Goal: Information Seeking & Learning: Check status

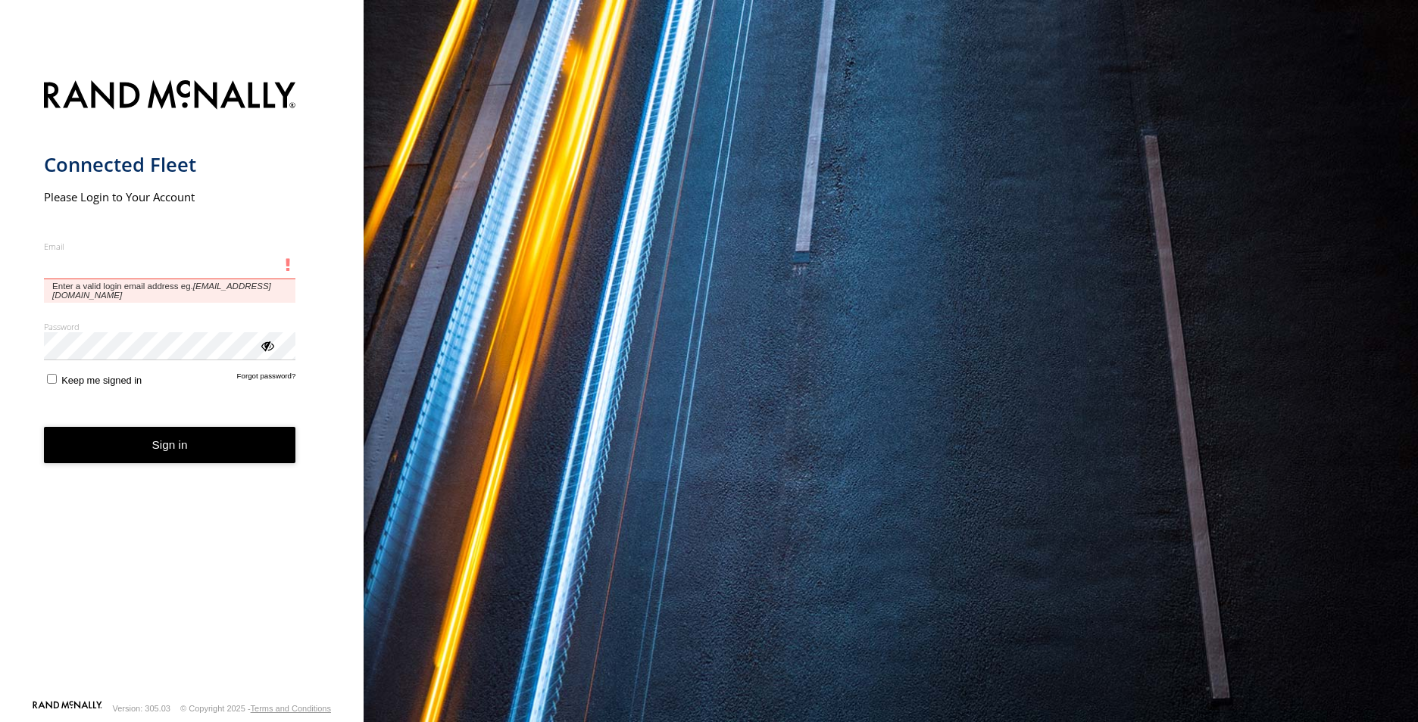
click at [235, 267] on input "Email" at bounding box center [170, 265] width 252 height 27
paste input "**********"
type input "**********"
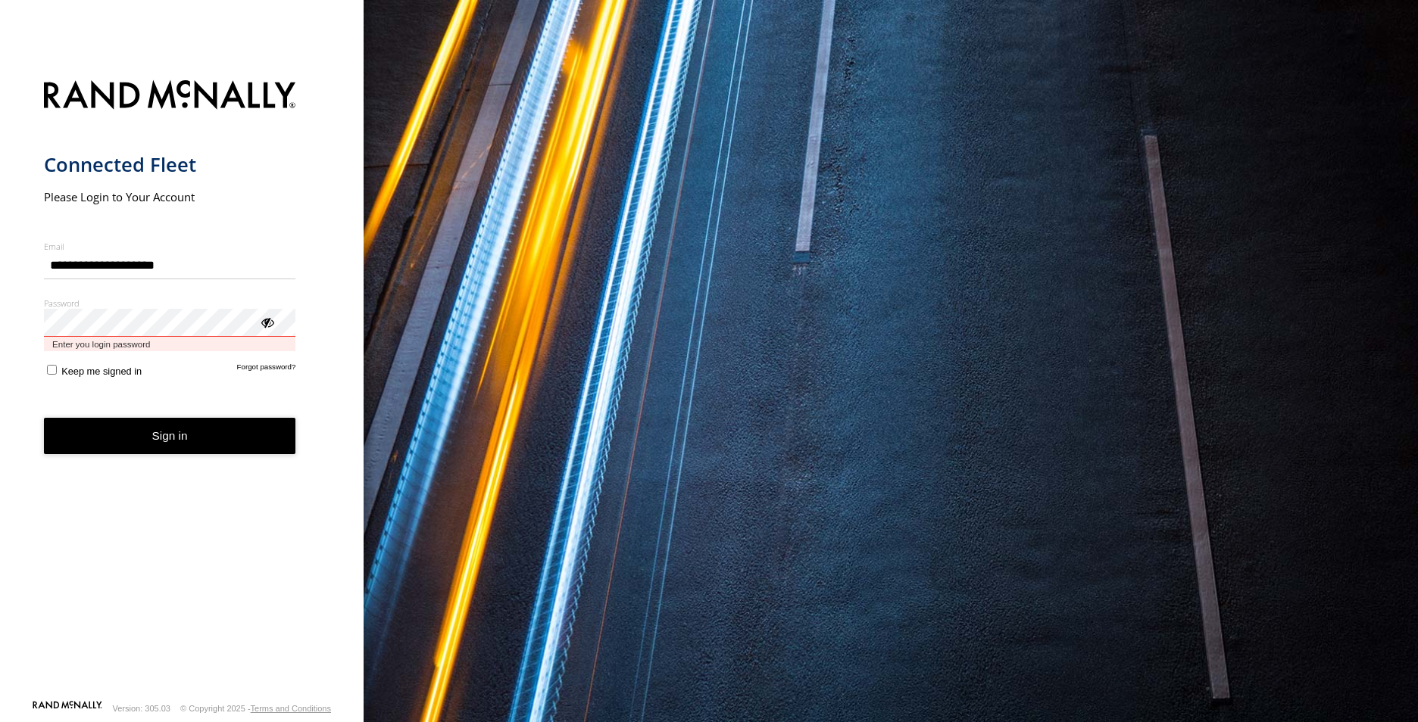
click at [44, 418] on button "Sign in" at bounding box center [170, 436] width 252 height 37
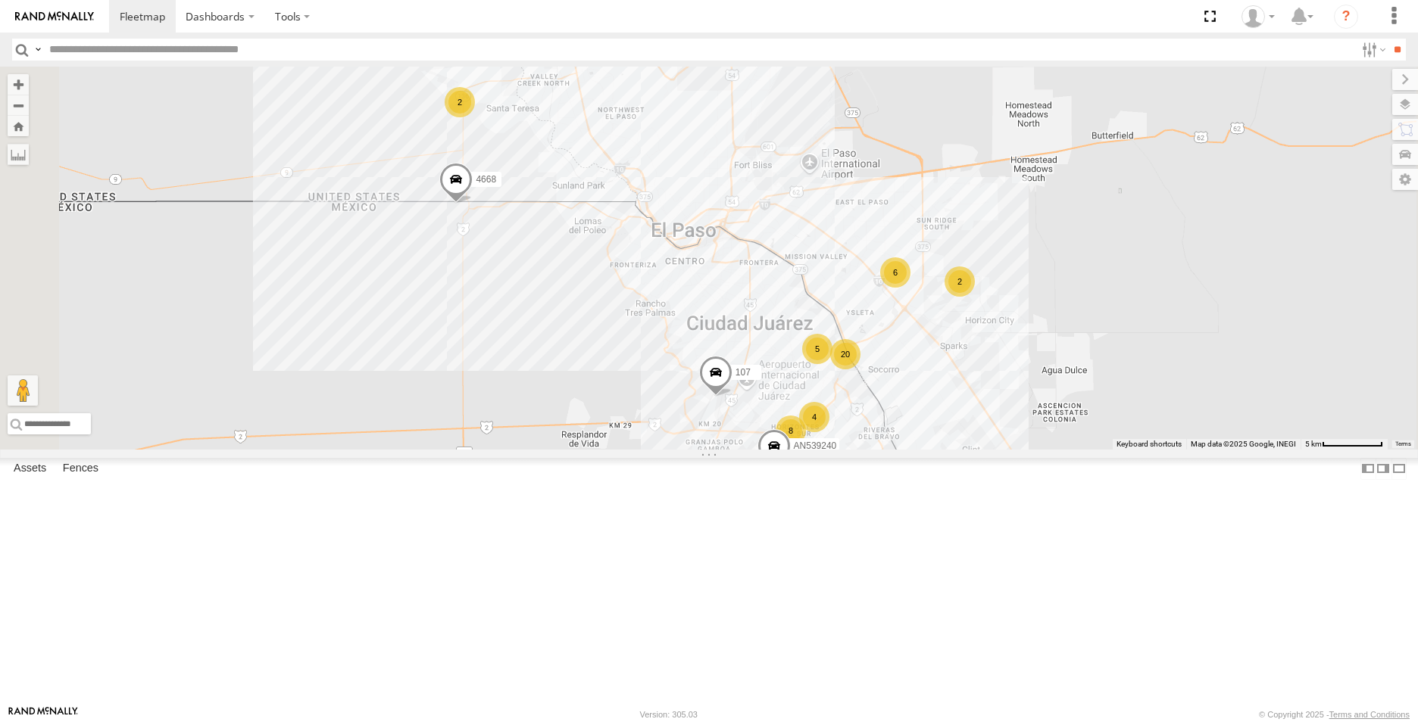
click at [0, 0] on span at bounding box center [0, 0] width 0 height 0
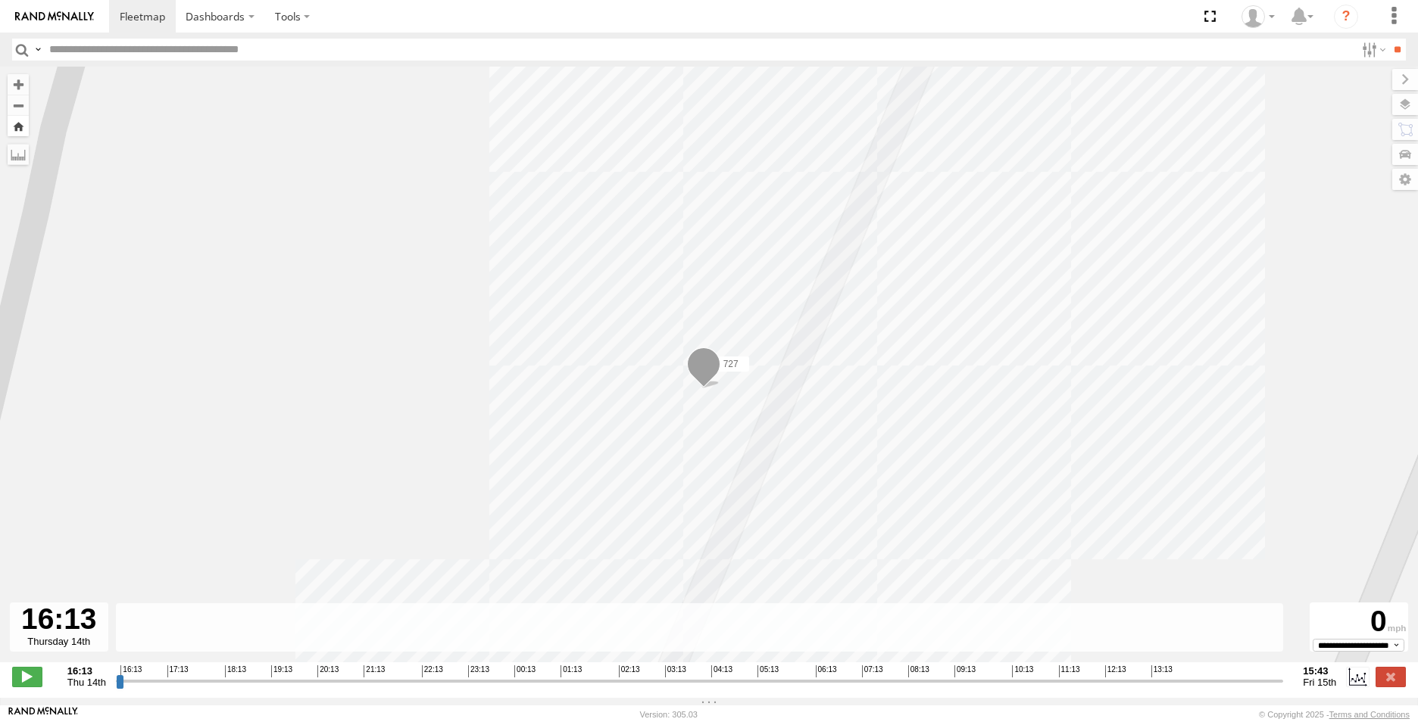
click at [23, 130] on button "Zoom Home" at bounding box center [18, 126] width 21 height 20
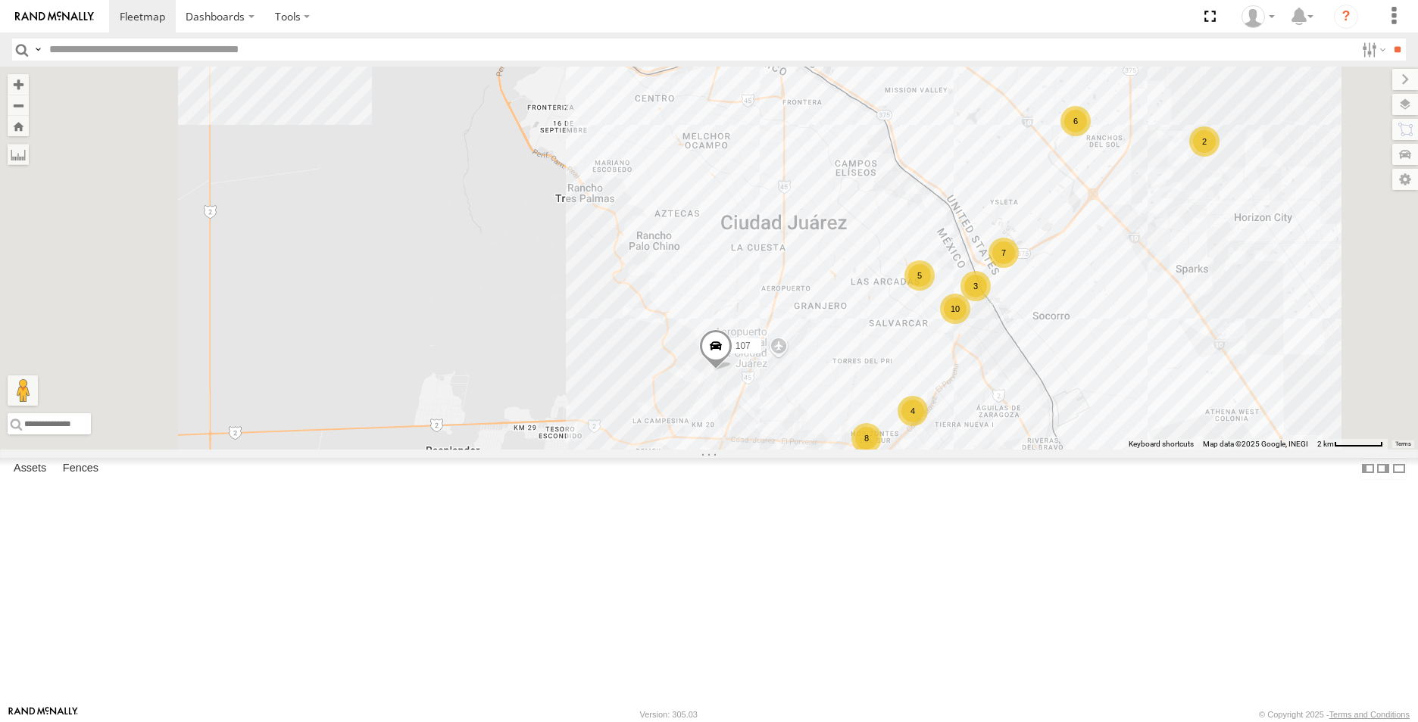
click at [0, 0] on span at bounding box center [0, 0] width 0 height 0
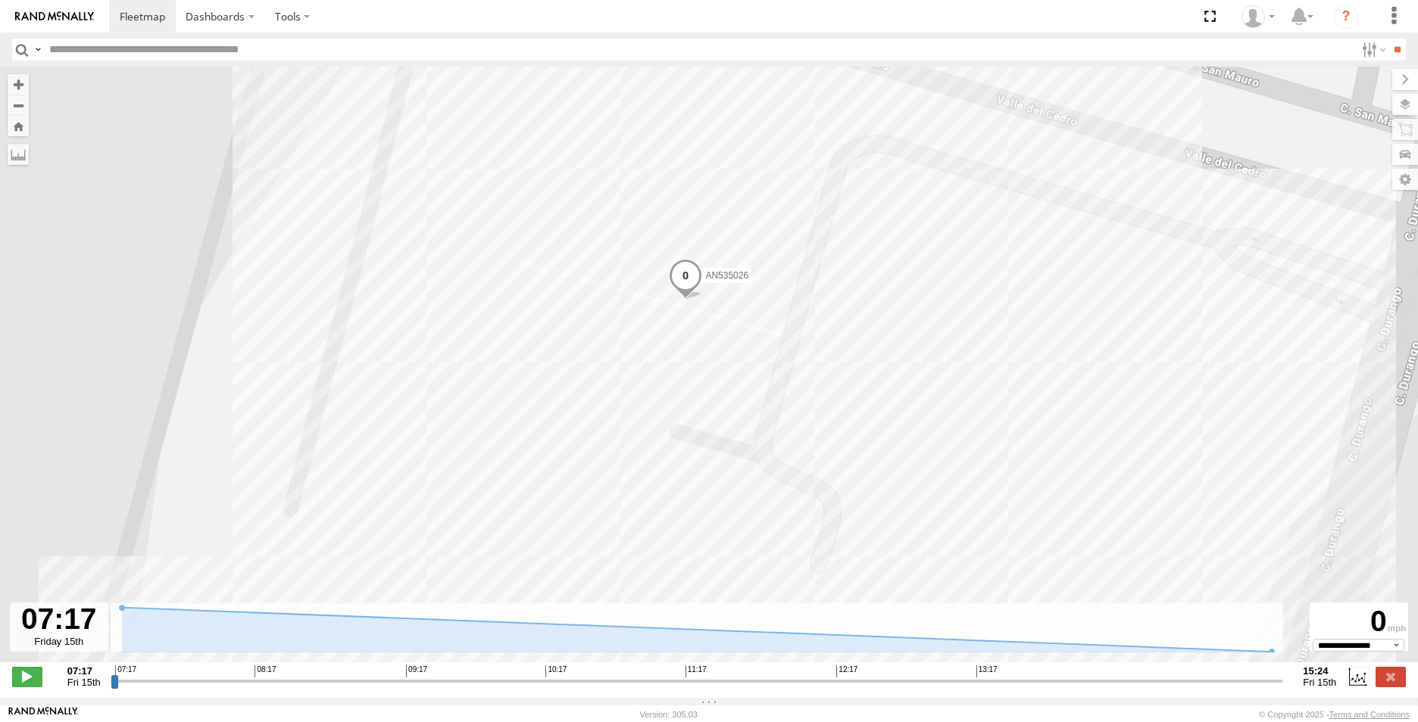
drag, startPoint x: 582, startPoint y: 451, endPoint x: 564, endPoint y: 341, distance: 111.9
click at [564, 341] on div "AN535026" at bounding box center [709, 373] width 1418 height 612
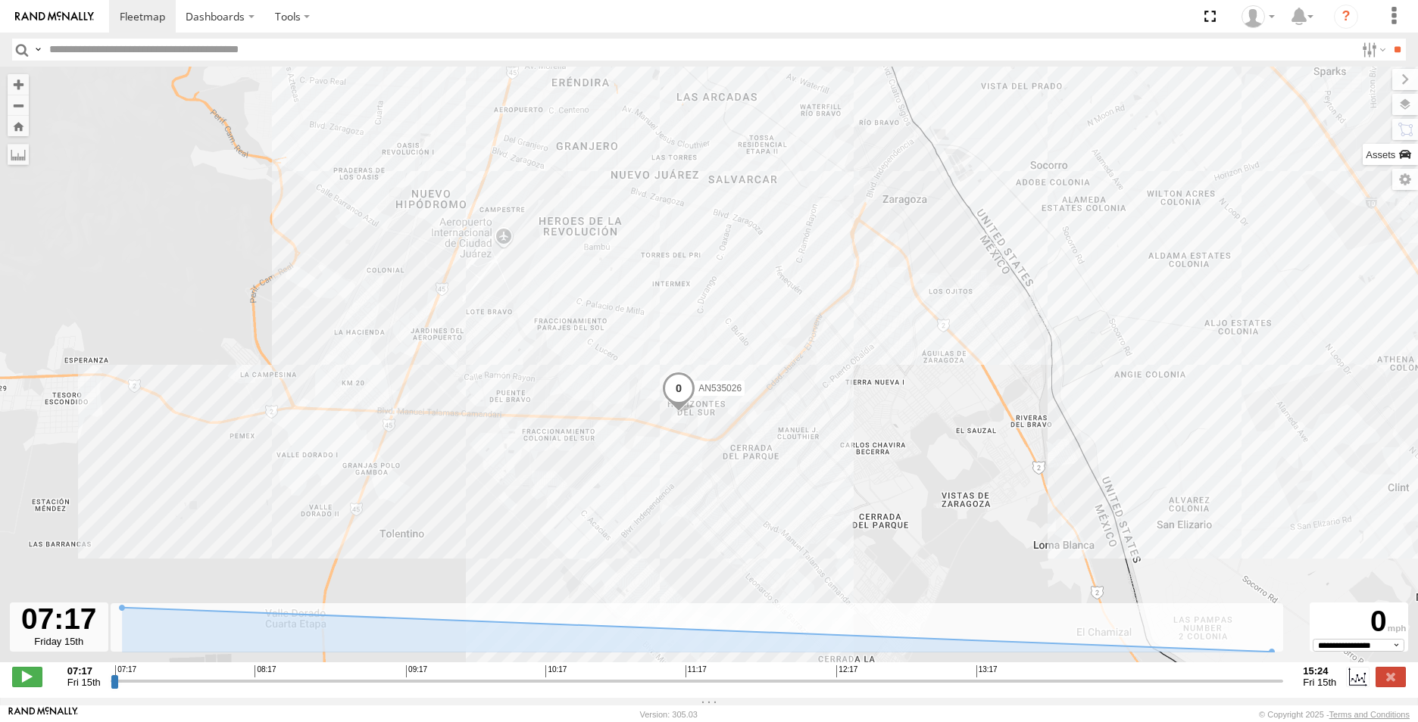
click at [1405, 153] on label at bounding box center [1389, 154] width 55 height 21
click at [0, 0] on div "ETHICON" at bounding box center [0, 0] width 0 height 0
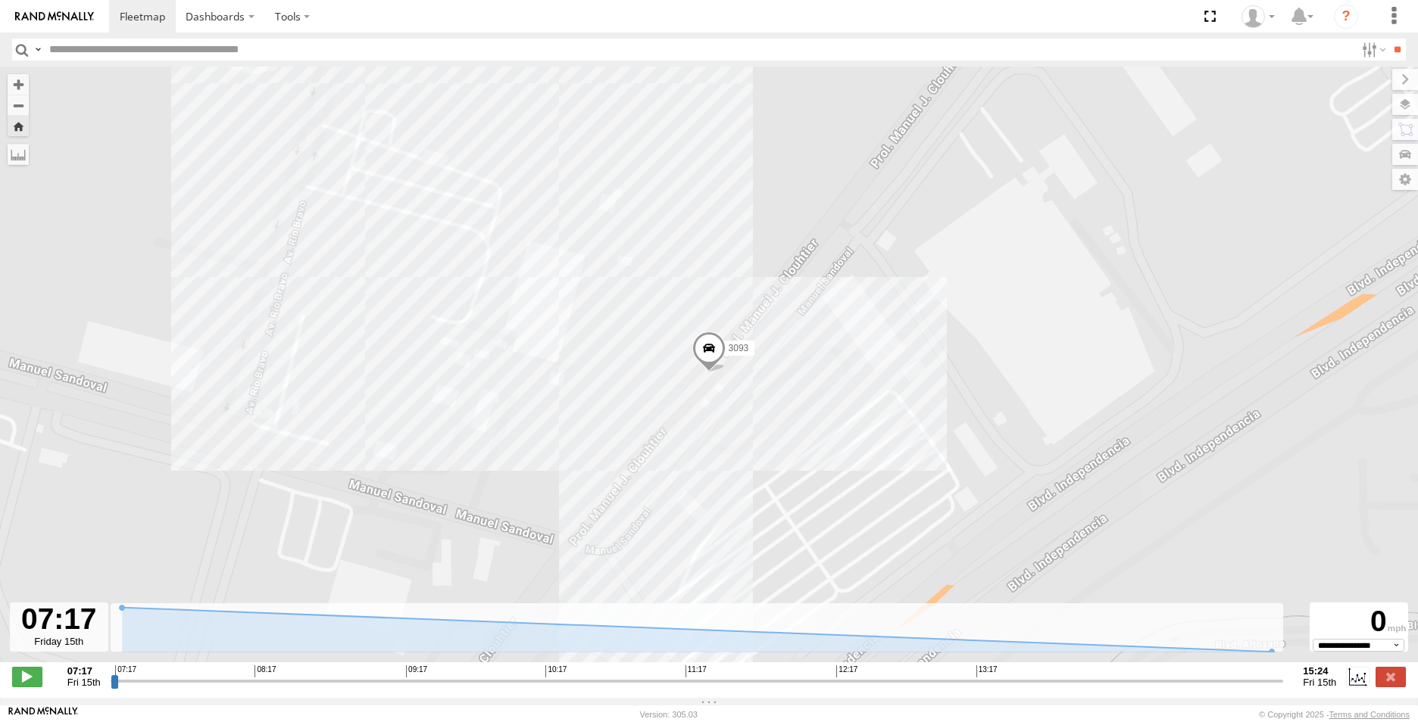
click at [710, 359] on span at bounding box center [708, 352] width 33 height 41
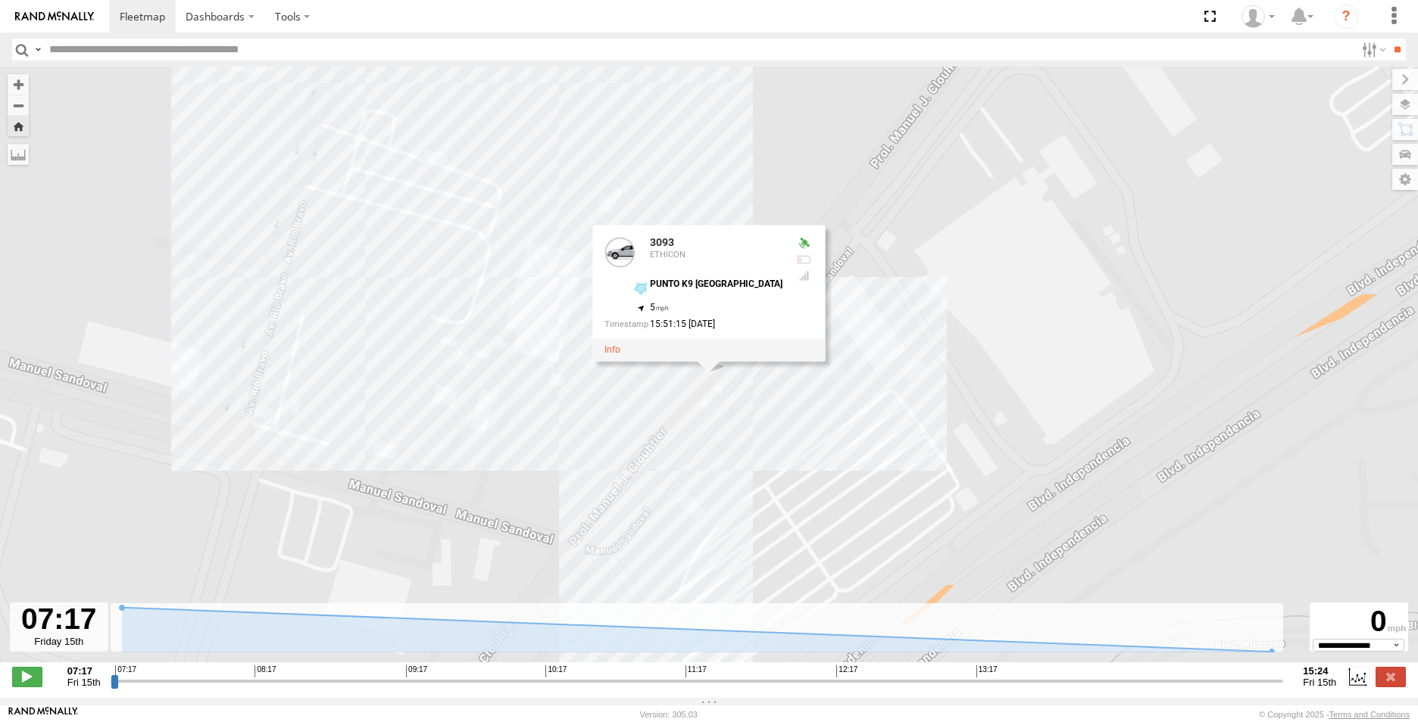
click at [845, 370] on div "AN535026 3093 3093 ETHICON PUNTO K9 [GEOGRAPHIC_DATA] 31.65865 , -106.33973 5 1…" at bounding box center [709, 373] width 1418 height 612
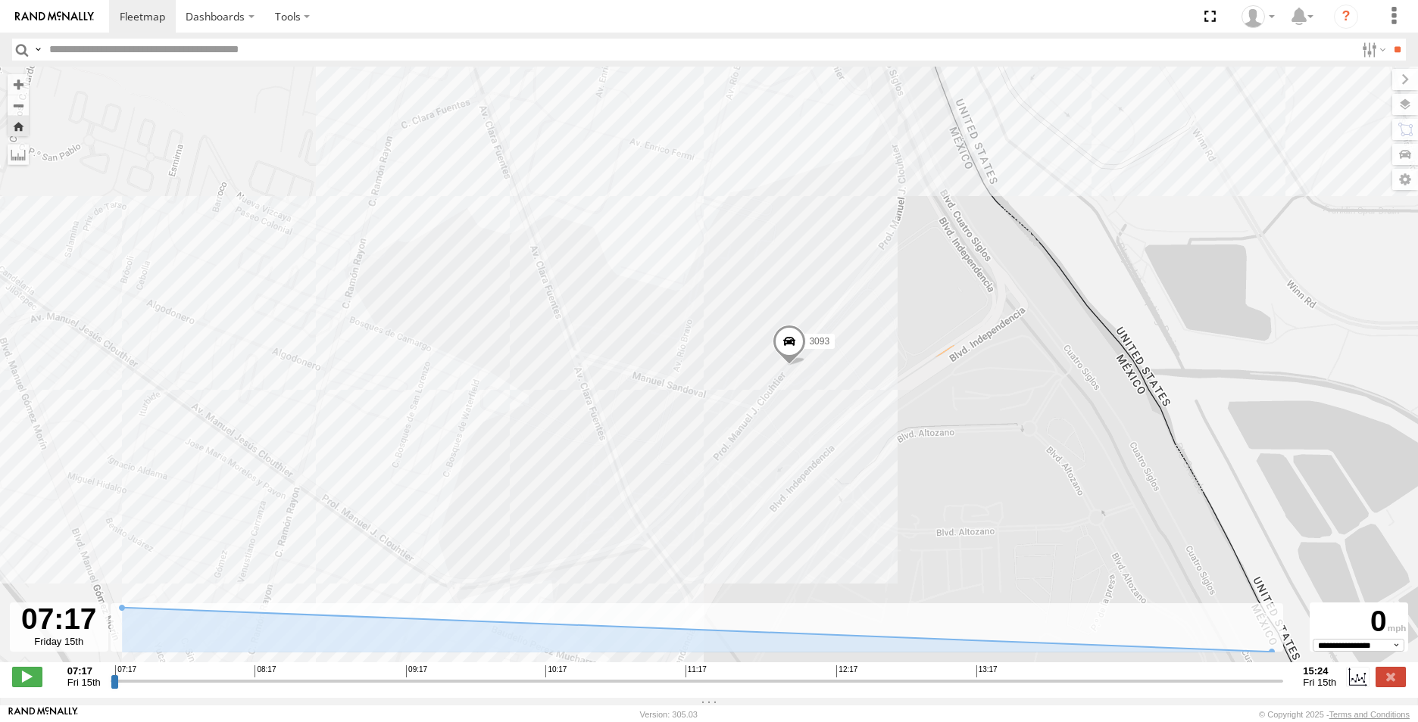
click at [0, 0] on div "ETHICON" at bounding box center [0, 0] width 0 height 0
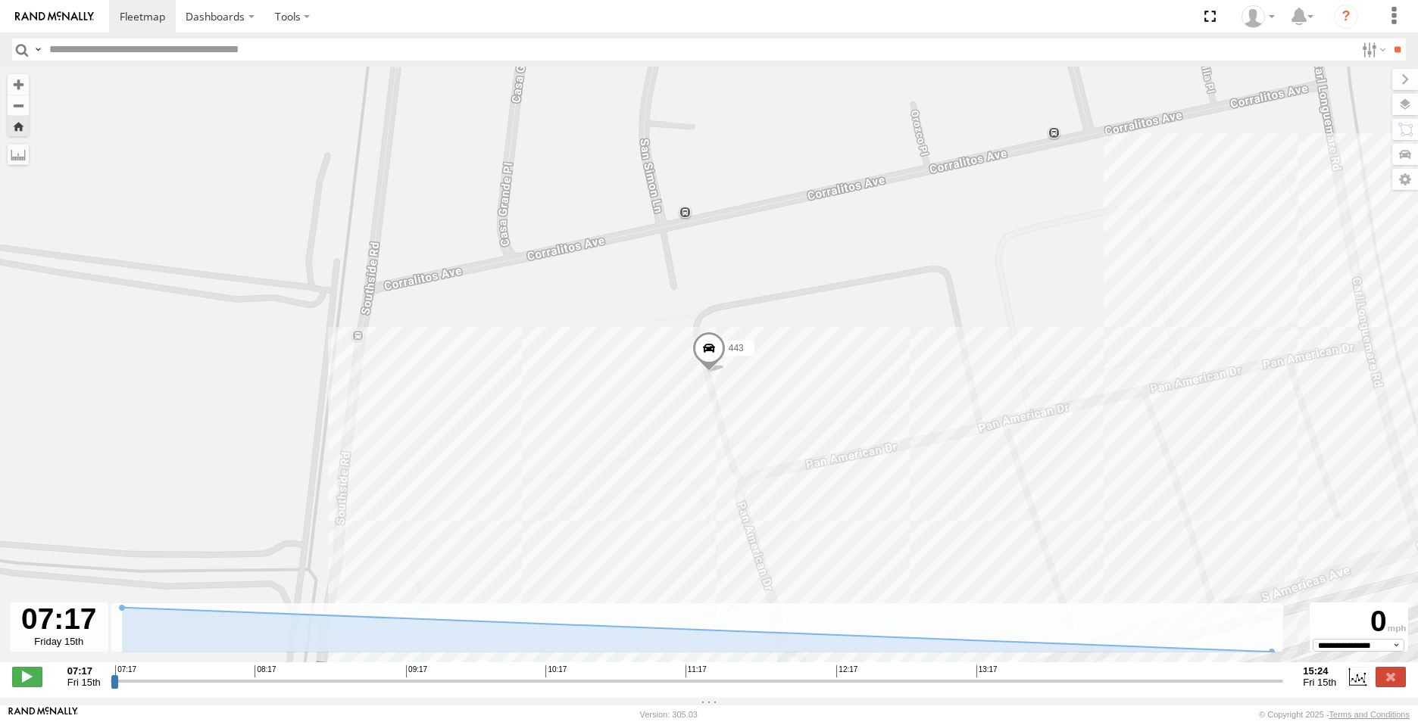
click at [709, 357] on span at bounding box center [708, 352] width 33 height 41
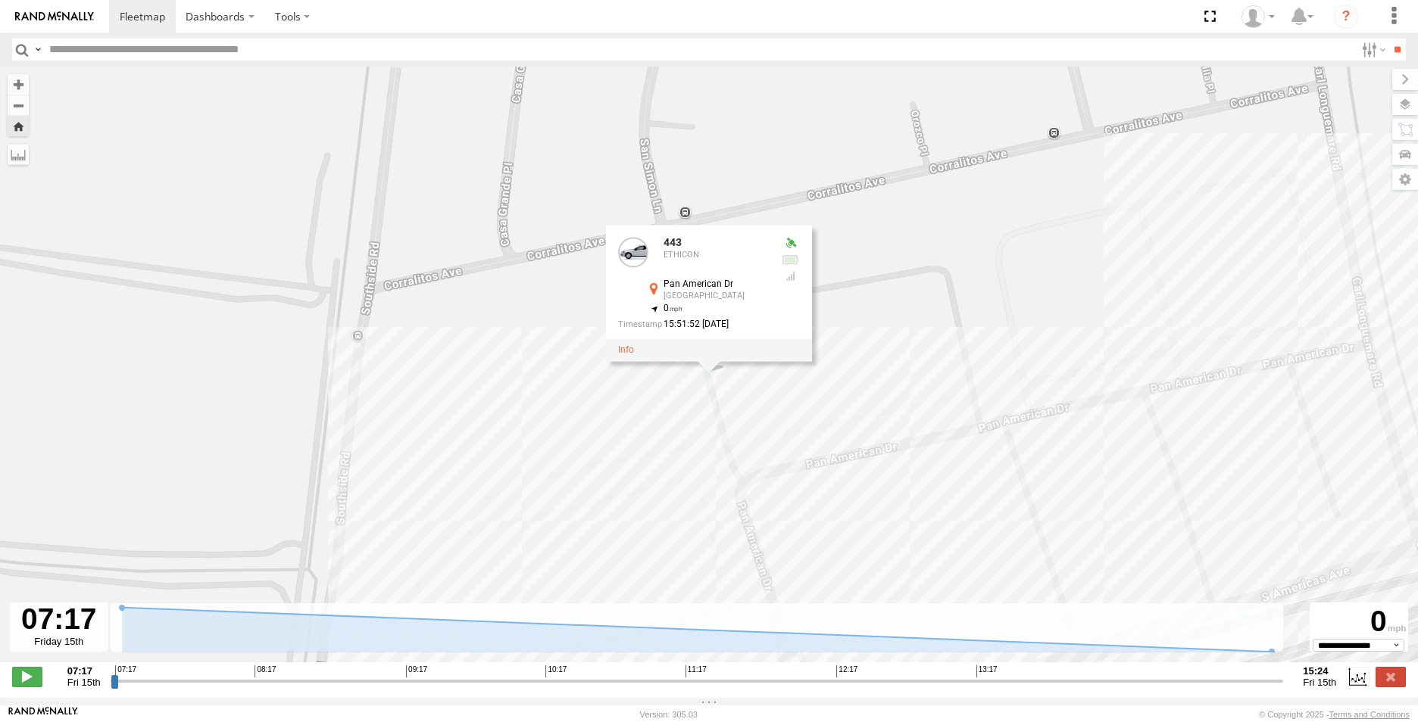
click at [784, 401] on div "AN535026 443 443 ETHICON [GEOGRAPHIC_DATA] 31.67882 , -106.32436 0 15:51:52 [DA…" at bounding box center [709, 373] width 1418 height 612
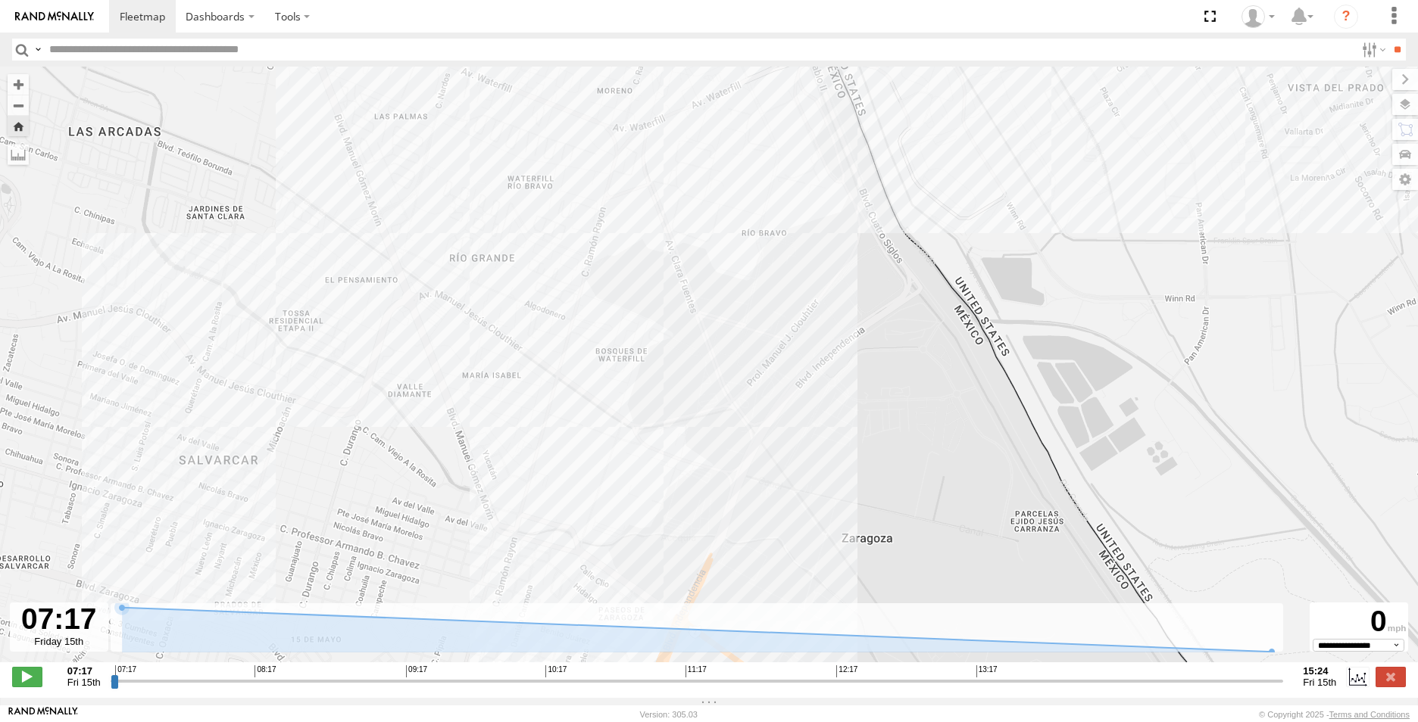
drag, startPoint x: 570, startPoint y: 528, endPoint x: 935, endPoint y: -56, distance: 688.5
click at [935, 0] on html "Dashboards" at bounding box center [709, 361] width 1418 height 722
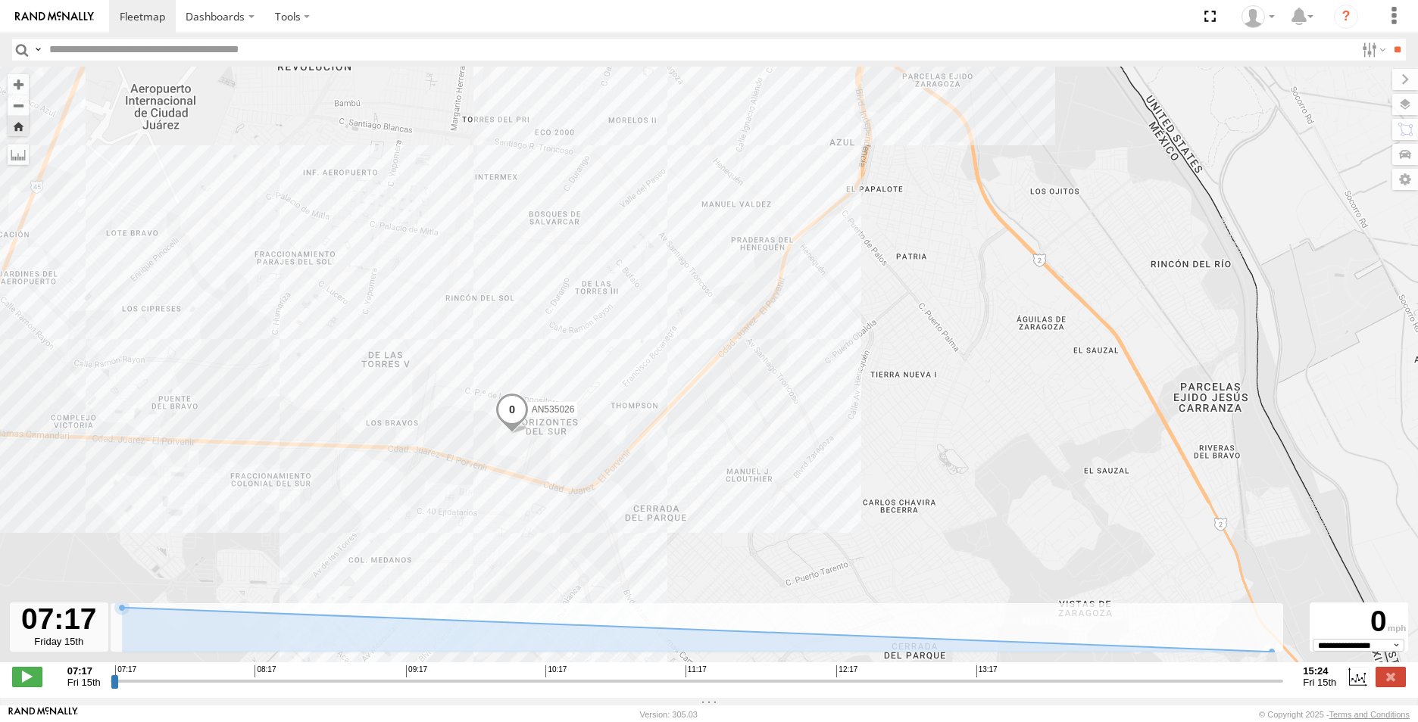
drag, startPoint x: 583, startPoint y: 326, endPoint x: 722, endPoint y: 28, distance: 329.0
click at [722, 28] on body "Dashboards ?" at bounding box center [709, 361] width 1418 height 722
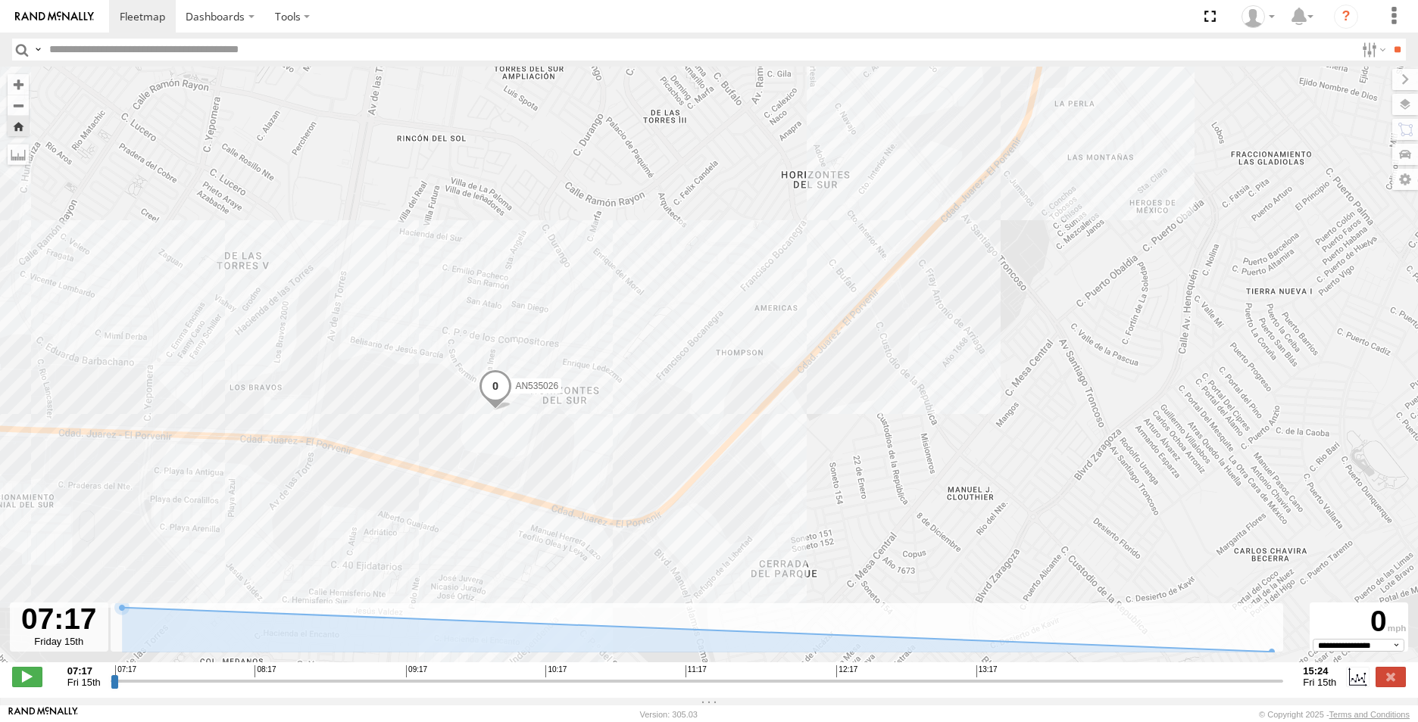
click at [496, 418] on div "AN535026 443" at bounding box center [709, 373] width 1418 height 612
click at [505, 438] on div "AN535026 443 ETHICON 15" at bounding box center [709, 373] width 1418 height 612
click at [28, 135] on button "Zoom Home" at bounding box center [18, 126] width 21 height 20
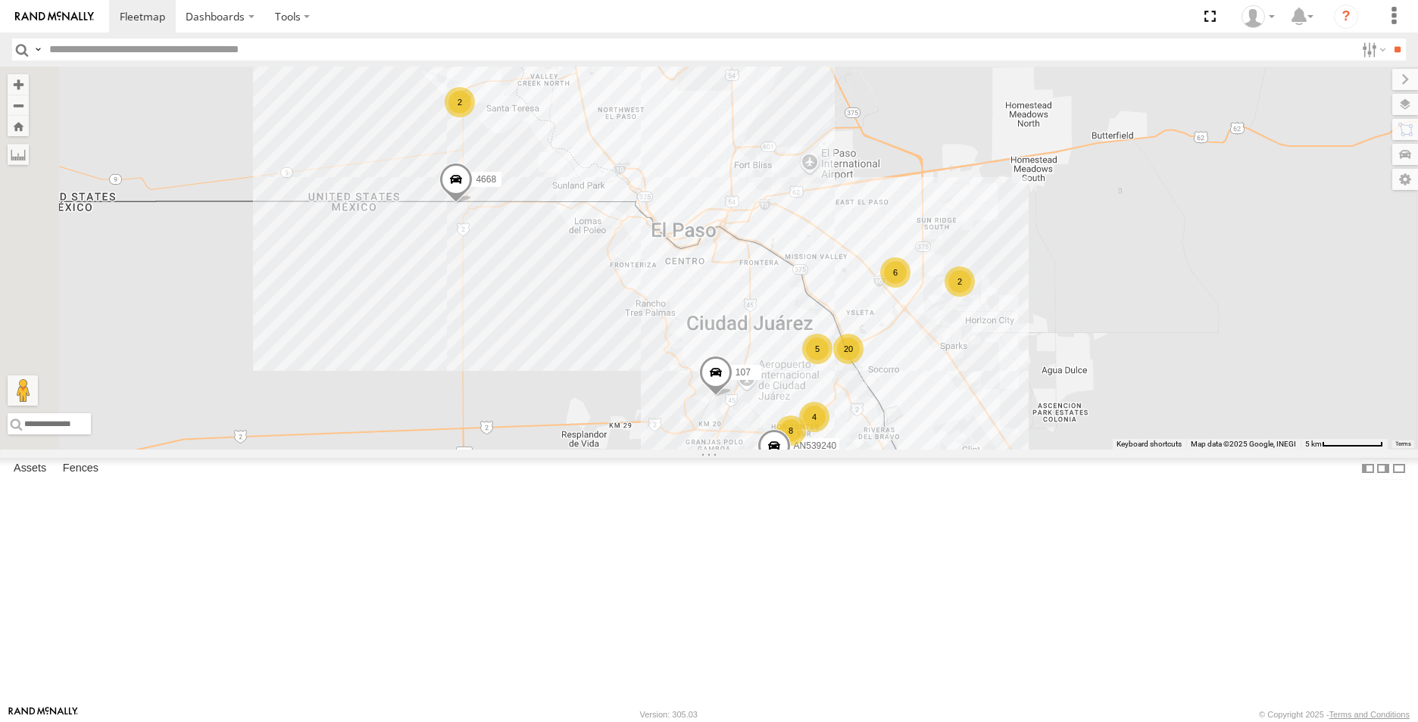
click at [0, 0] on span at bounding box center [0, 0] width 0 height 0
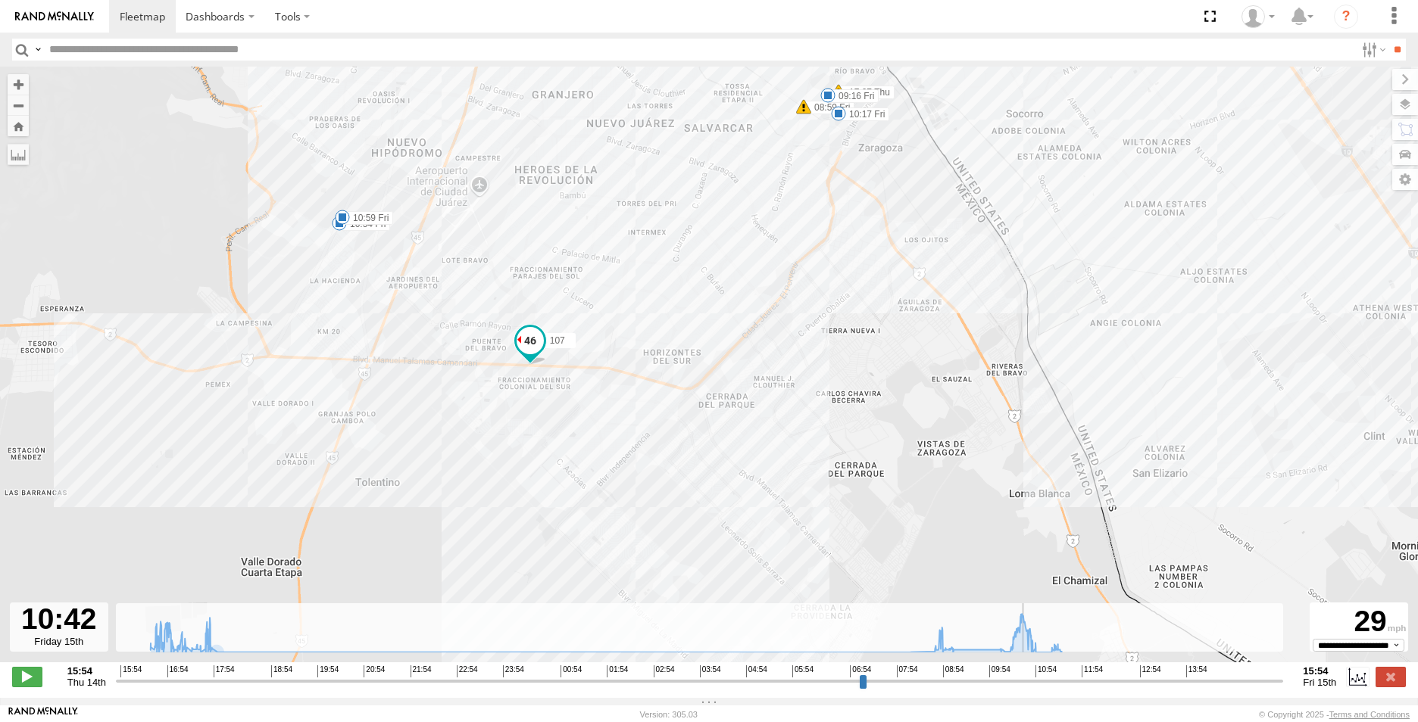
drag, startPoint x: 123, startPoint y: 695, endPoint x: 1027, endPoint y: 602, distance: 908.2
click at [1027, 674] on input "range" at bounding box center [700, 681] width 1168 height 14
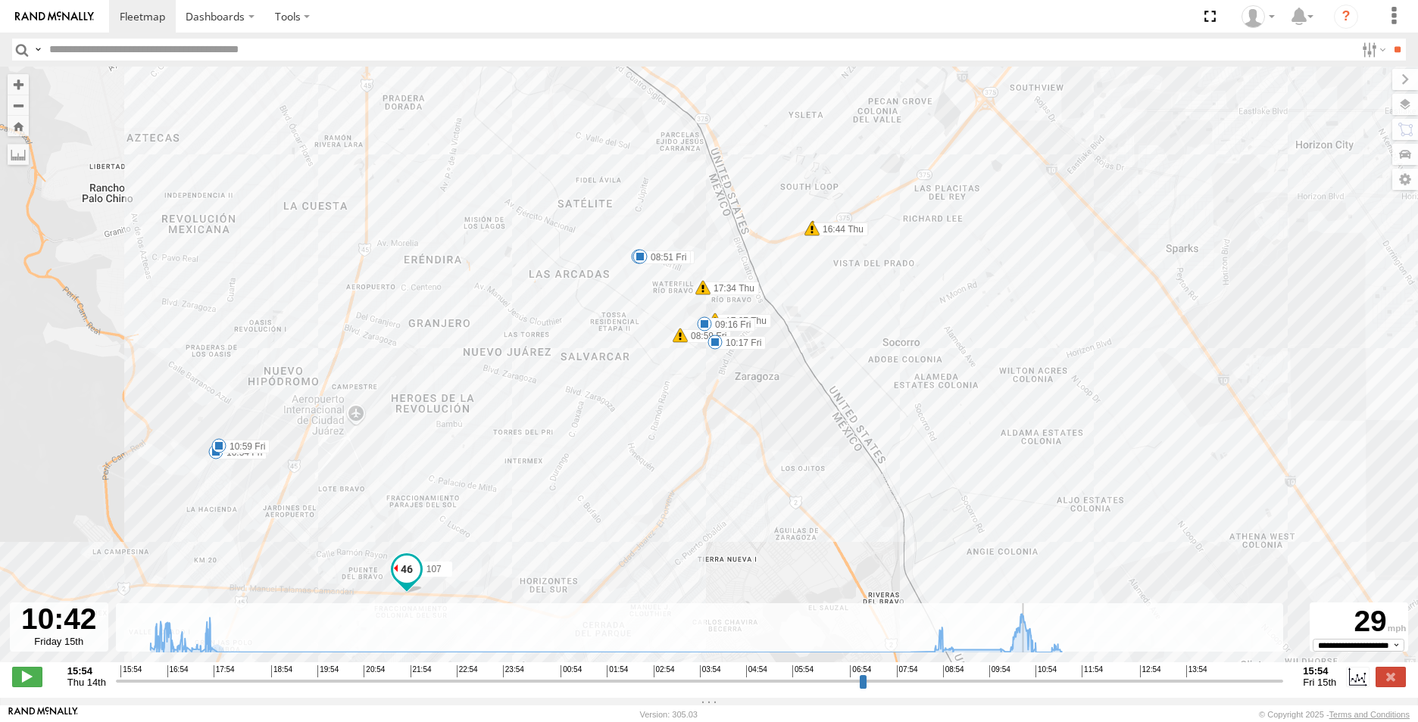
drag, startPoint x: 1018, startPoint y: 349, endPoint x: 894, endPoint y: 580, distance: 262.6
click at [894, 580] on div "107 17:41 Thu 08:51 Fri 09:16 Fri 10:17 Fri 10:54 Fri 10:59 Fri 16:44 Thu 16:44…" at bounding box center [709, 373] width 1418 height 612
click at [402, 581] on span at bounding box center [406, 571] width 27 height 27
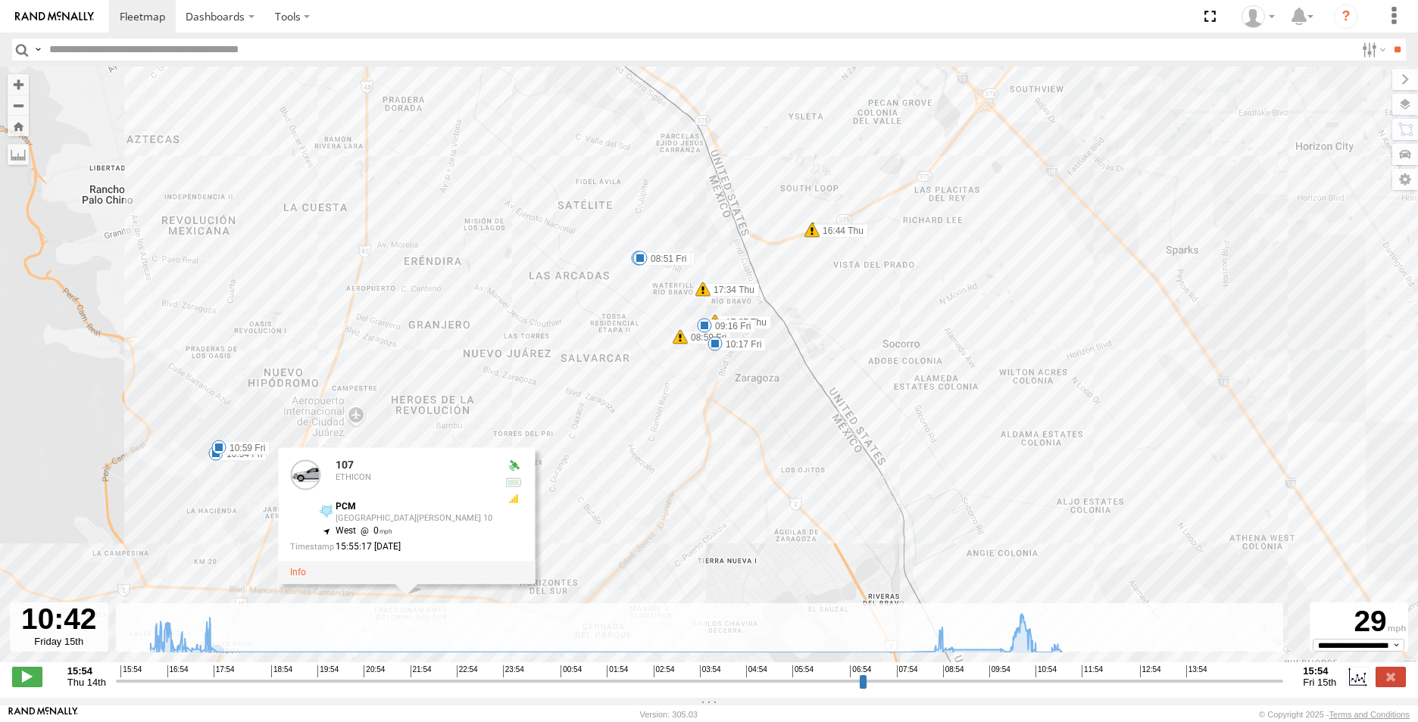
click at [579, 563] on div "107 17:41 Thu 08:51 Fri 09:16 Fri 10:17 Fri 10:54 Fri 10:59 Fri 16:44 Thu 16:44…" at bounding box center [709, 373] width 1418 height 612
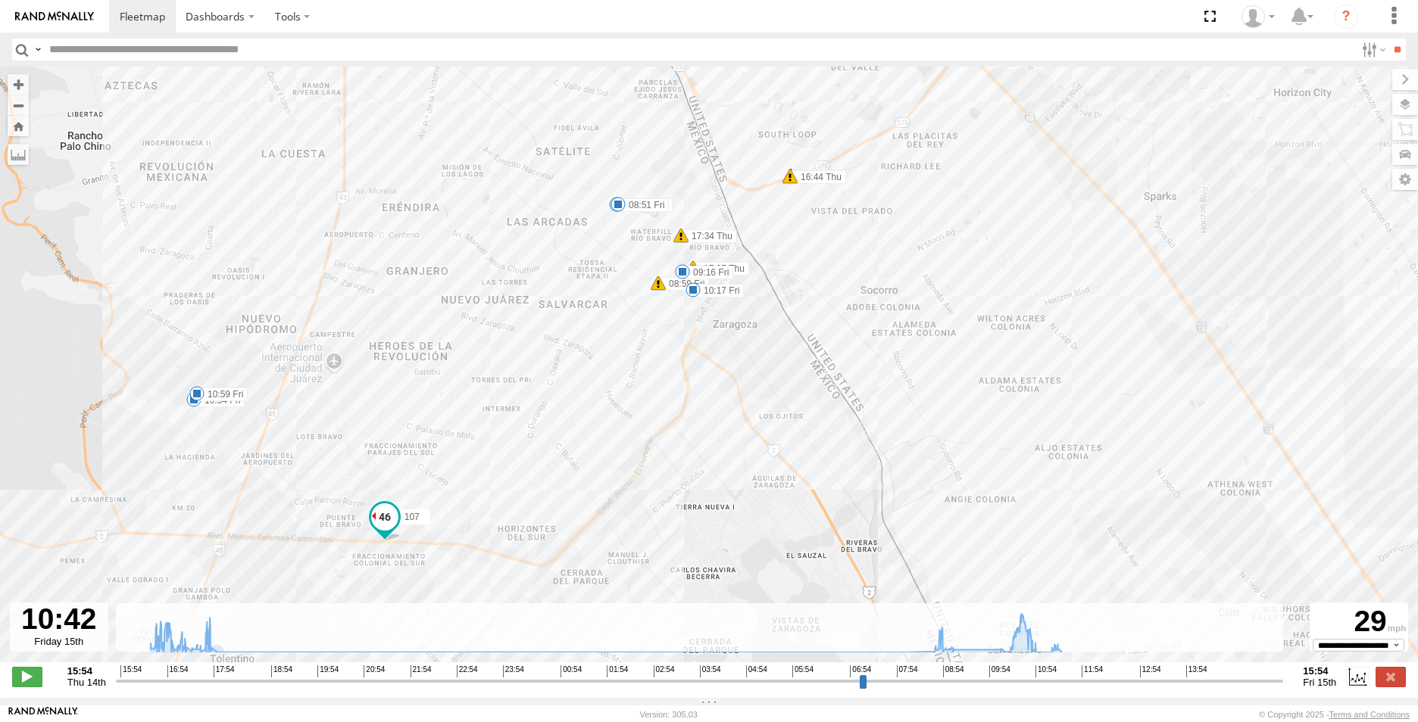
drag, startPoint x: 374, startPoint y: 569, endPoint x: 351, endPoint y: 514, distance: 59.4
click at [351, 514] on div "107 17:41 Thu 08:51 Fri 09:16 Fri 10:17 Fri 10:54 Fri 10:59 Fri 16:44 Thu 16:44…" at bounding box center [709, 373] width 1418 height 612
click at [385, 522] on span at bounding box center [384, 519] width 27 height 27
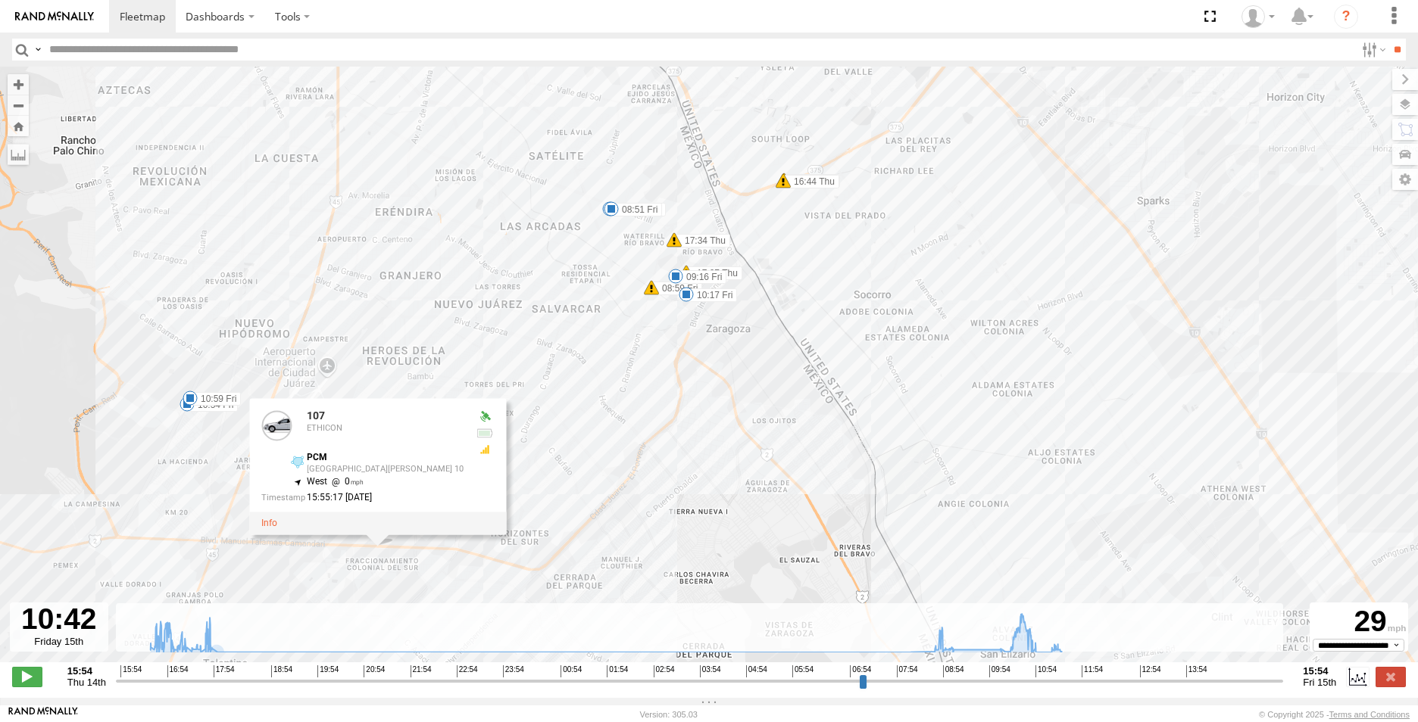
drag, startPoint x: 548, startPoint y: 431, endPoint x: 539, endPoint y: 434, distance: 9.6
click at [539, 434] on div "107 17:41 Thu 08:51 Fri 09:16 Fri 10:17 Fri 10:54 Fri 10:59 Fri 16:44 Thu 16:44…" at bounding box center [709, 373] width 1418 height 612
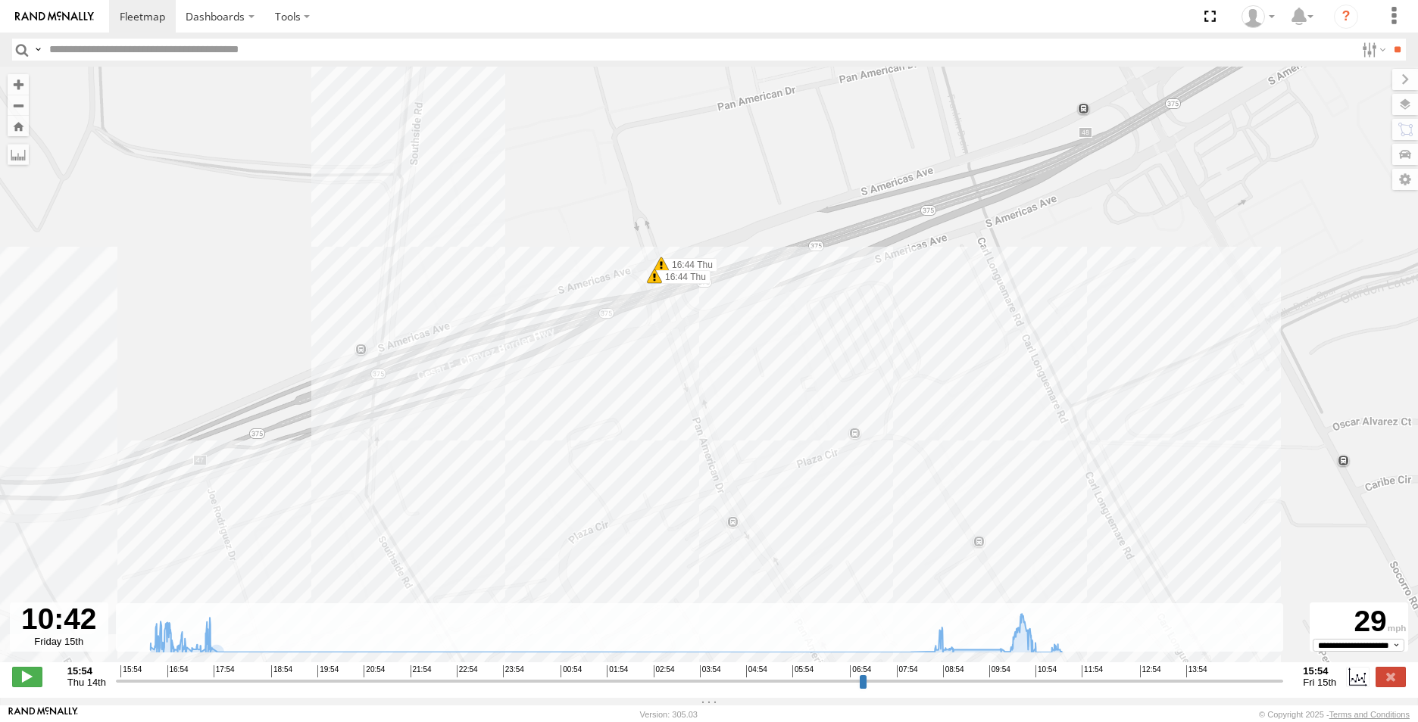
drag, startPoint x: 615, startPoint y: 123, endPoint x: 582, endPoint y: 323, distance: 201.8
click at [582, 323] on div "107 17:41 Thu 08:51 Fri 09:16 Fri 10:17 Fri 10:54 Fri 10:59 Fri 16:44 Thu 16:44…" at bounding box center [709, 373] width 1418 height 612
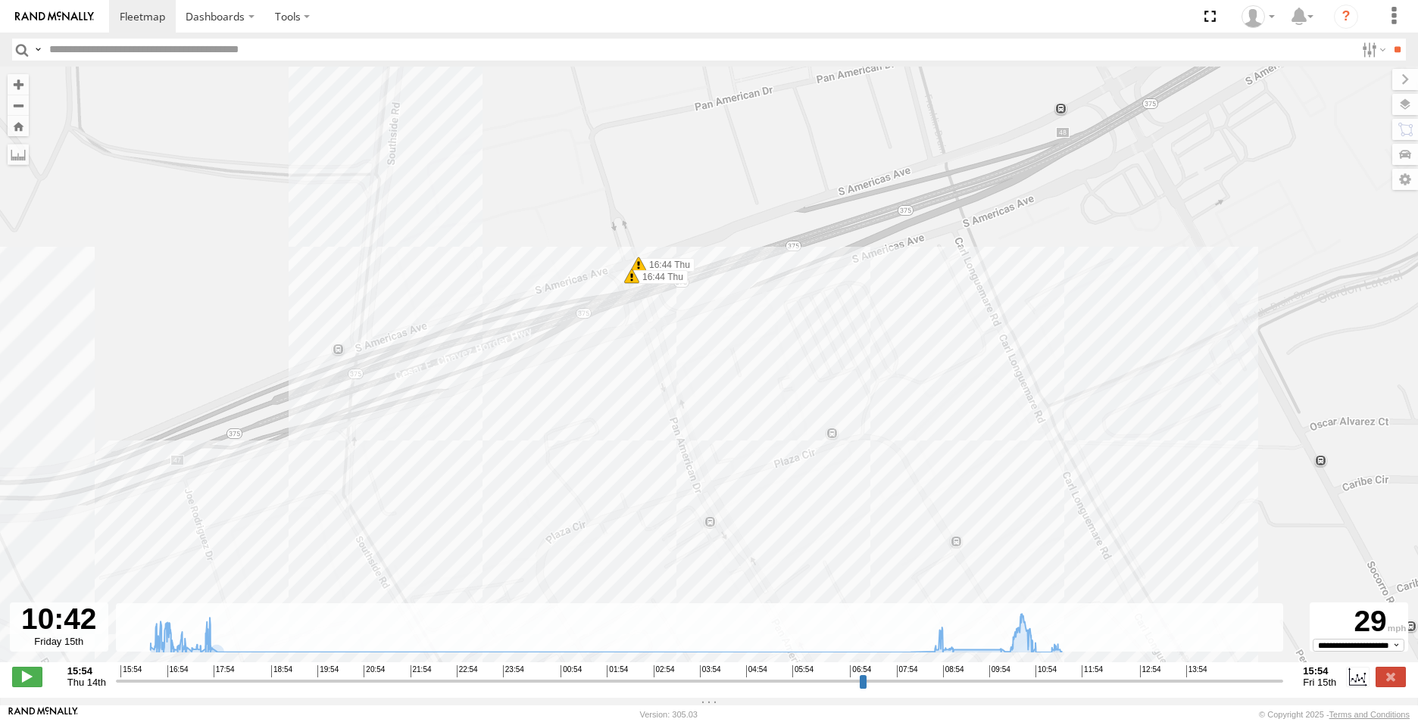
click at [641, 270] on span at bounding box center [638, 264] width 15 height 15
click at [20, 128] on button "Zoom Home" at bounding box center [18, 126] width 21 height 20
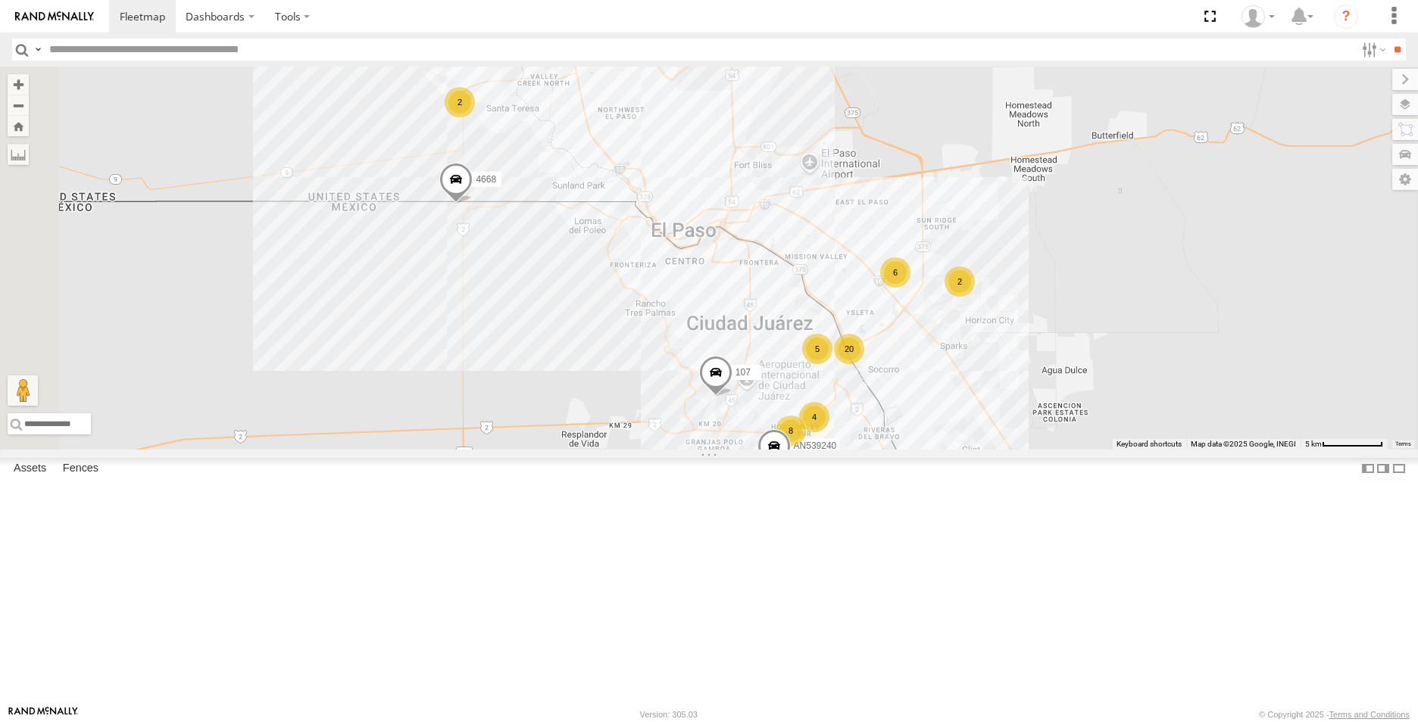
click at [0, 0] on span at bounding box center [0, 0] width 0 height 0
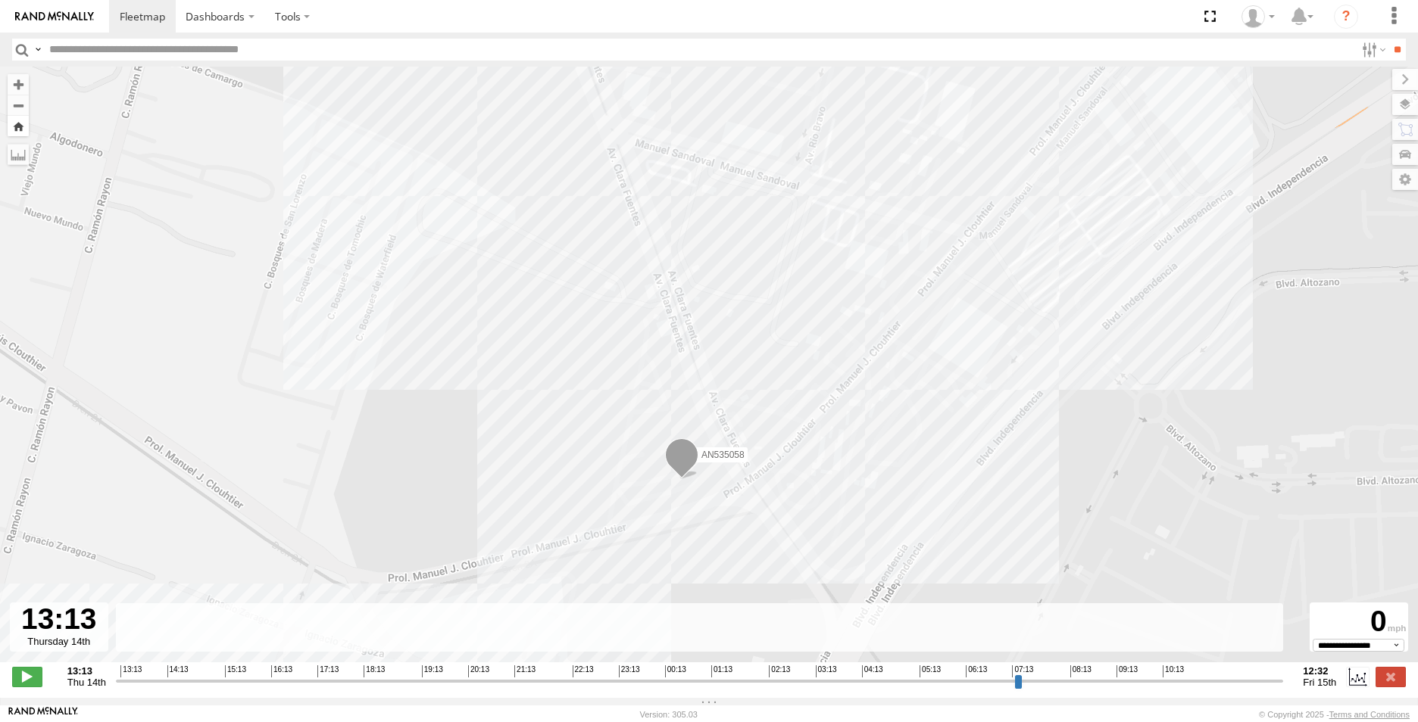
click at [23, 128] on button "Zoom Home" at bounding box center [18, 126] width 21 height 20
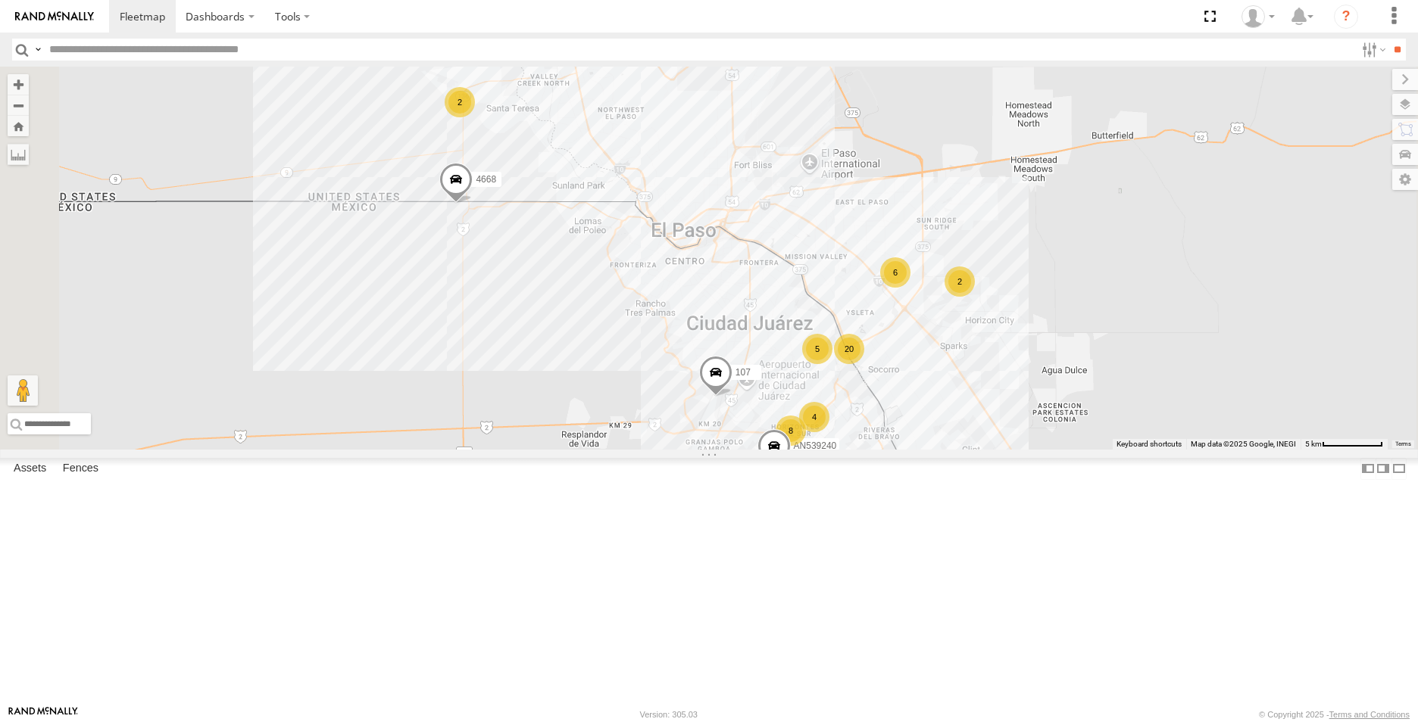
click at [0, 0] on span at bounding box center [0, 0] width 0 height 0
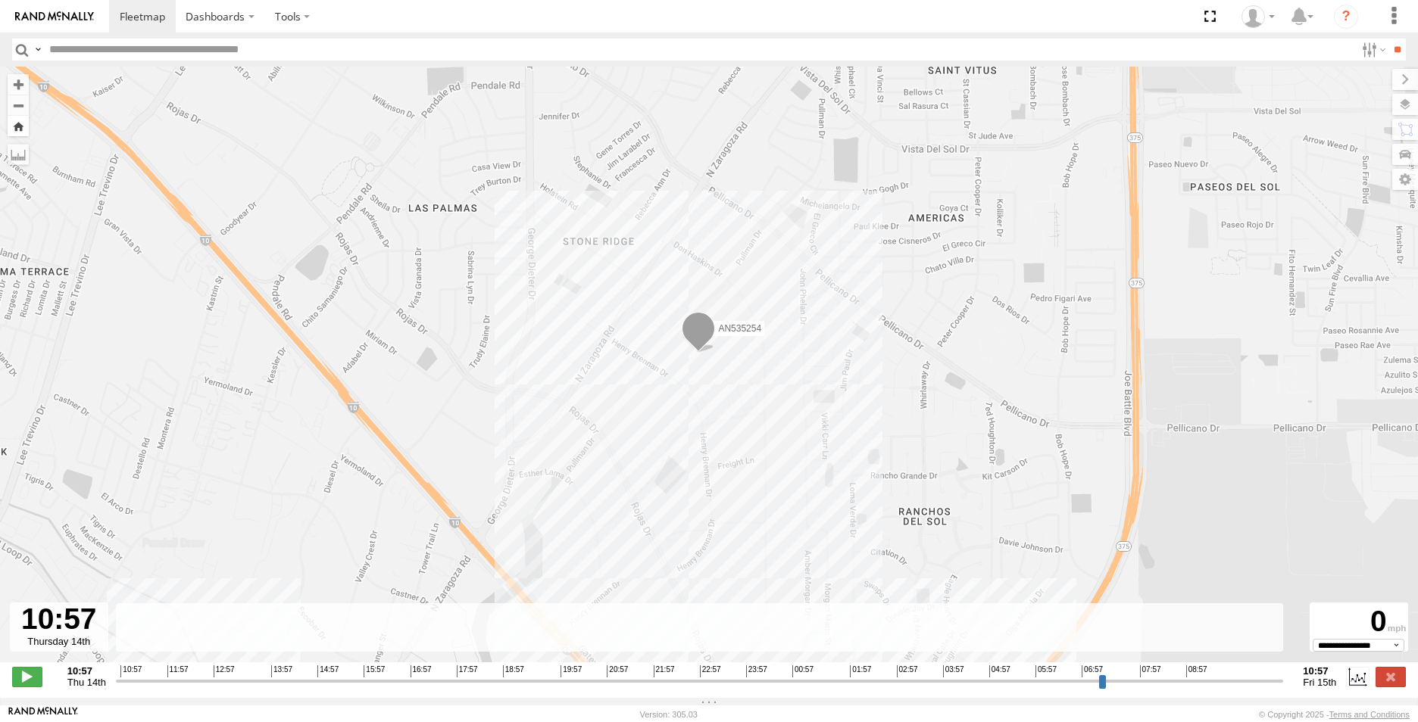
click at [18, 133] on button "Zoom Home" at bounding box center [18, 126] width 21 height 20
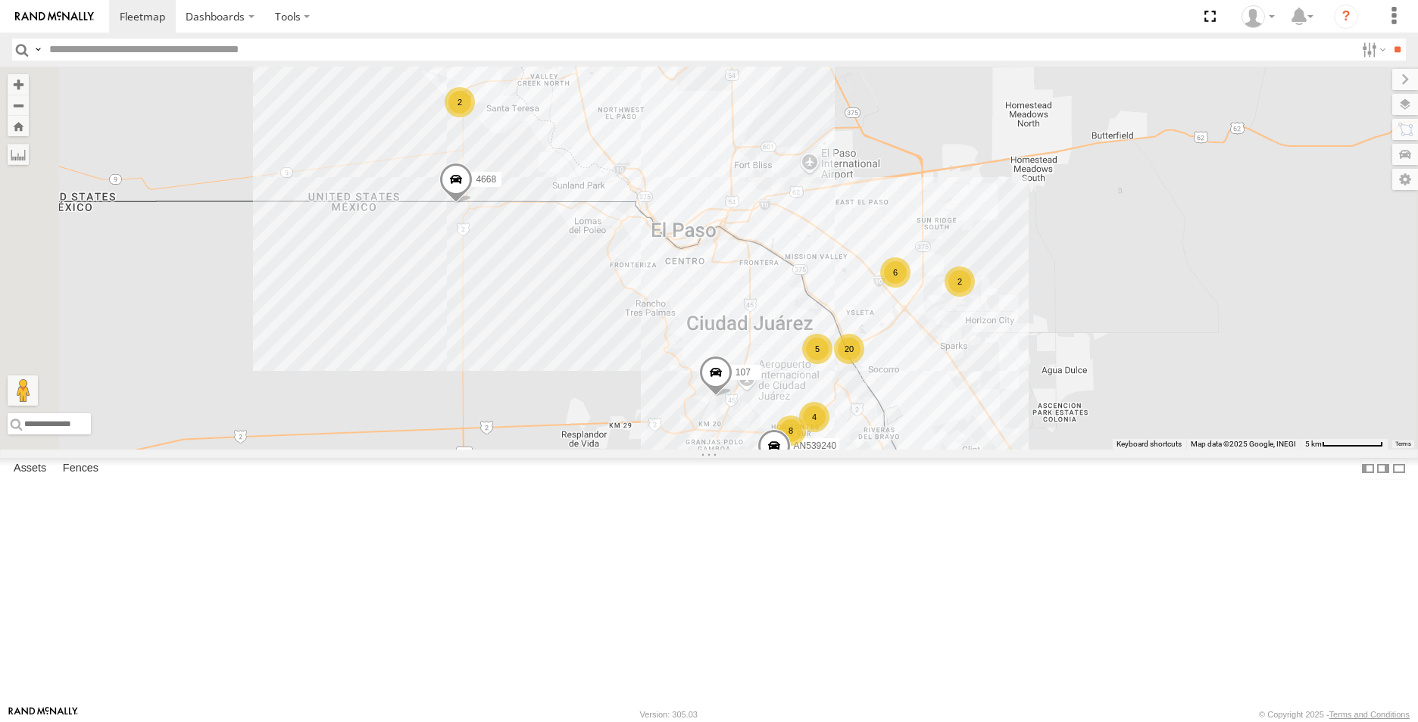
click at [0, 0] on span at bounding box center [0, 0] width 0 height 0
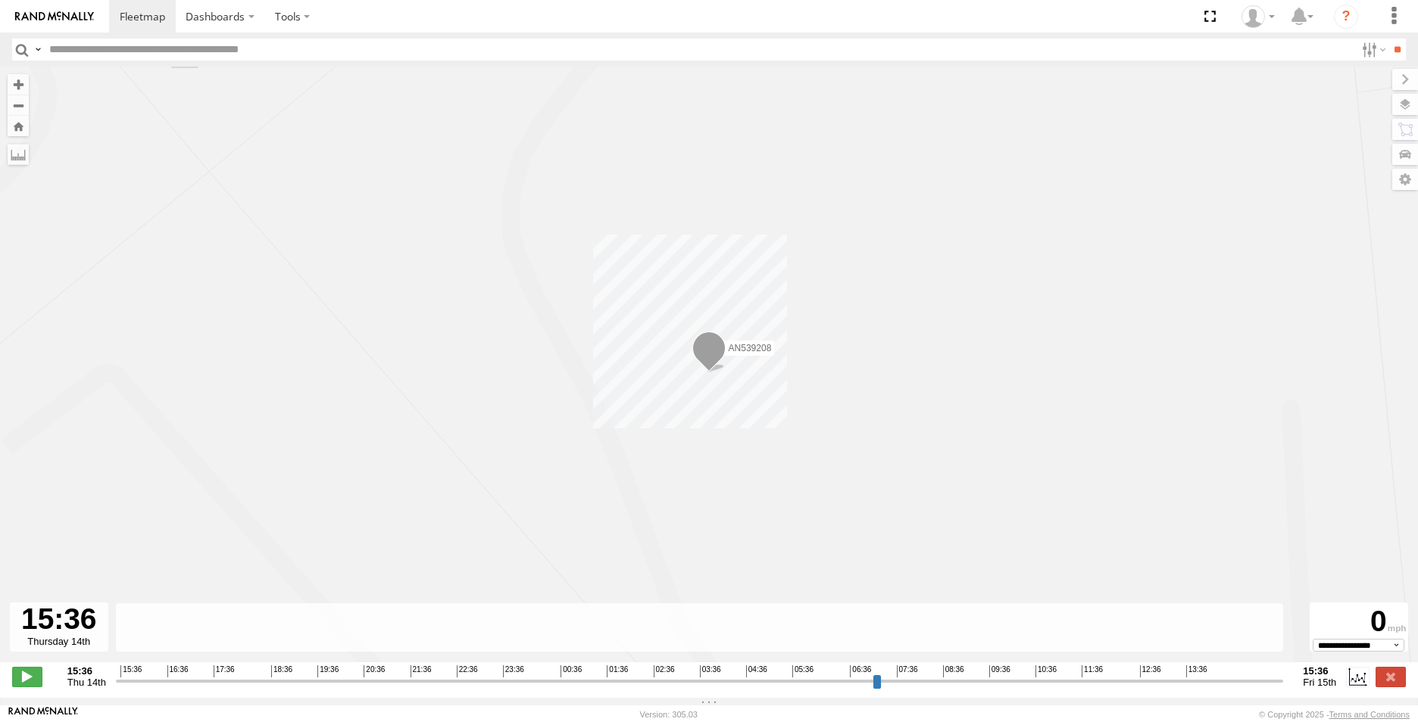
click at [713, 363] on span at bounding box center [708, 352] width 33 height 41
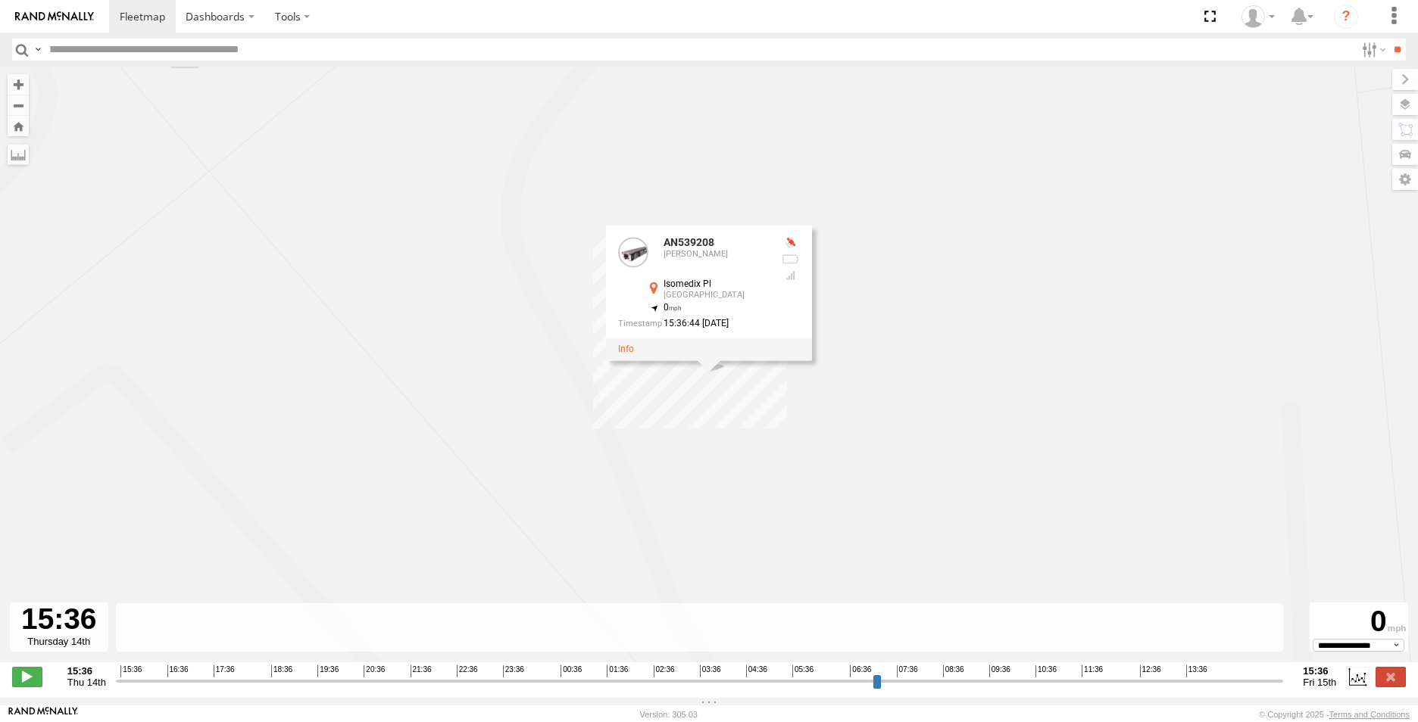
click at [772, 406] on div "AN539208 AN539208 [PERSON_NAME] Isomedix Pl El Paso 31.72942 , -106.29149 0 15:…" at bounding box center [709, 373] width 1418 height 612
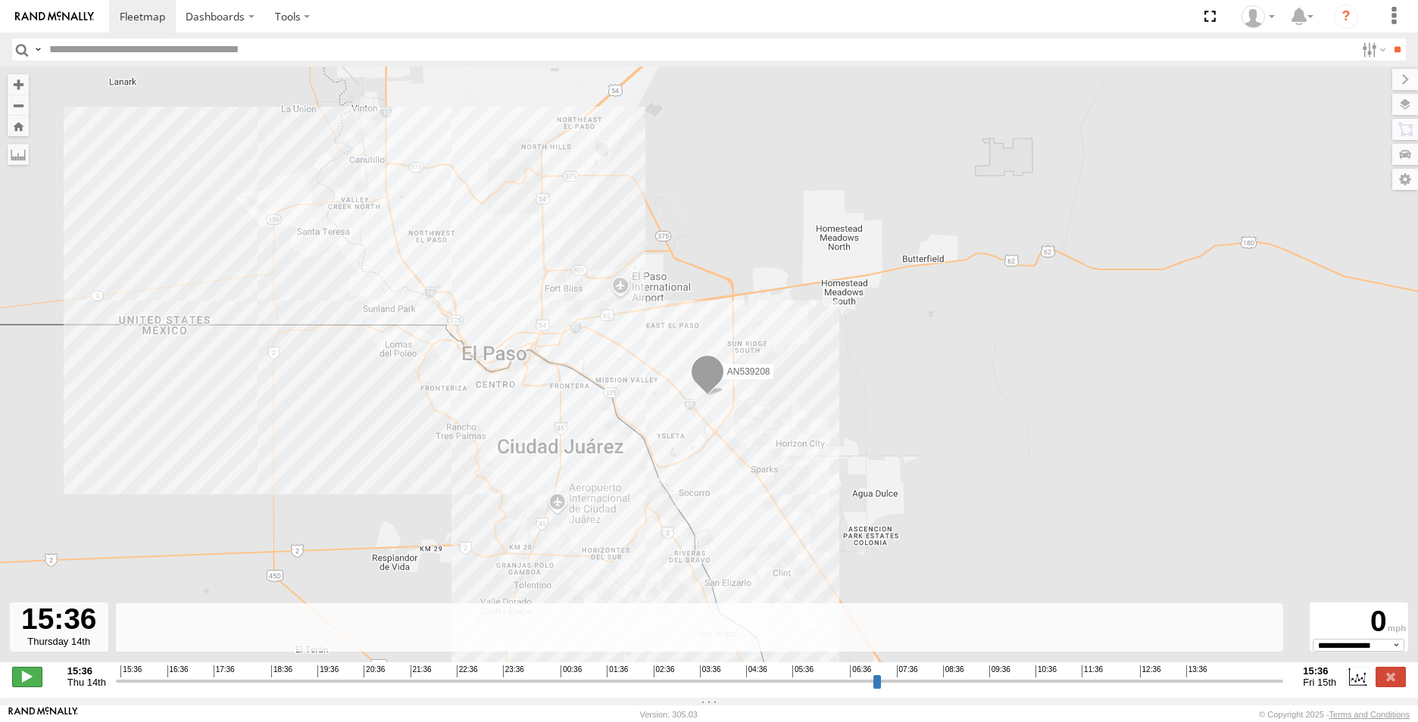
click at [29, 687] on span at bounding box center [27, 677] width 30 height 20
drag, startPoint x: 123, startPoint y: 693, endPoint x: 972, endPoint y: 656, distance: 849.7
click at [972, 674] on input "range" at bounding box center [700, 681] width 1168 height 14
click at [0, 0] on div "[PERSON_NAME]" at bounding box center [0, 0] width 0 height 0
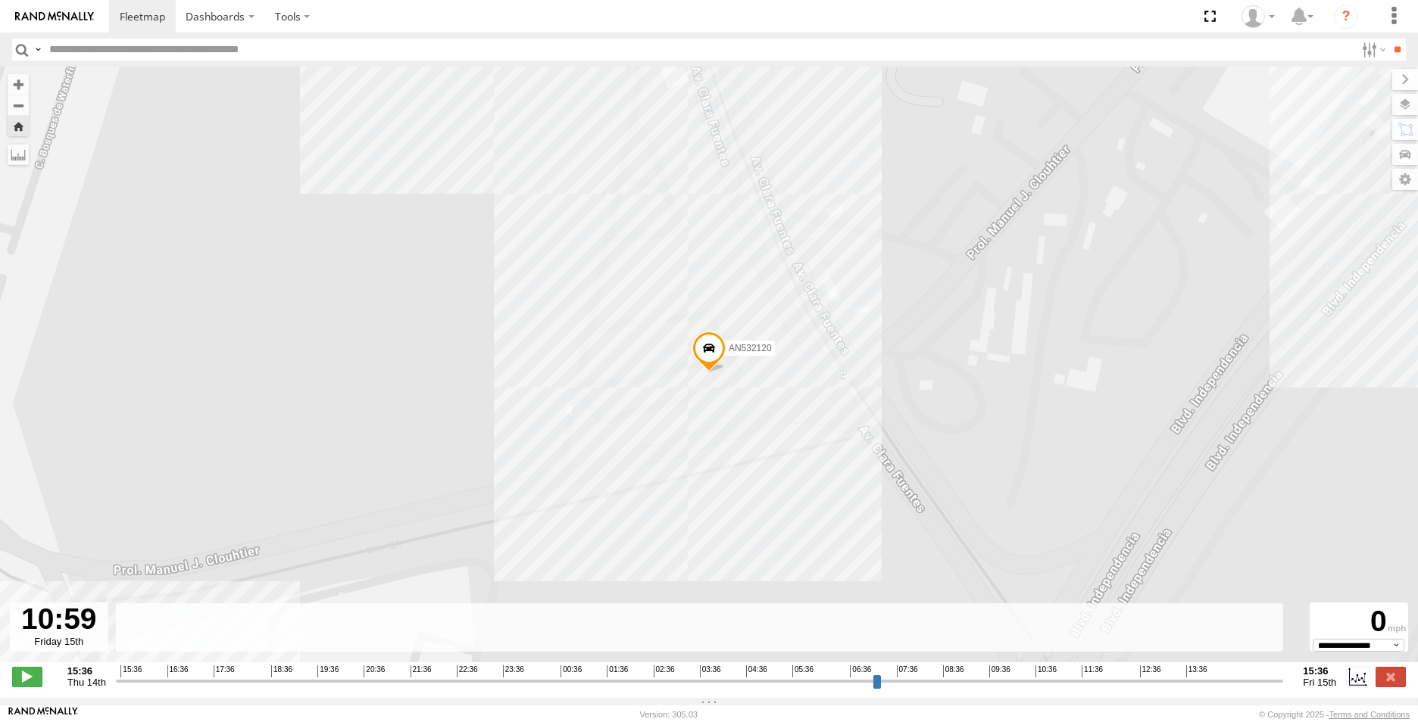
click at [710, 357] on span at bounding box center [708, 352] width 33 height 41
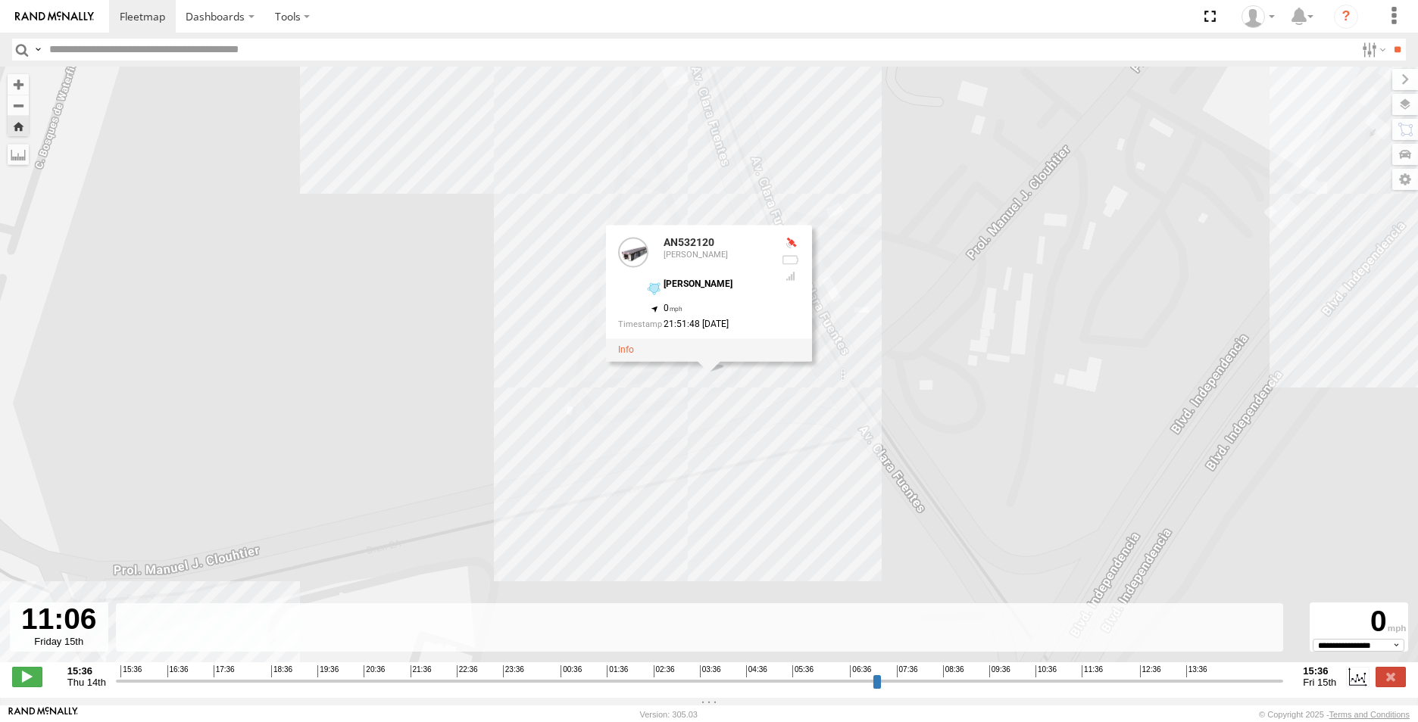
click at [632, 460] on div "AN539208 AN532120 AN532120 [PERSON_NAME] [PERSON_NAME] 31.65464 , -106.34476 0 …" at bounding box center [709, 373] width 1418 height 612
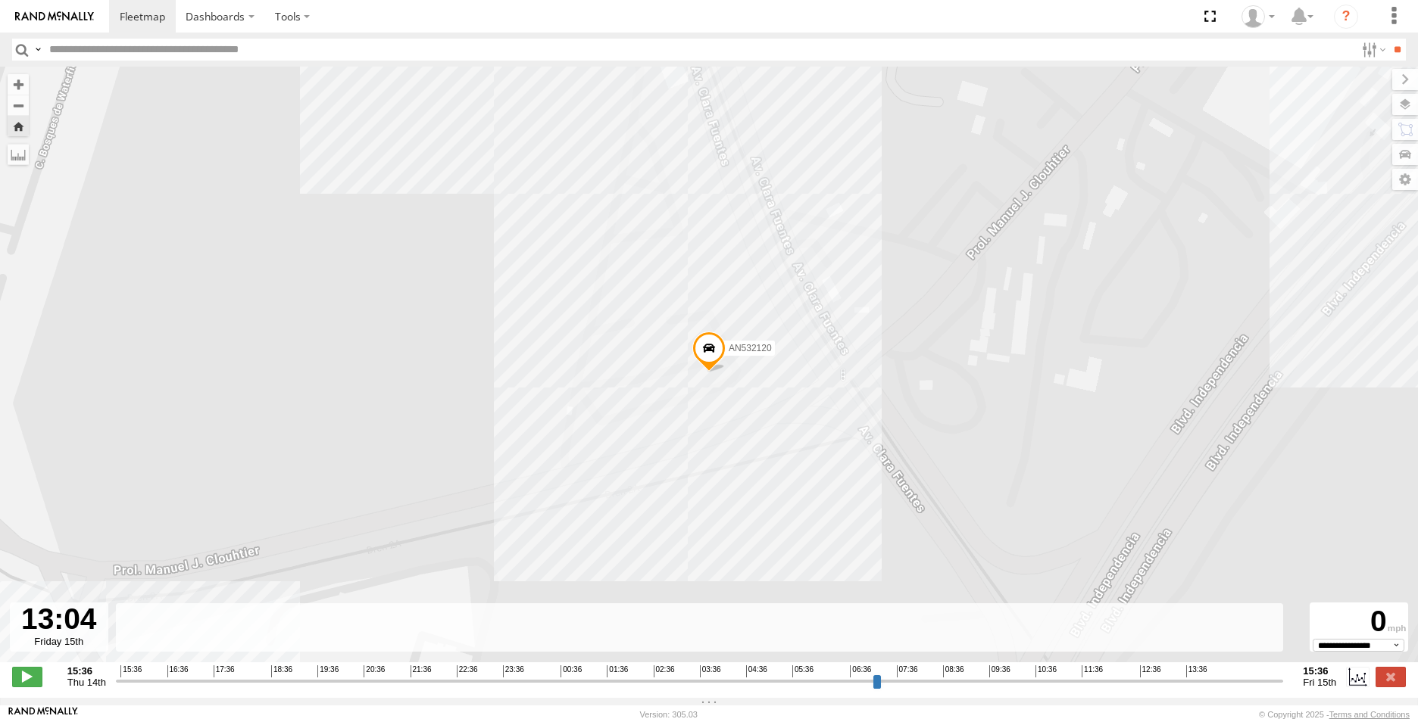
scroll to position [0, 0]
click at [1371, 48] on label at bounding box center [1371, 50] width 33 height 22
click at [0, 0] on span "ETHICON" at bounding box center [0, 0] width 0 height 0
click at [0, 0] on span "JOHNSON CONTROLS" at bounding box center [0, 0] width 0 height 0
click at [0, 0] on span "[PERSON_NAME]" at bounding box center [0, 0] width 0 height 0
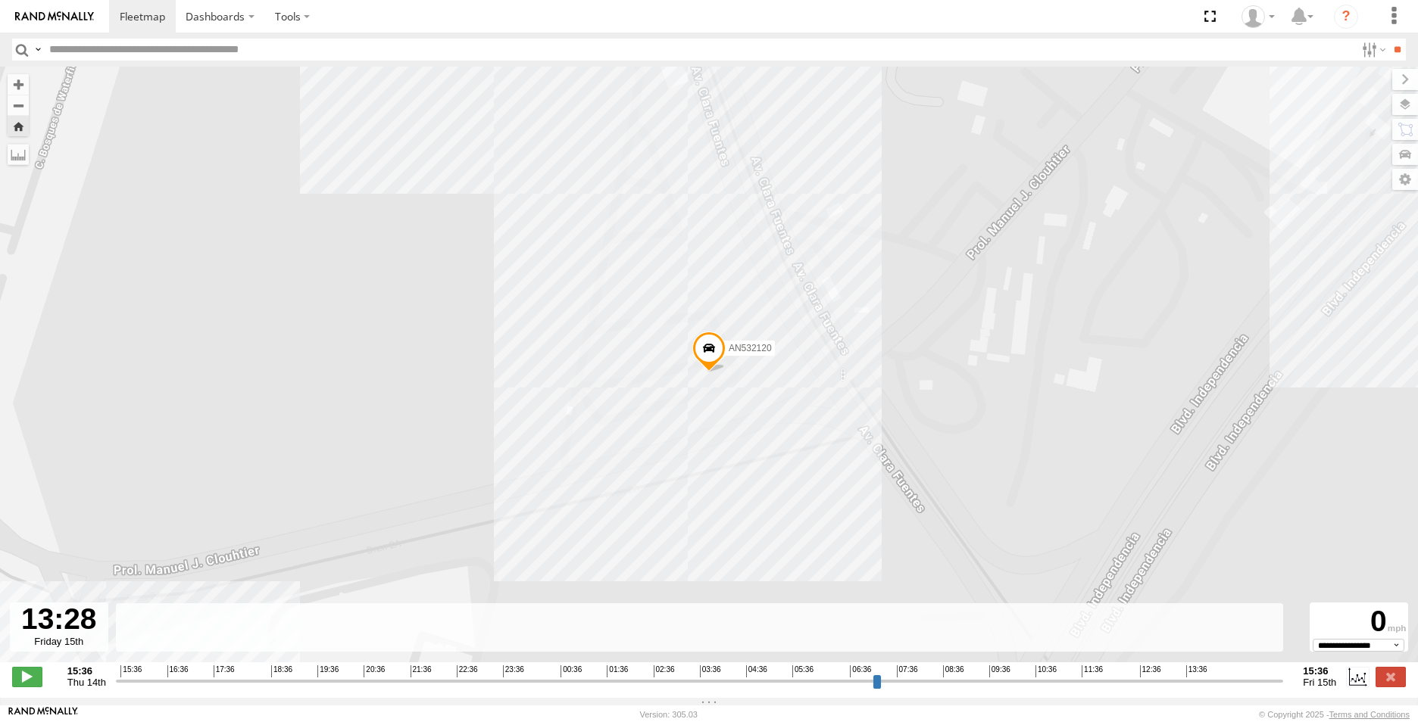
click at [0, 0] on span "JOHNSON CONTROLS" at bounding box center [0, 0] width 0 height 0
click at [1388, 51] on input "**" at bounding box center [1396, 50] width 17 height 22
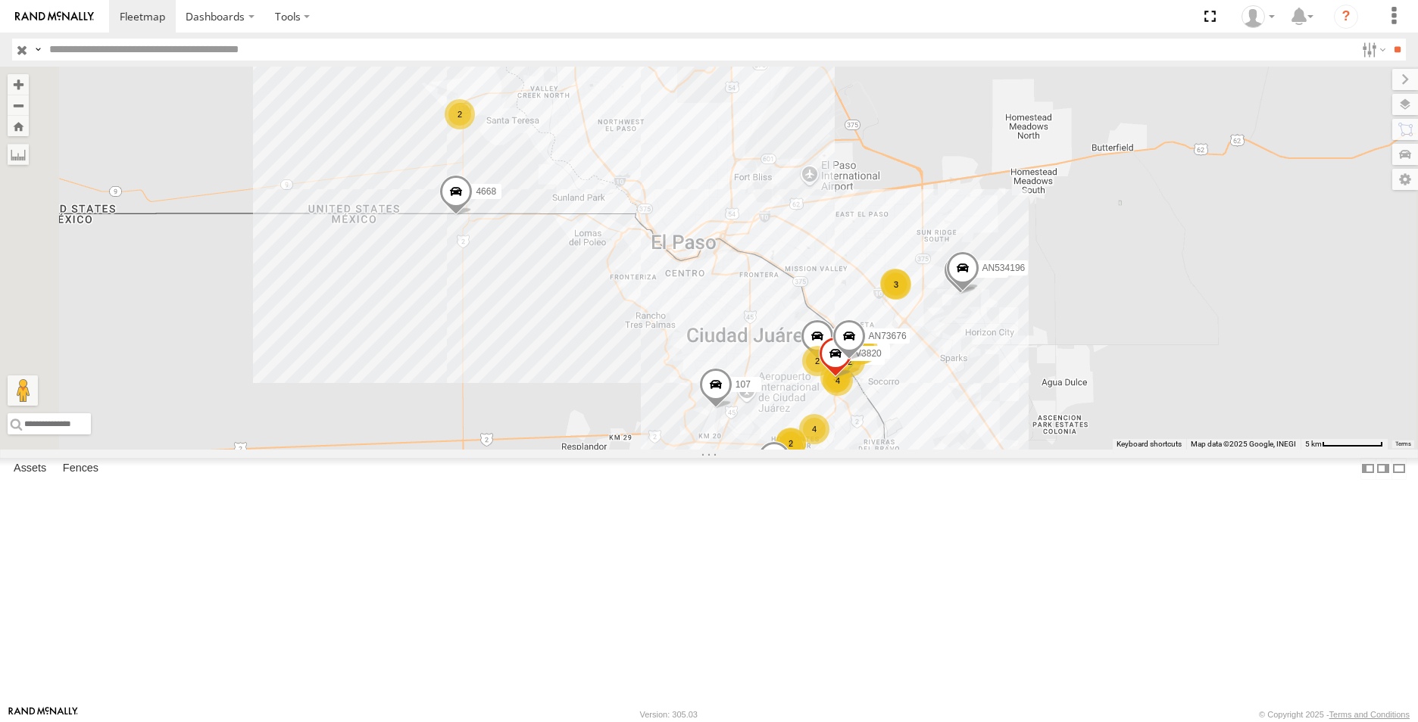
scroll to position [1181, 0]
click at [0, 0] on span at bounding box center [0, 0] width 0 height 0
click at [0, 0] on label at bounding box center [0, 0] width 0 height 0
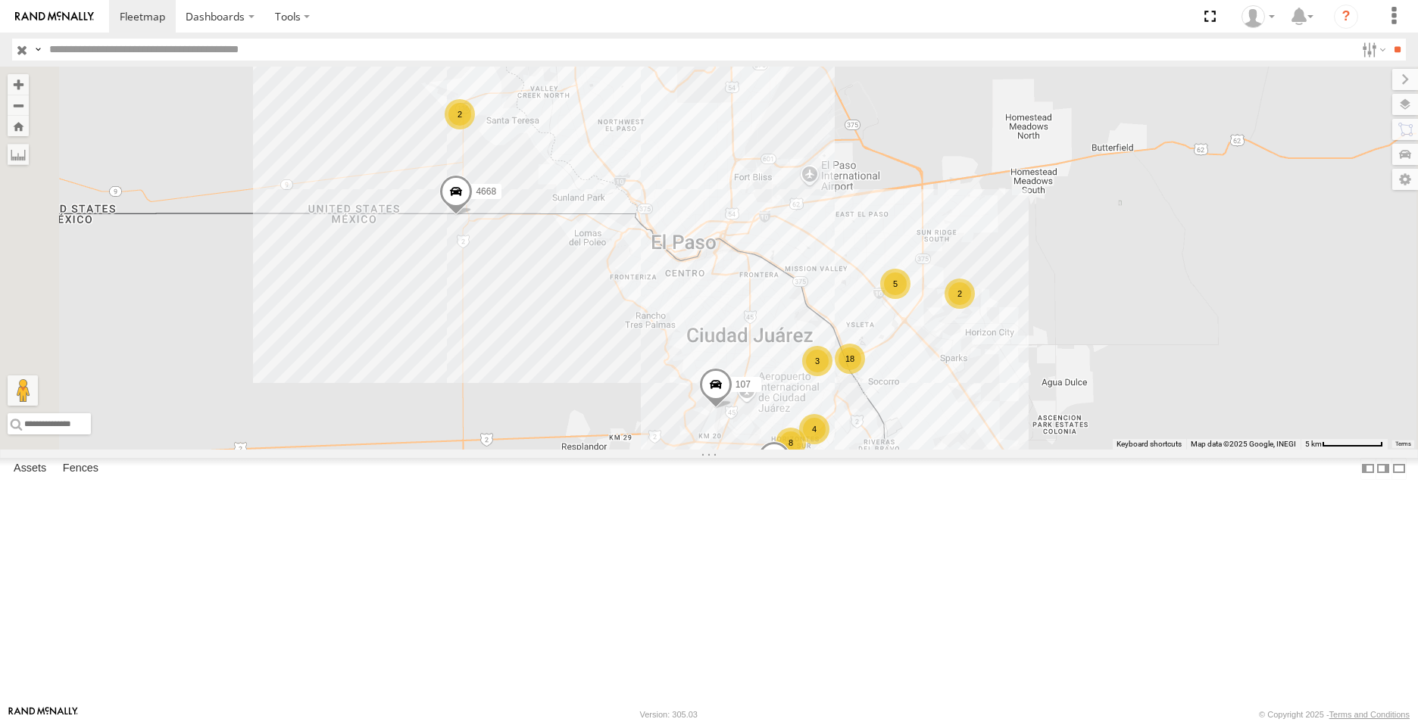
click at [0, 0] on label at bounding box center [0, 0] width 0 height 0
click at [0, 0] on span at bounding box center [0, 0] width 0 height 0
click at [0, 0] on label at bounding box center [0, 0] width 0 height 0
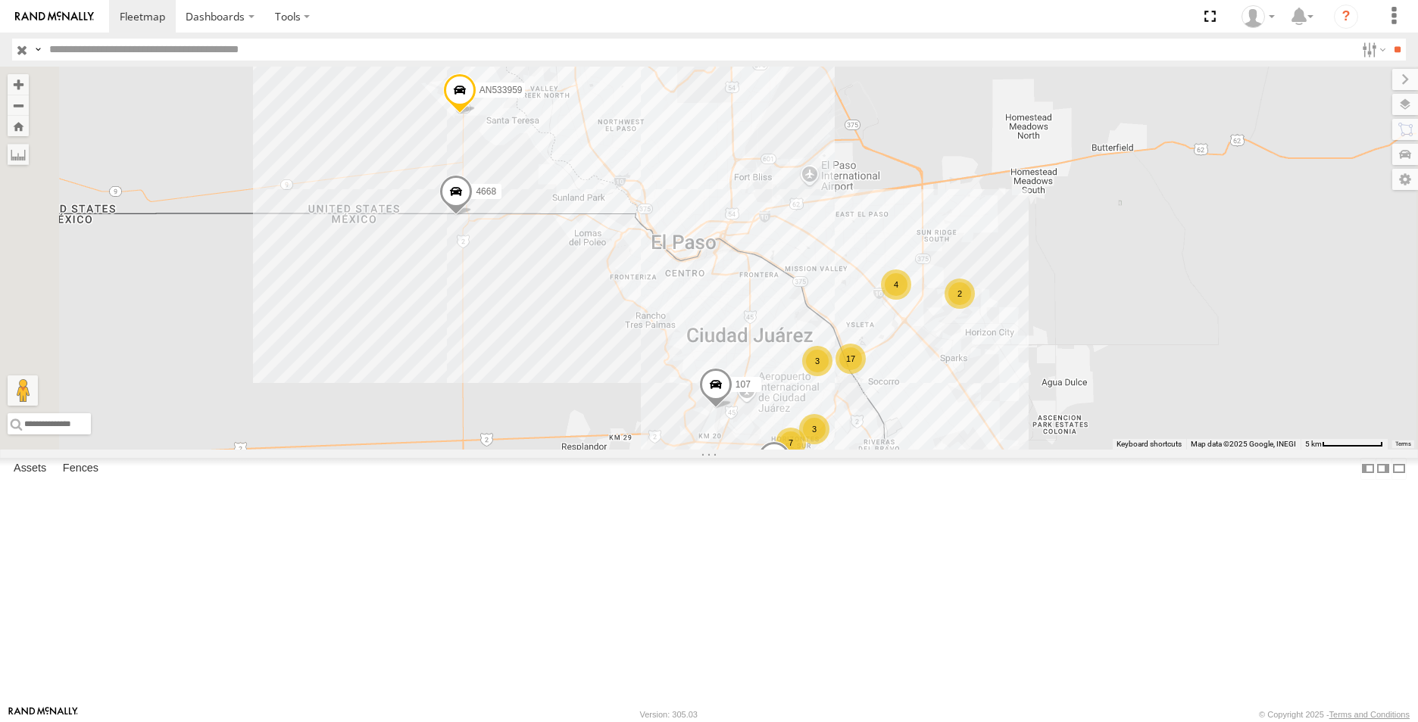
click at [0, 0] on span at bounding box center [0, 0] width 0 height 0
click at [0, 0] on label at bounding box center [0, 0] width 0 height 0
click at [0, 0] on span at bounding box center [0, 0] width 0 height 0
click at [0, 0] on label at bounding box center [0, 0] width 0 height 0
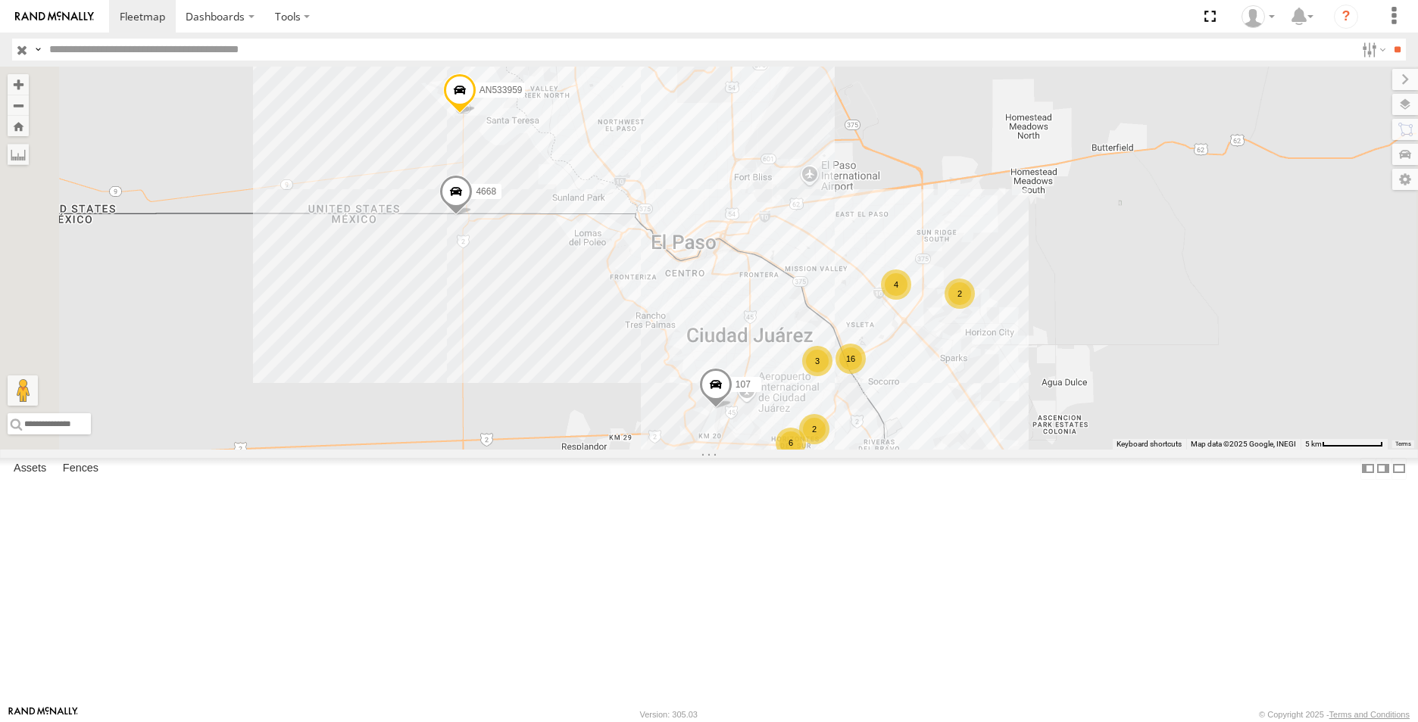
click at [0, 0] on span at bounding box center [0, 0] width 0 height 0
click at [0, 0] on label at bounding box center [0, 0] width 0 height 0
click at [0, 0] on span at bounding box center [0, 0] width 0 height 0
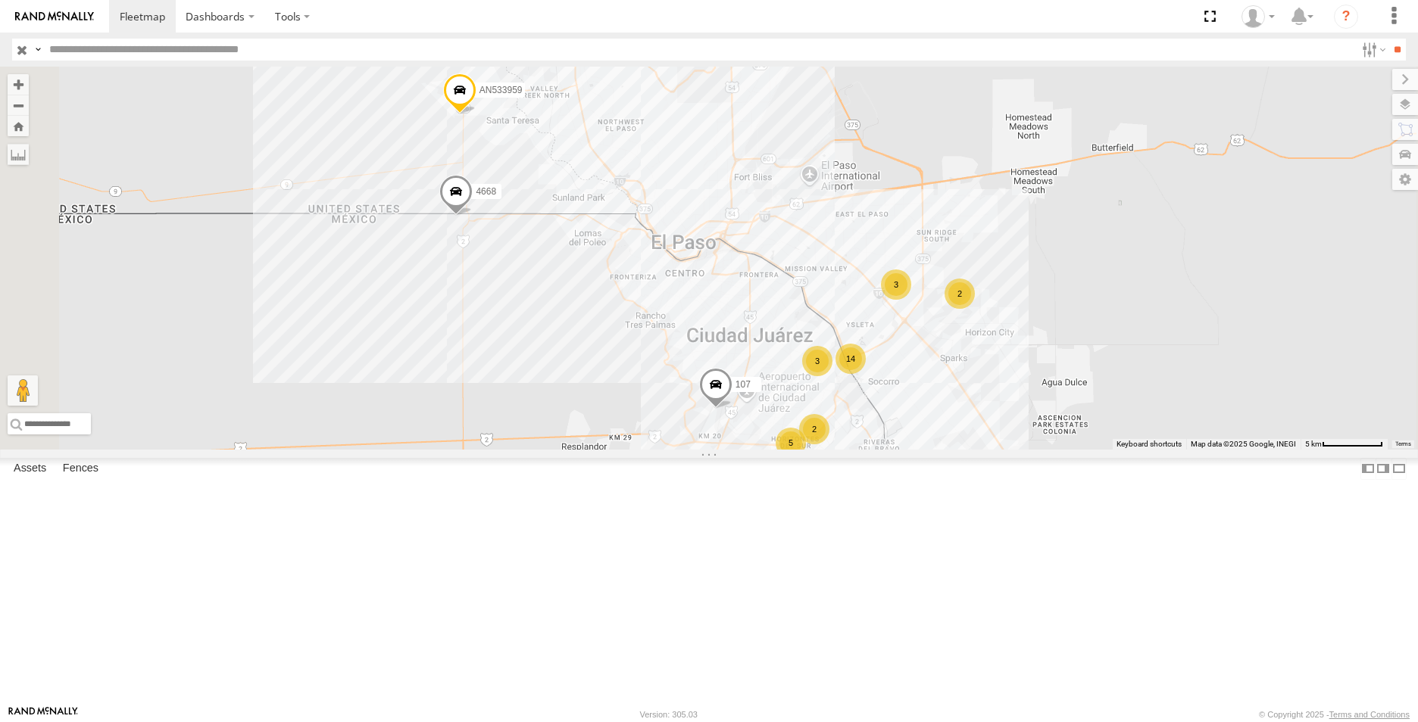
click at [0, 0] on span at bounding box center [0, 0] width 0 height 0
click at [0, 0] on label at bounding box center [0, 0] width 0 height 0
click at [0, 0] on span at bounding box center [0, 0] width 0 height 0
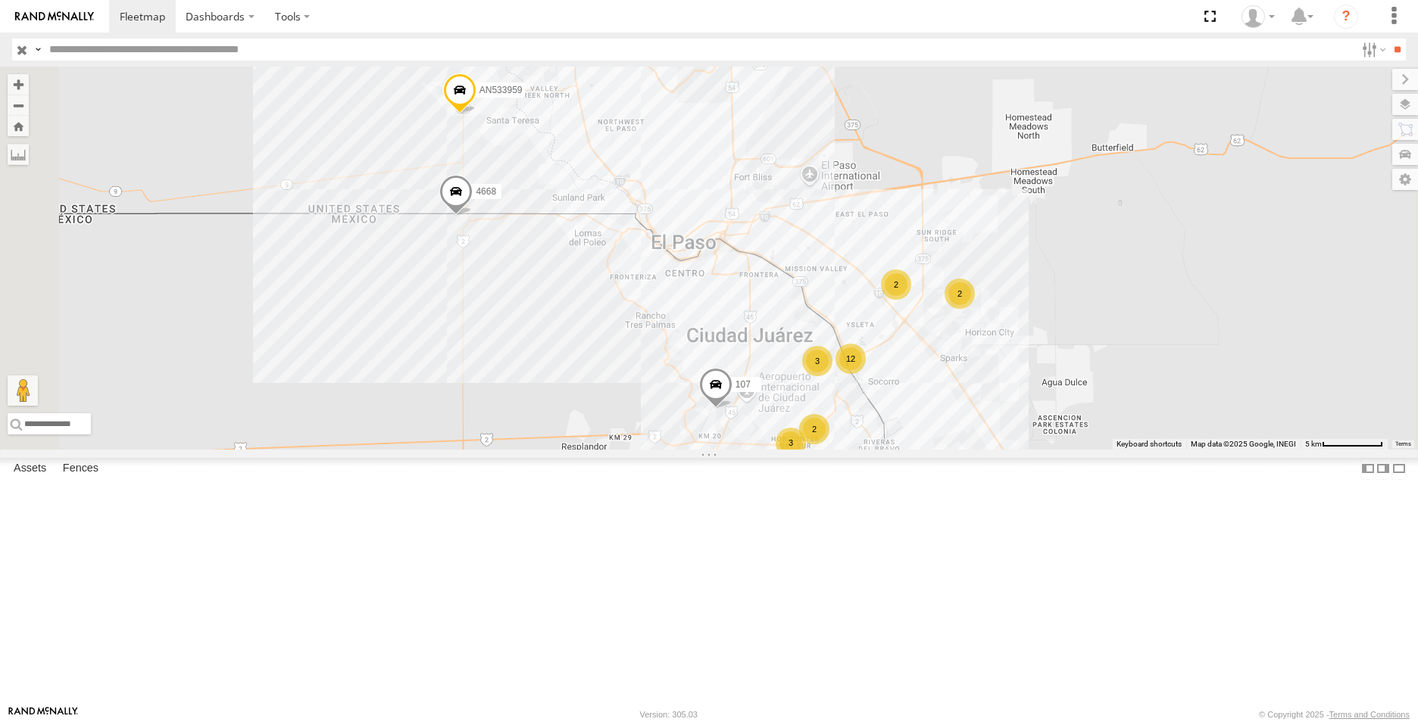
click at [0, 0] on label at bounding box center [0, 0] width 0 height 0
click at [0, 0] on span at bounding box center [0, 0] width 0 height 0
click at [0, 0] on label at bounding box center [0, 0] width 0 height 0
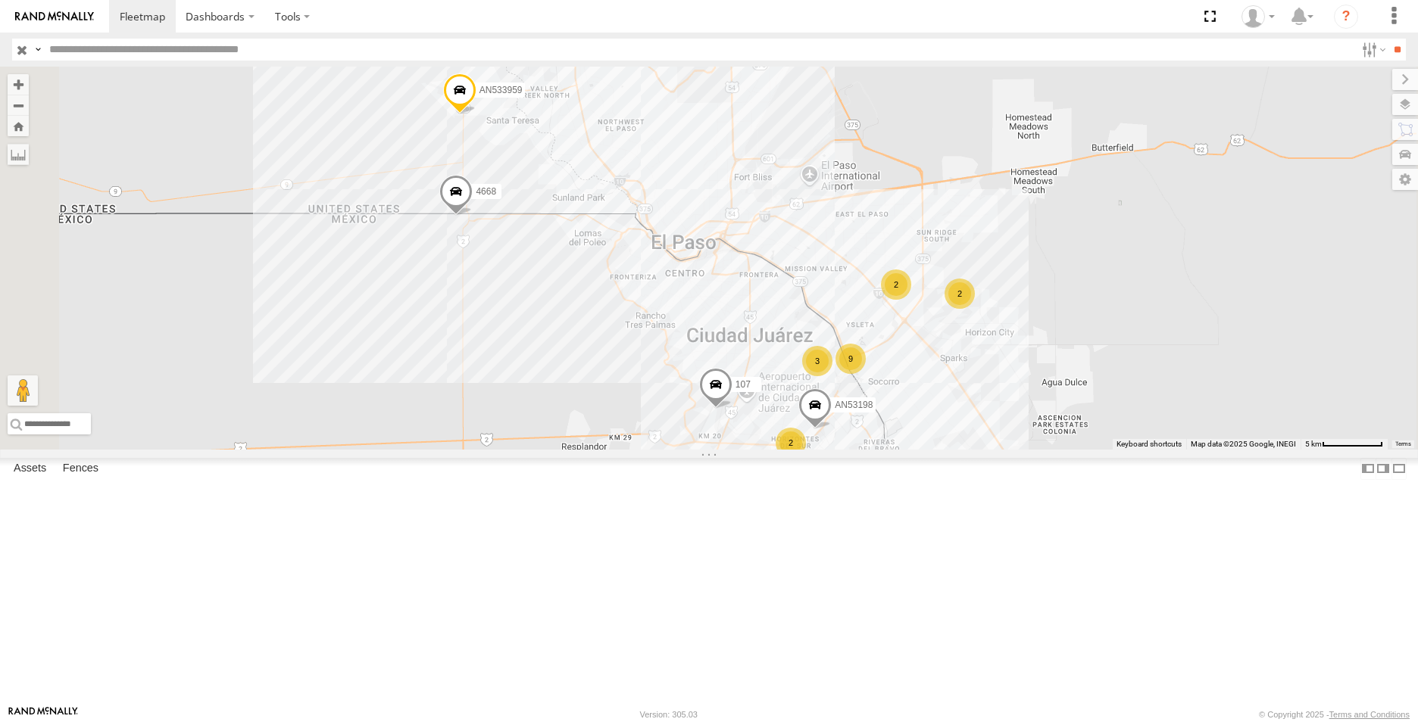
click at [0, 0] on span at bounding box center [0, 0] width 0 height 0
click at [0, 0] on label at bounding box center [0, 0] width 0 height 0
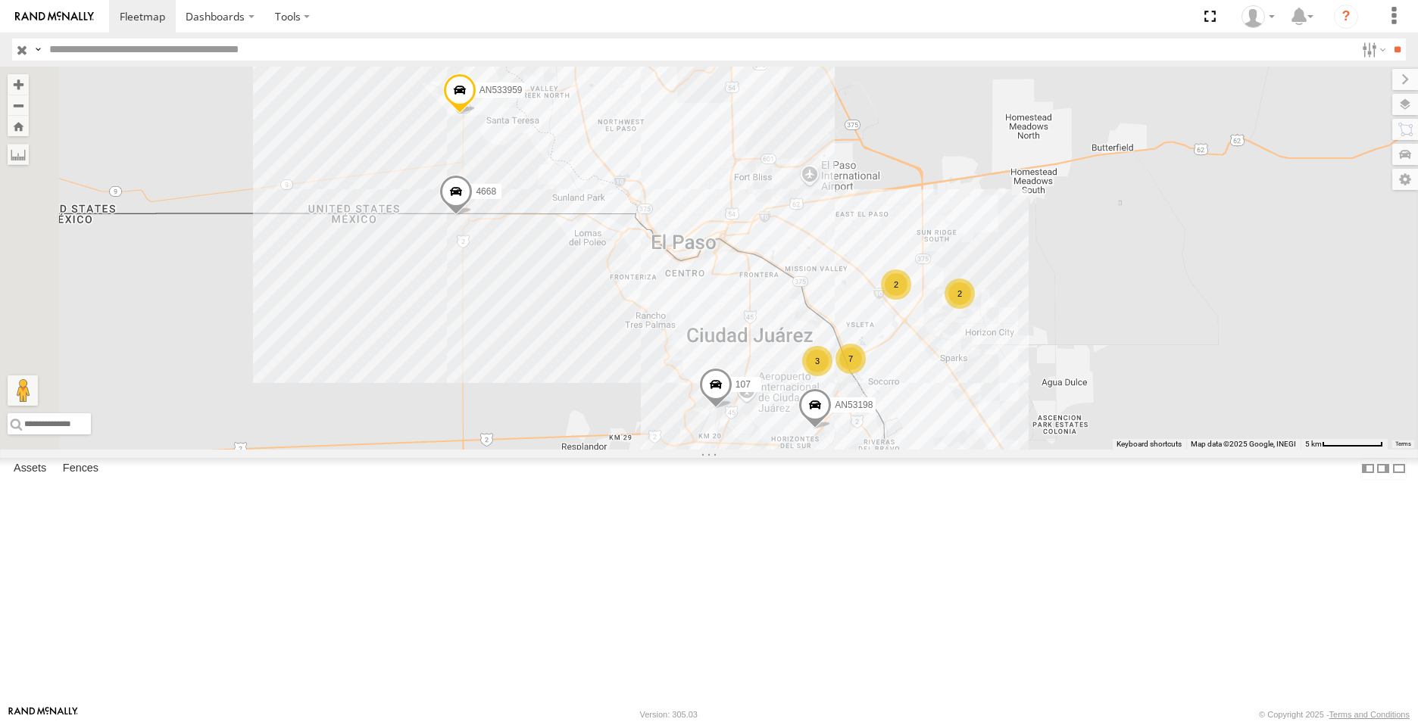
click at [0, 0] on span at bounding box center [0, 0] width 0 height 0
click at [0, 0] on label at bounding box center [0, 0] width 0 height 0
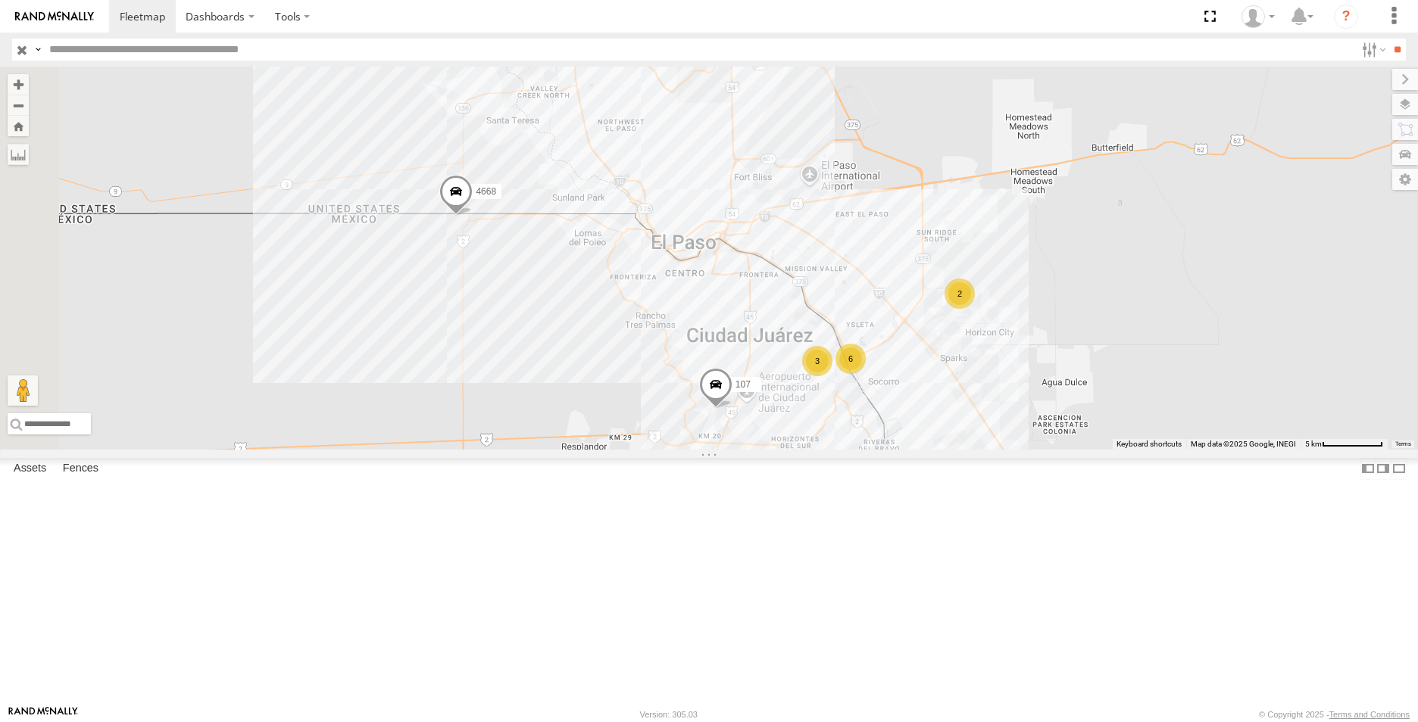
click at [0, 0] on label at bounding box center [0, 0] width 0 height 0
click at [0, 0] on span at bounding box center [0, 0] width 0 height 0
click at [473, 217] on span at bounding box center [455, 196] width 33 height 41
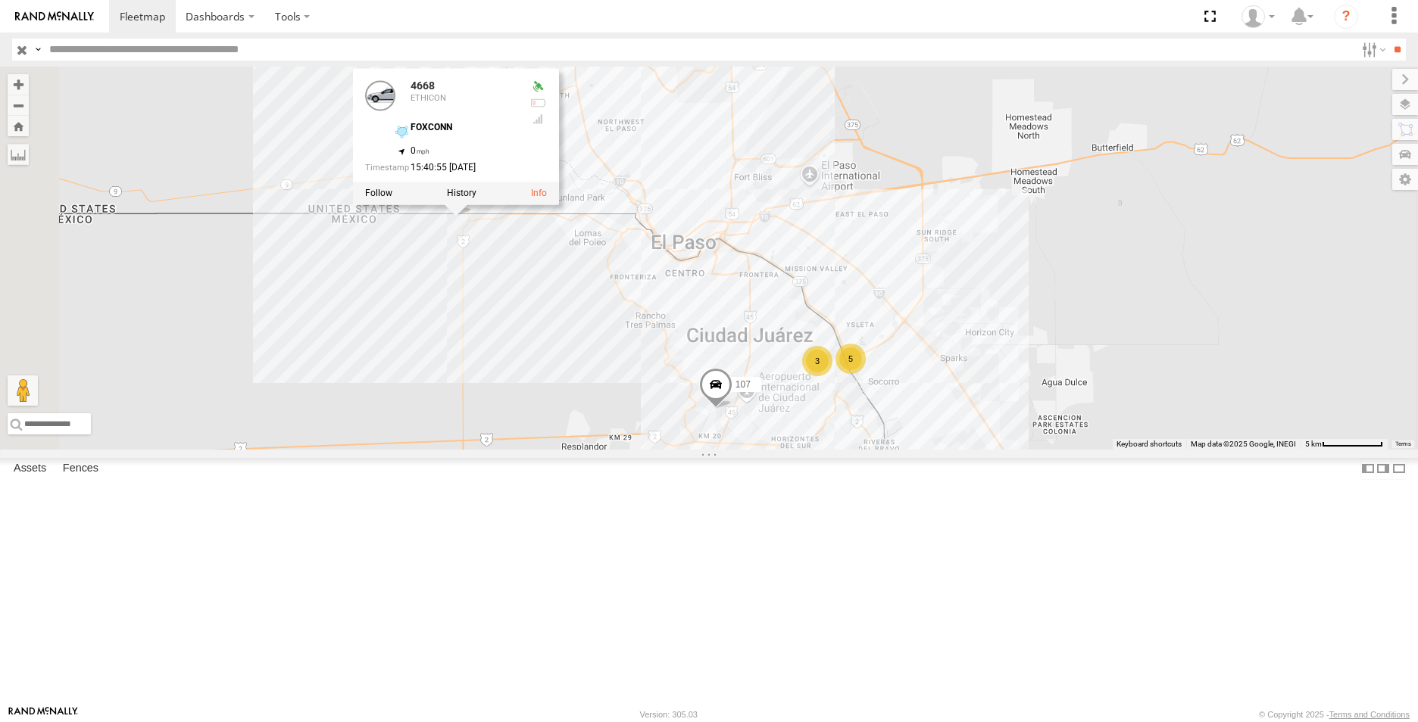
click at [0, 0] on div "ETHICON" at bounding box center [0, 0] width 0 height 0
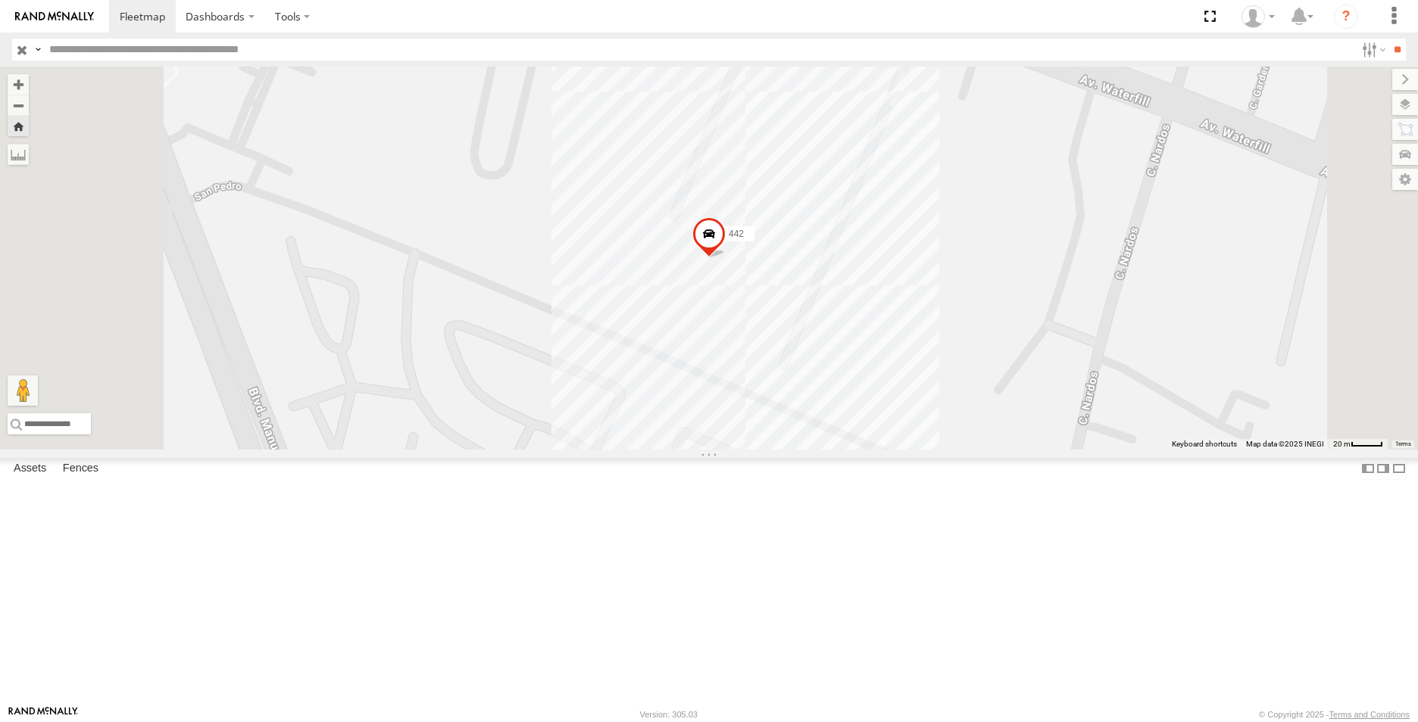
click at [725, 258] on span at bounding box center [708, 237] width 33 height 41
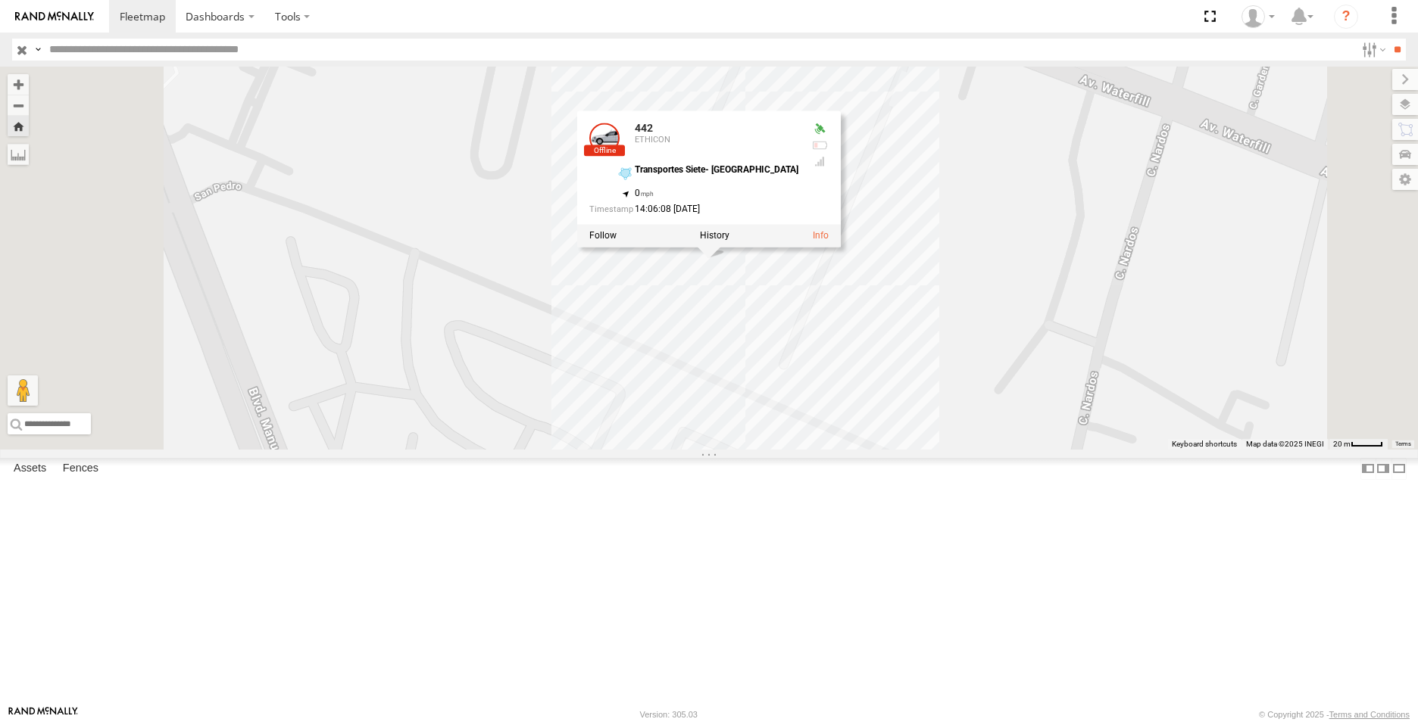
click at [0, 0] on div "3965" at bounding box center [0, 0] width 0 height 0
click at [0, 0] on div "3736" at bounding box center [0, 0] width 0 height 0
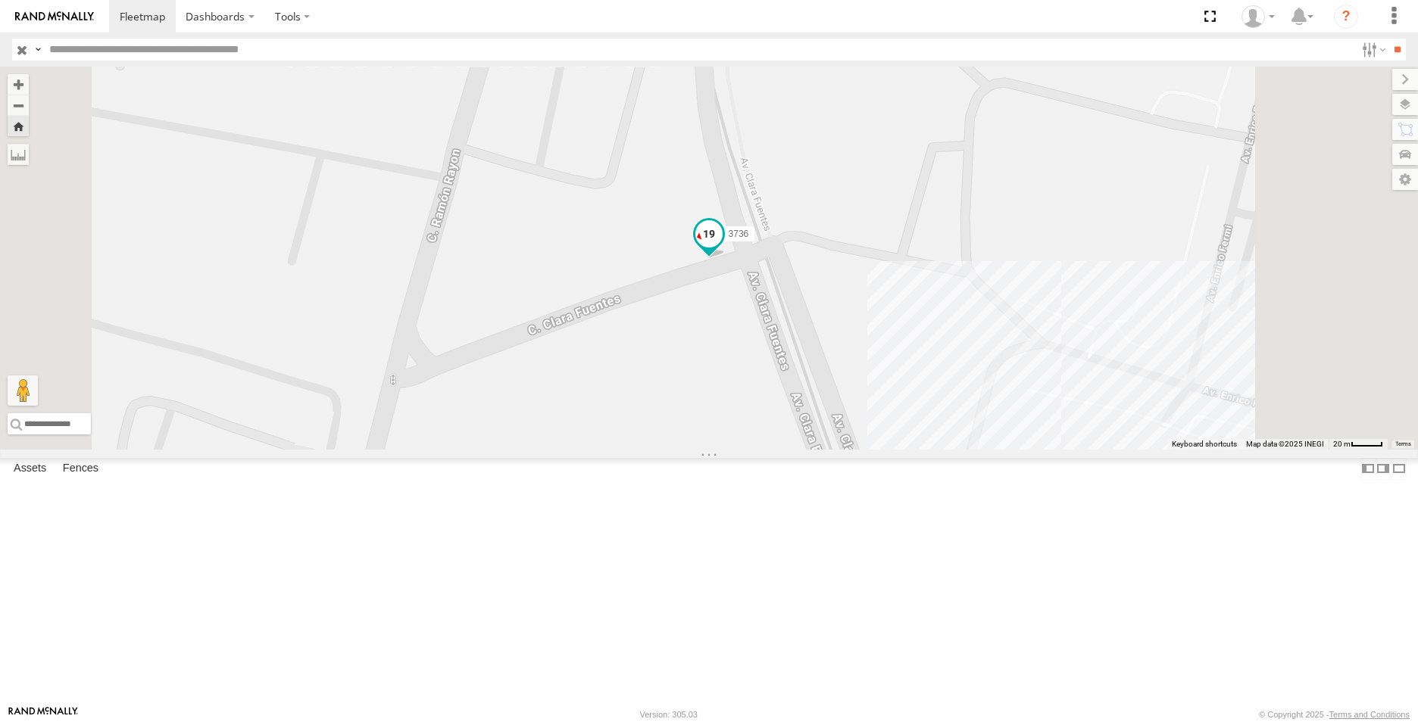
click at [722, 248] on span at bounding box center [708, 233] width 27 height 27
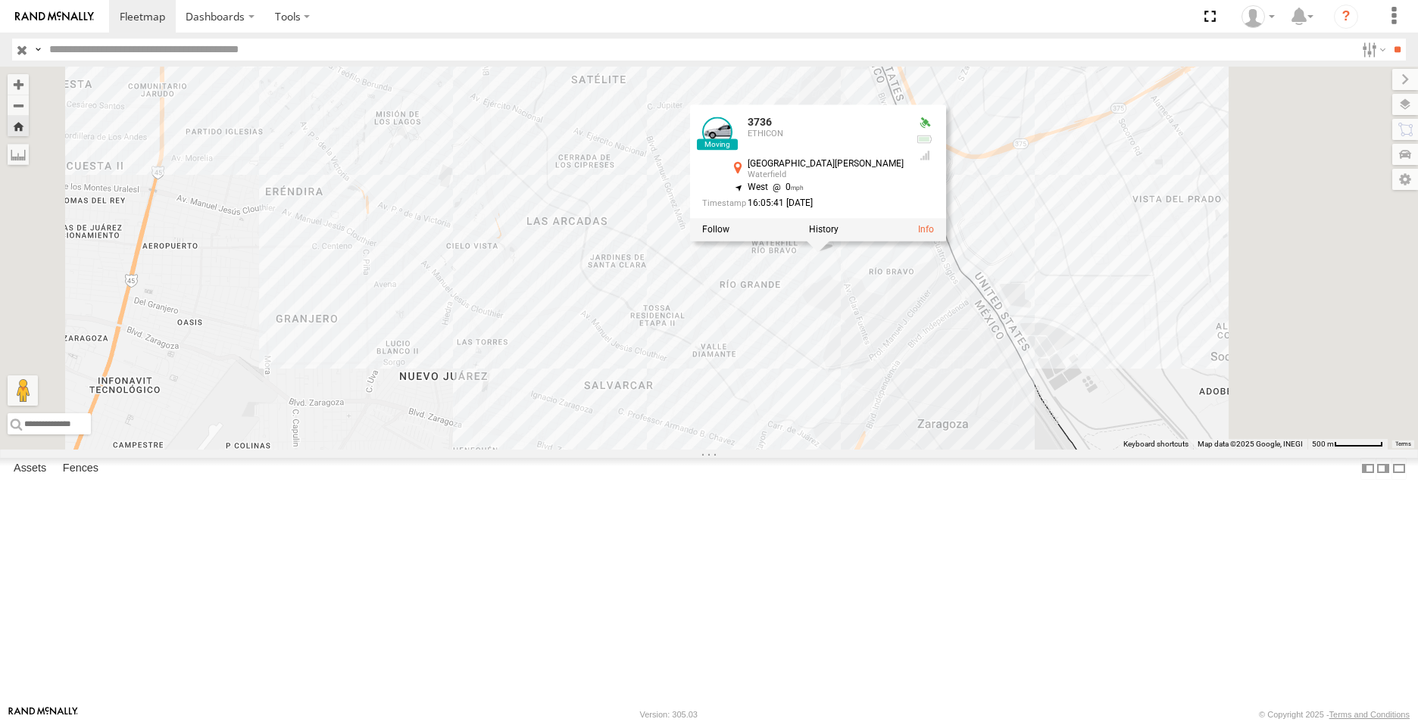
click at [845, 437] on div "3736 3736 ETHICON [GEOGRAPHIC_DATA][PERSON_NAME][PERSON_NAME] 31.66463 , -106.3…" at bounding box center [709, 258] width 1418 height 383
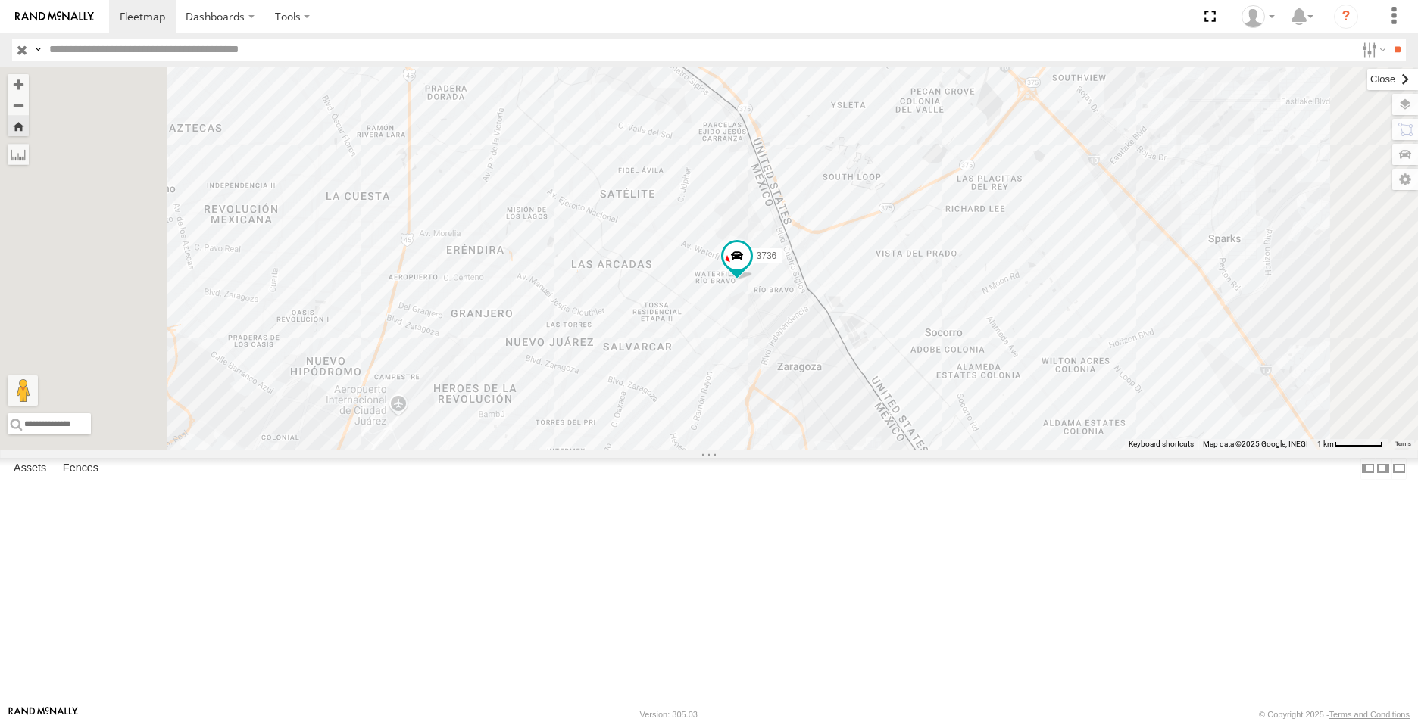
click at [1367, 82] on label at bounding box center [1392, 79] width 51 height 21
click at [22, 52] on input "button" at bounding box center [22, 50] width 20 height 22
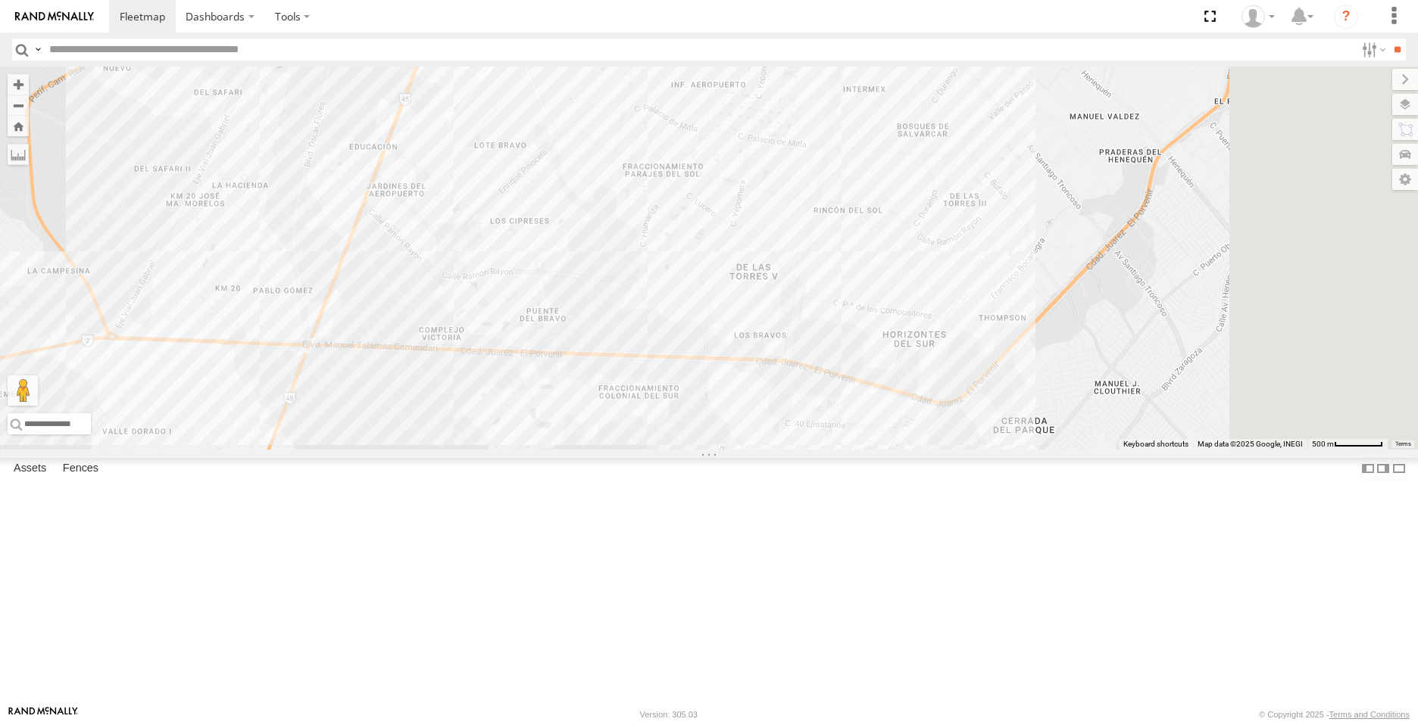
drag, startPoint x: 1221, startPoint y: 533, endPoint x: 900, endPoint y: 491, distance: 324.6
click at [900, 450] on div "107 443 4668 3093 8737 3736" at bounding box center [709, 258] width 1418 height 383
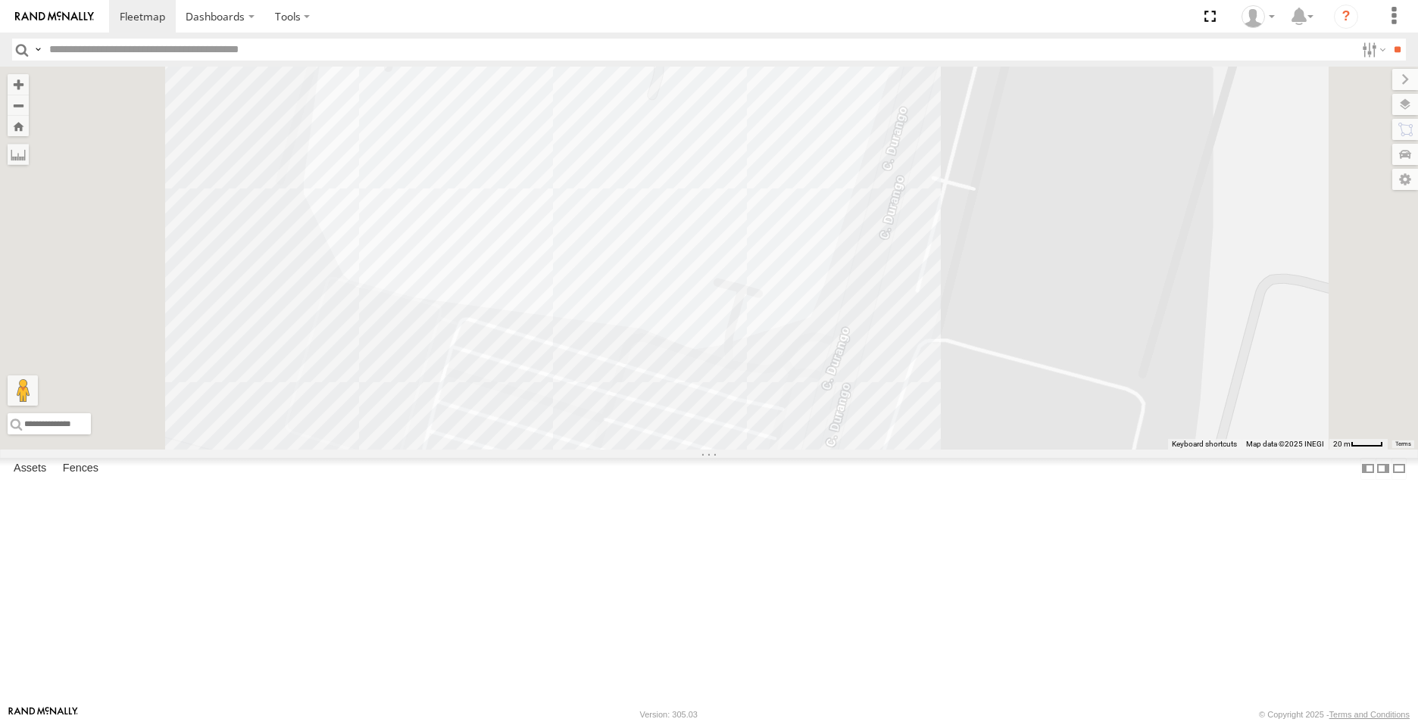
click at [1013, 382] on div "107 443 4668 3093 8737 3736" at bounding box center [709, 258] width 1418 height 383
click at [1072, 397] on div "107 443 4668 3093 8737 3736 ETHICON 16" at bounding box center [709, 258] width 1418 height 383
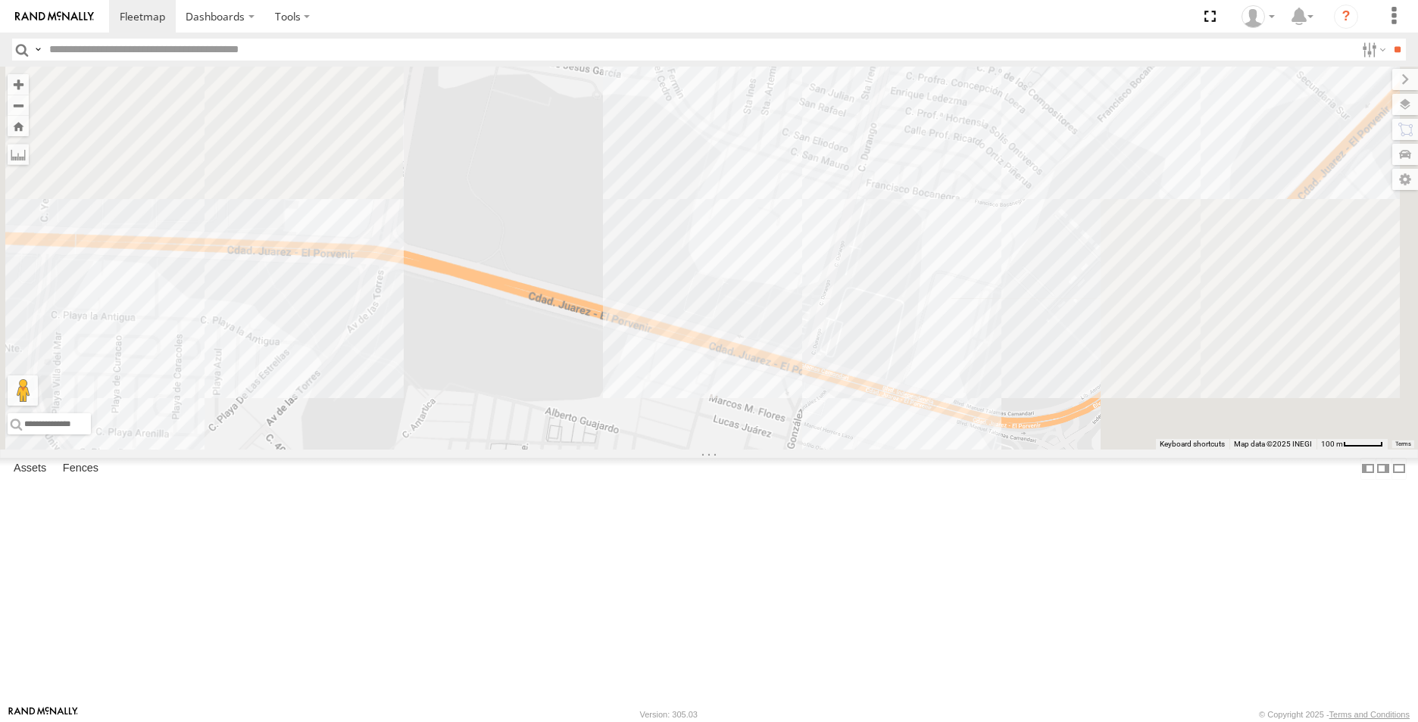
click at [1010, 398] on div "107 443 4668 3093 8737 3736" at bounding box center [709, 258] width 1418 height 383
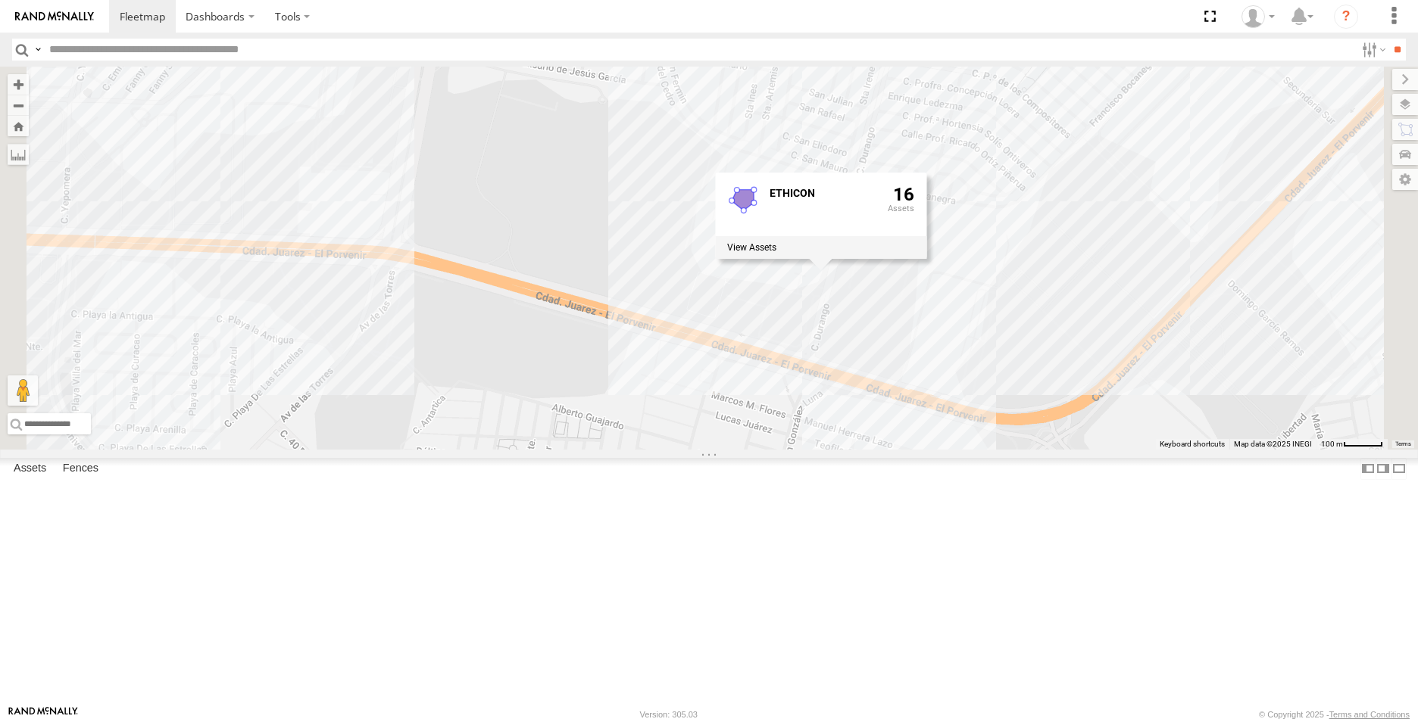
click at [1058, 439] on div "107 443 4668 3093 8737 3736 ETHICON 16" at bounding box center [709, 258] width 1418 height 383
click at [1058, 439] on div at bounding box center [709, 258] width 1418 height 383
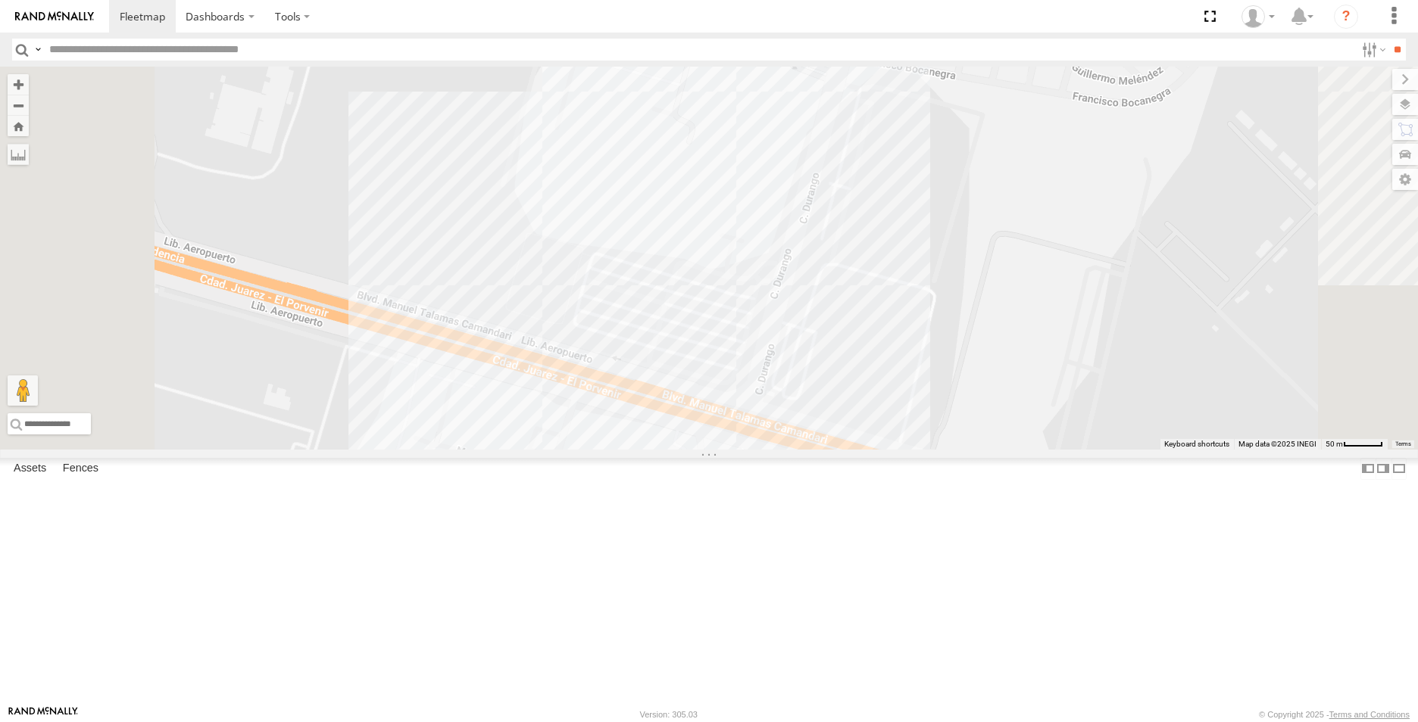
click at [0, 0] on span at bounding box center [0, 0] width 0 height 0
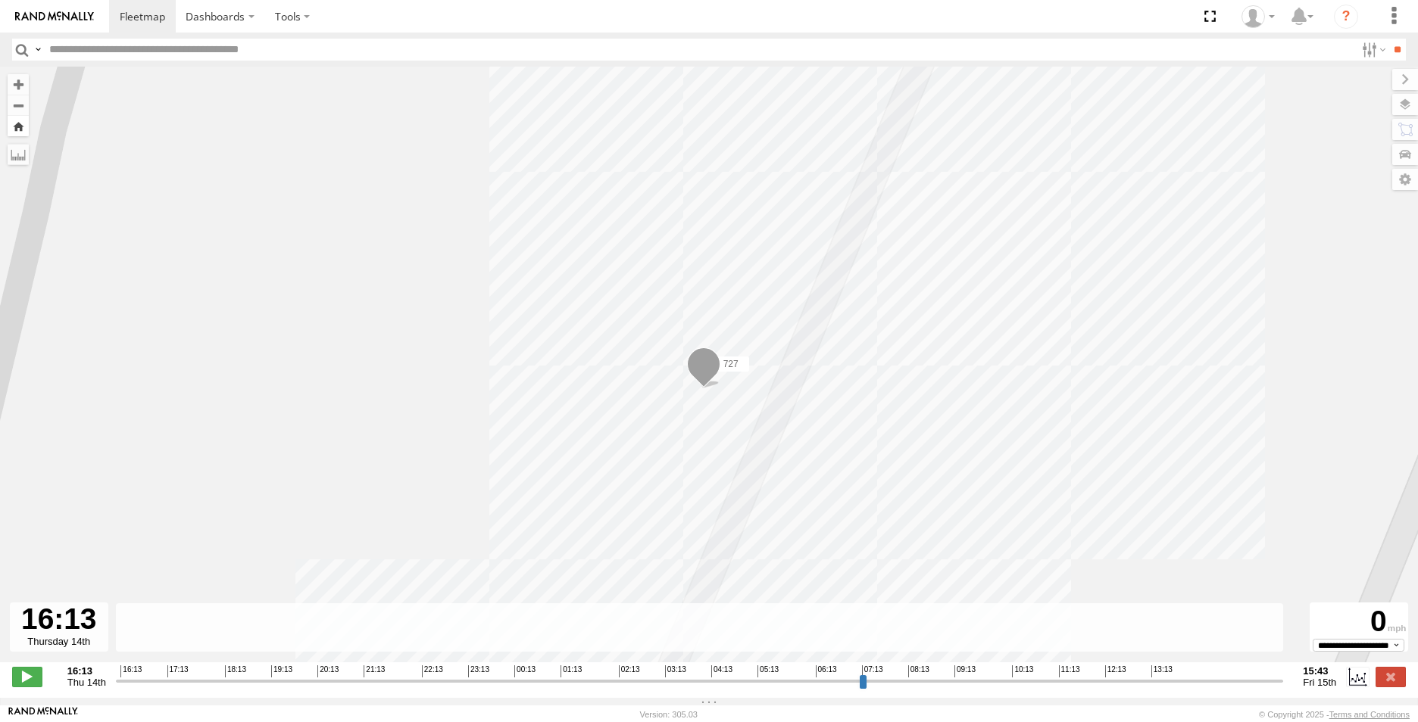
click at [22, 130] on button "Zoom Home" at bounding box center [18, 126] width 21 height 20
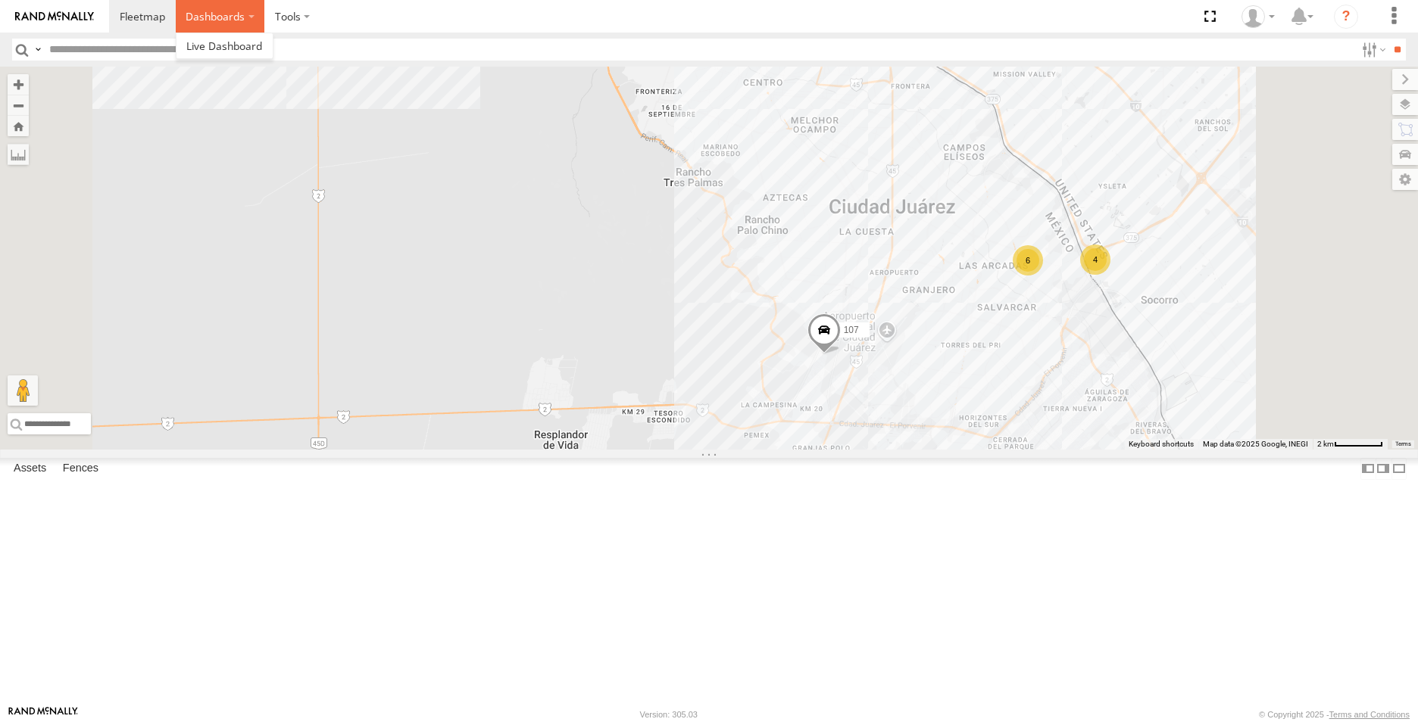
click at [249, 17] on label "Dashboards" at bounding box center [220, 16] width 89 height 33
click at [308, 16] on label at bounding box center [292, 16] width 56 height 33
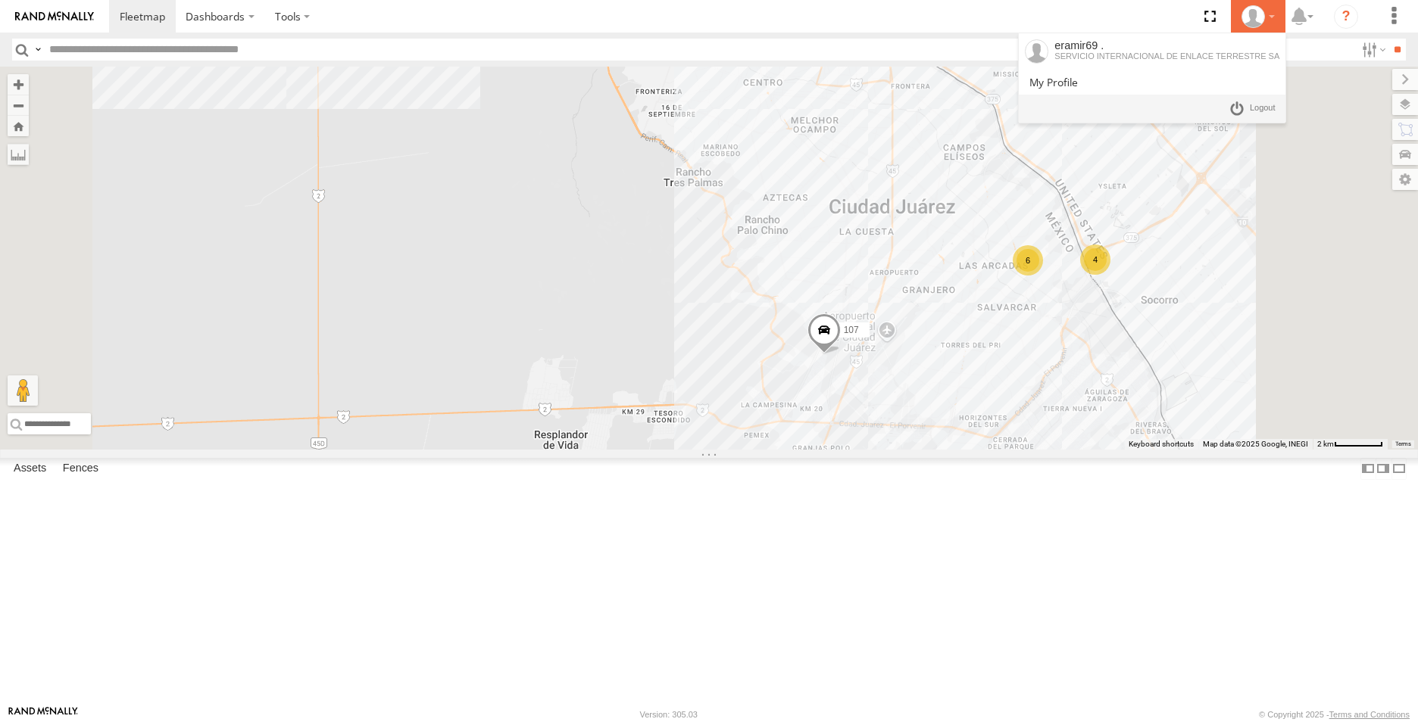
click at [1272, 19] on div at bounding box center [1258, 16] width 44 height 23
click at [1396, 16] on label at bounding box center [1393, 16] width 33 height 33
click at [950, 287] on div "107 4668 8737 4 6" at bounding box center [709, 258] width 1418 height 383
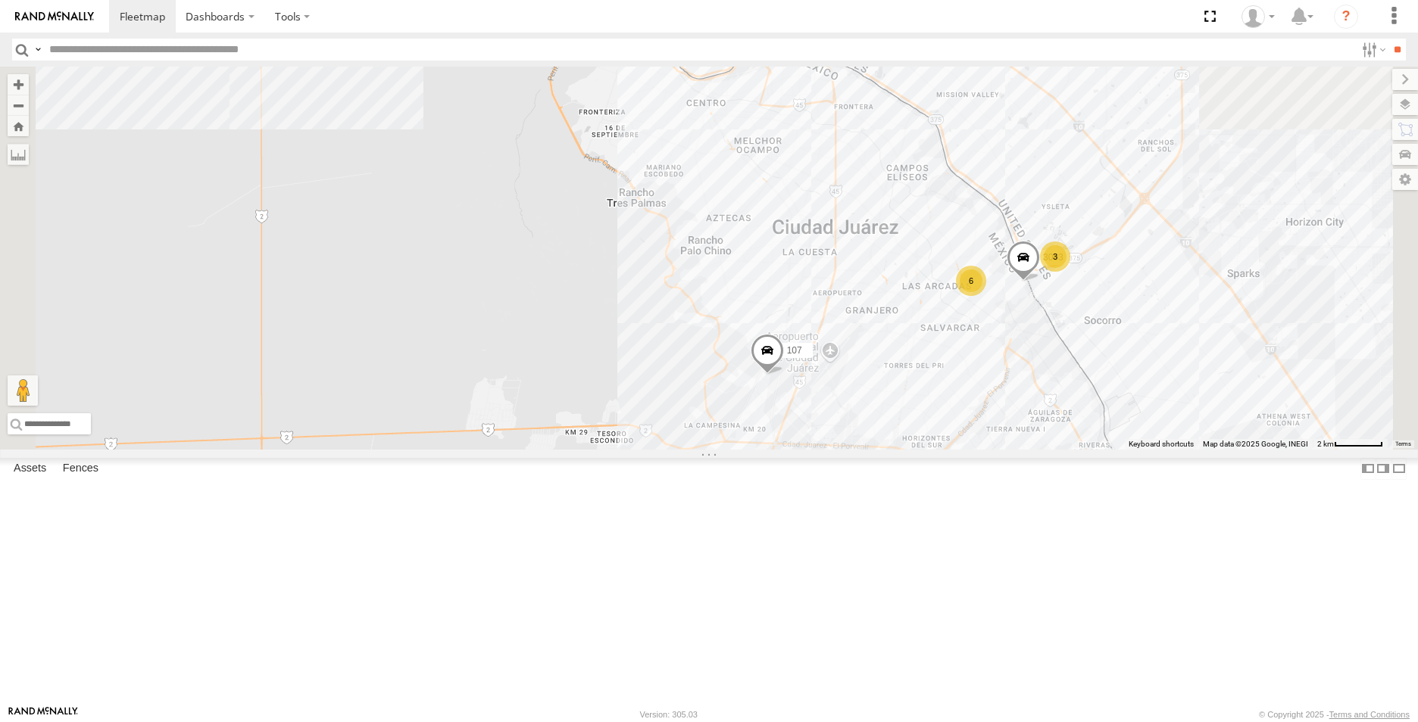
drag, startPoint x: 1060, startPoint y: 606, endPoint x: 1002, endPoint y: 626, distance: 61.8
click at [1002, 450] on div "107 4668 3093 8737 3 6" at bounding box center [709, 258] width 1418 height 383
click at [38, 406] on button "Drag Pegman onto the map to open Street View" at bounding box center [23, 391] width 30 height 30
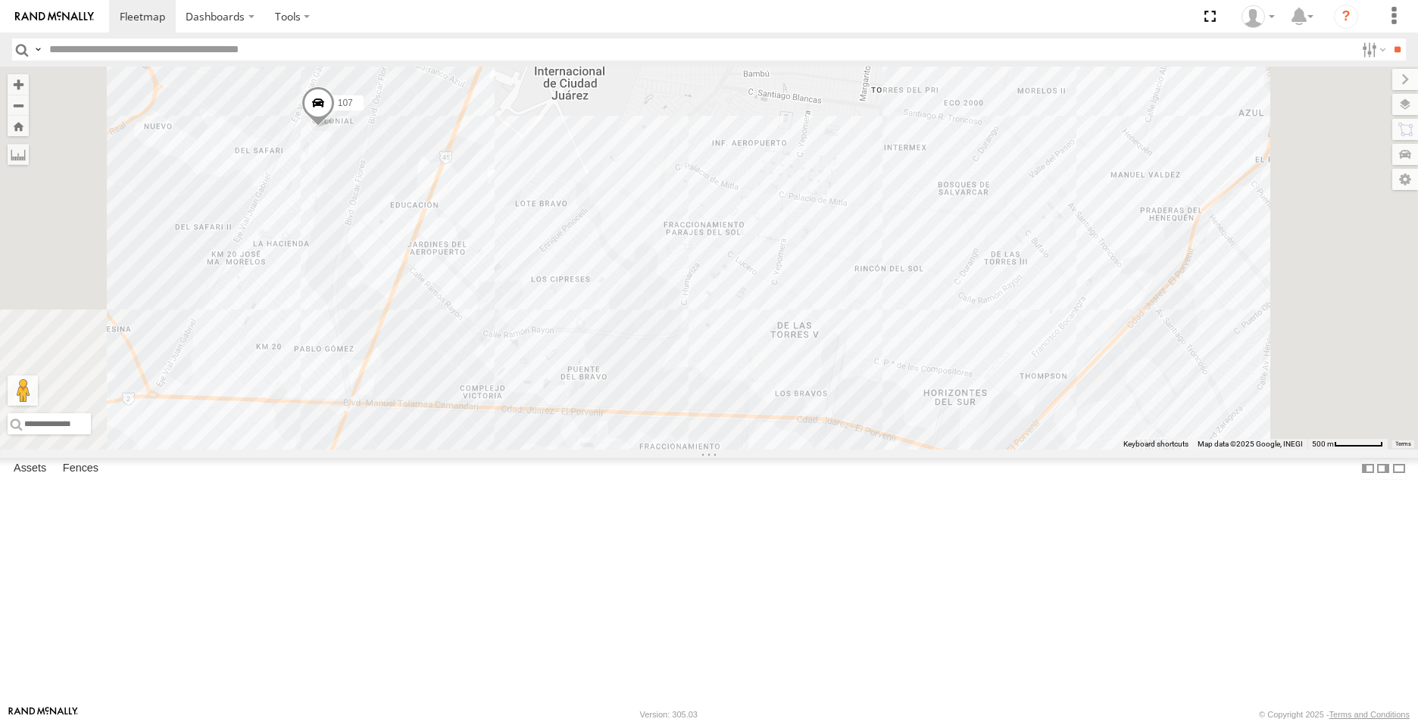
drag, startPoint x: 1221, startPoint y: 524, endPoint x: 1170, endPoint y: 532, distance: 52.0
click at [1170, 450] on div "107 4668 3093 8737" at bounding box center [709, 258] width 1418 height 383
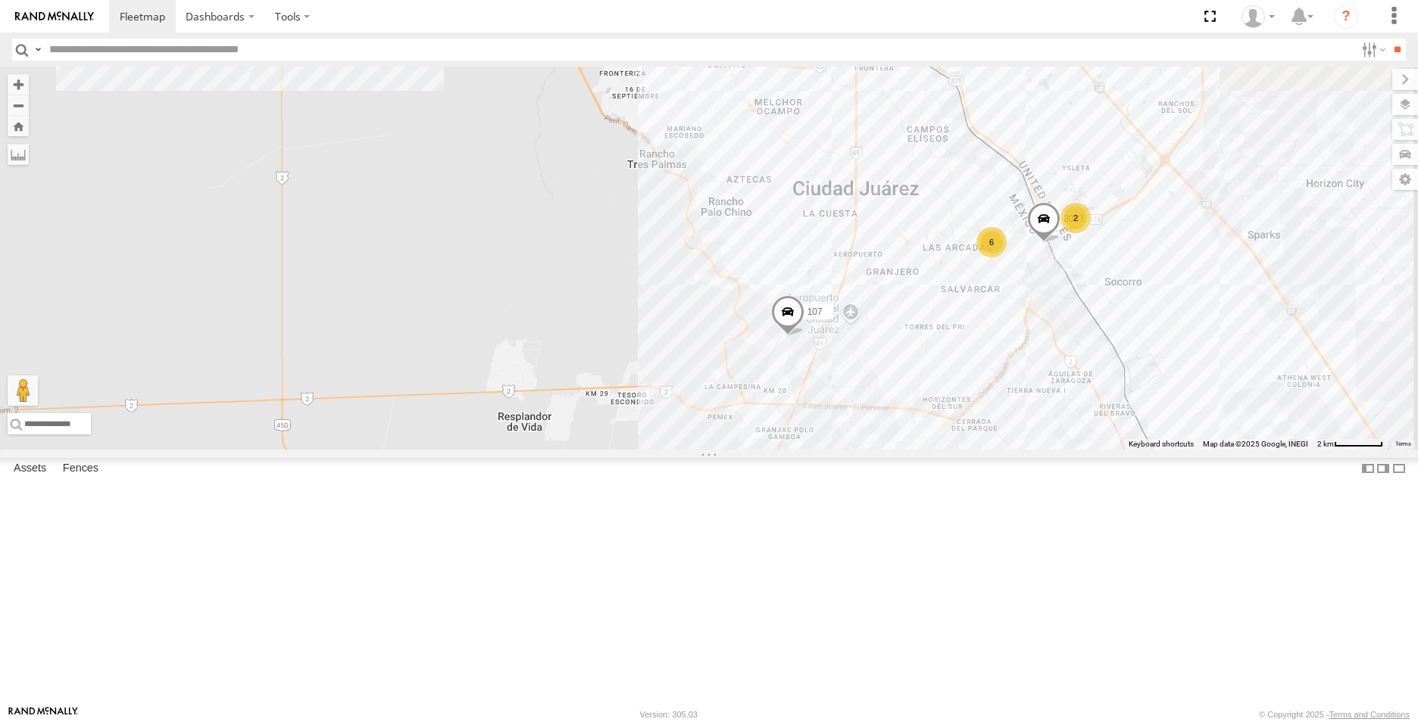
drag, startPoint x: 1357, startPoint y: 370, endPoint x: 1165, endPoint y: 405, distance: 194.9
click at [1165, 405] on div "107 4668 3093 8737 2 6" at bounding box center [709, 258] width 1418 height 383
click at [1049, 242] on span at bounding box center [1031, 221] width 33 height 41
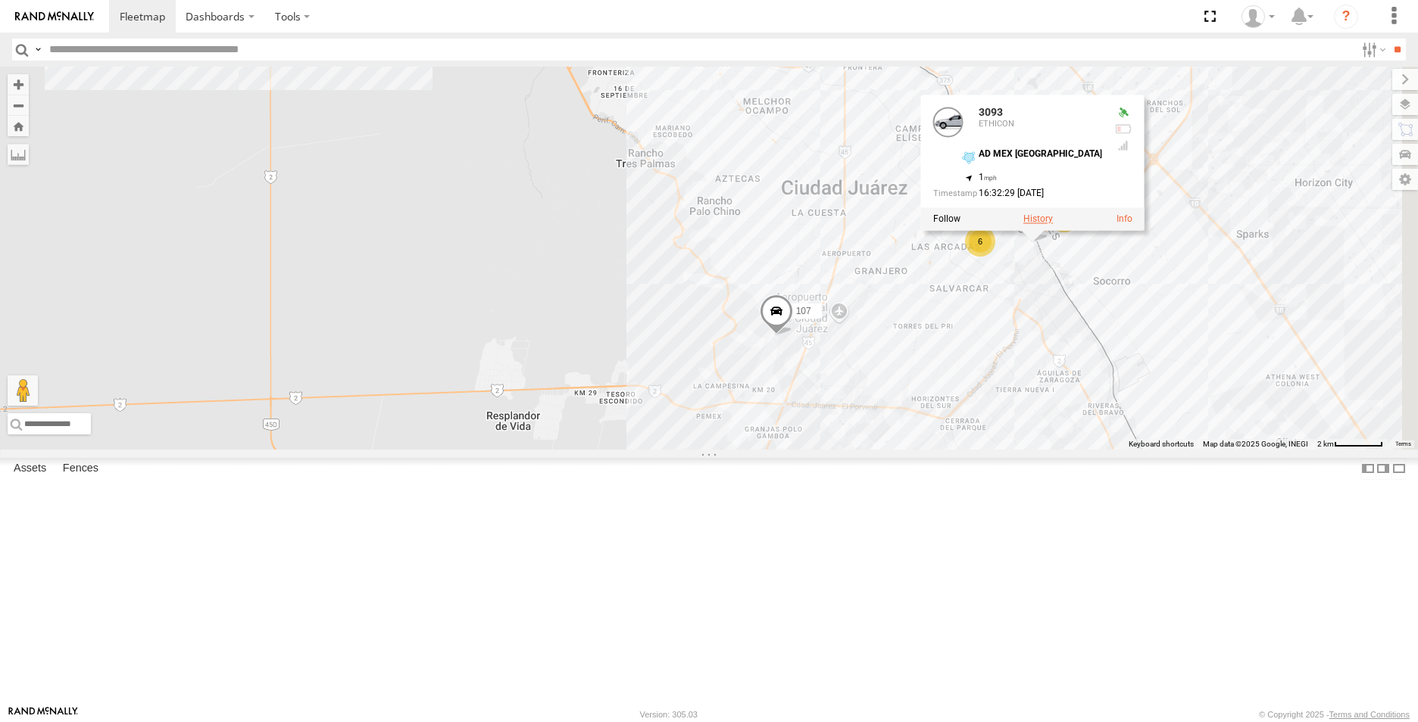
click at [1053, 225] on label at bounding box center [1038, 219] width 30 height 11
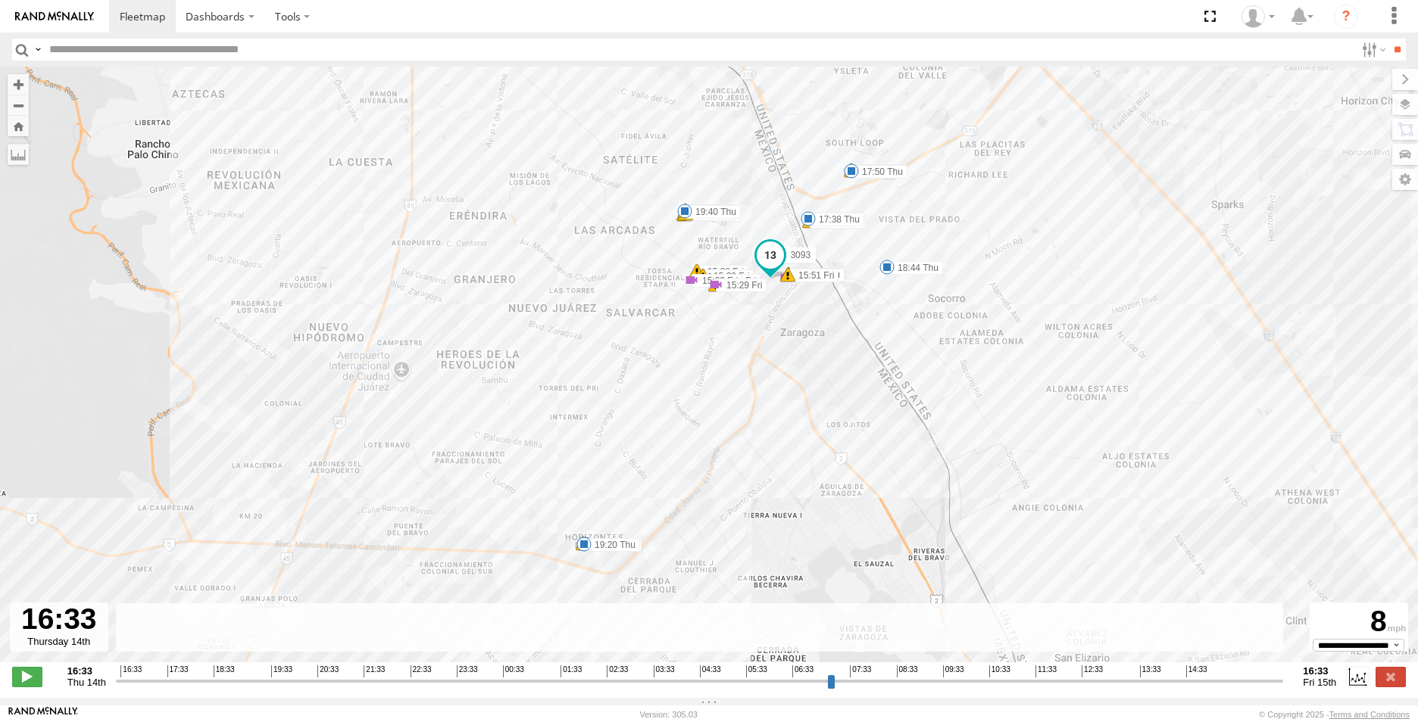
drag, startPoint x: 117, startPoint y: 692, endPoint x: 96, endPoint y: 697, distance: 21.1
click at [116, 688] on input "range" at bounding box center [700, 681] width 1168 height 14
drag, startPoint x: 121, startPoint y: 690, endPoint x: 212, endPoint y: 715, distance: 94.2
click at [212, 688] on input "range" at bounding box center [700, 681] width 1168 height 14
click at [511, 684] on input "range" at bounding box center [700, 681] width 1168 height 14
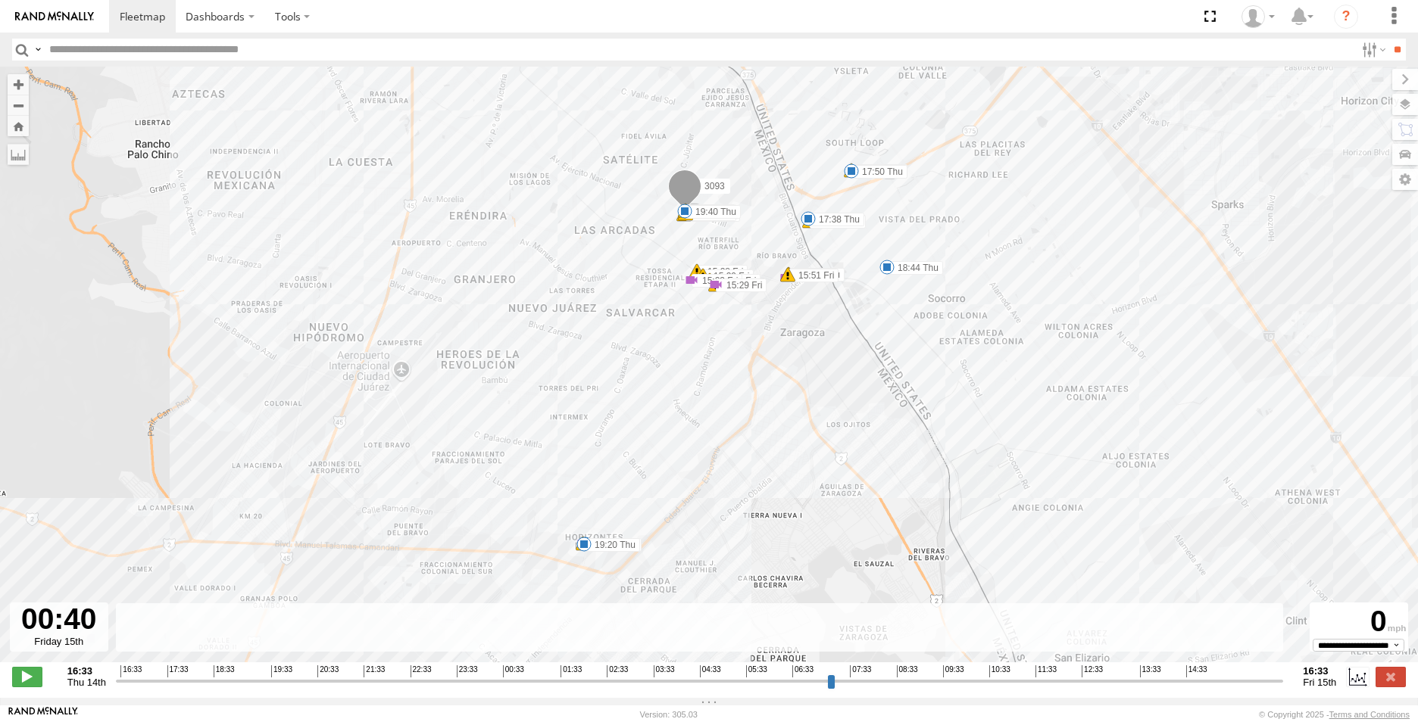
click at [511, 688] on input "range" at bounding box center [700, 681] width 1168 height 14
click at [547, 566] on div "3093 16:38 Thu 17:38 Thu 17:40 Thu 17:50 Thu 18:37 Thu 18:37 Thu 18:44 Thu 19:0…" at bounding box center [709, 373] width 1418 height 612
click at [583, 547] on span at bounding box center [583, 544] width 15 height 15
click at [583, 534] on div "19:20 [DATE] 19:22 [DATE] 2 ETHICON" at bounding box center [584, 494] width 167 height 79
click at [1358, 687] on label at bounding box center [1357, 677] width 23 height 20
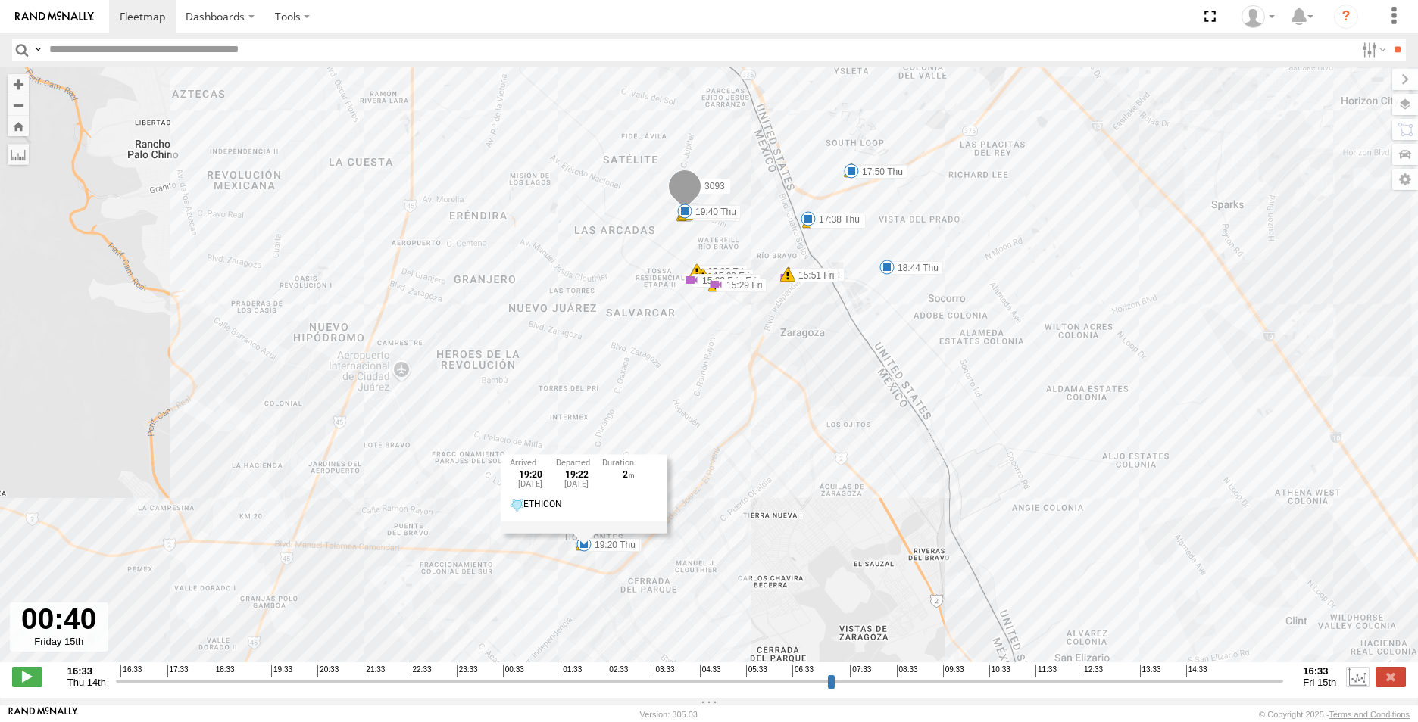
click at [1358, 687] on label at bounding box center [1357, 677] width 23 height 20
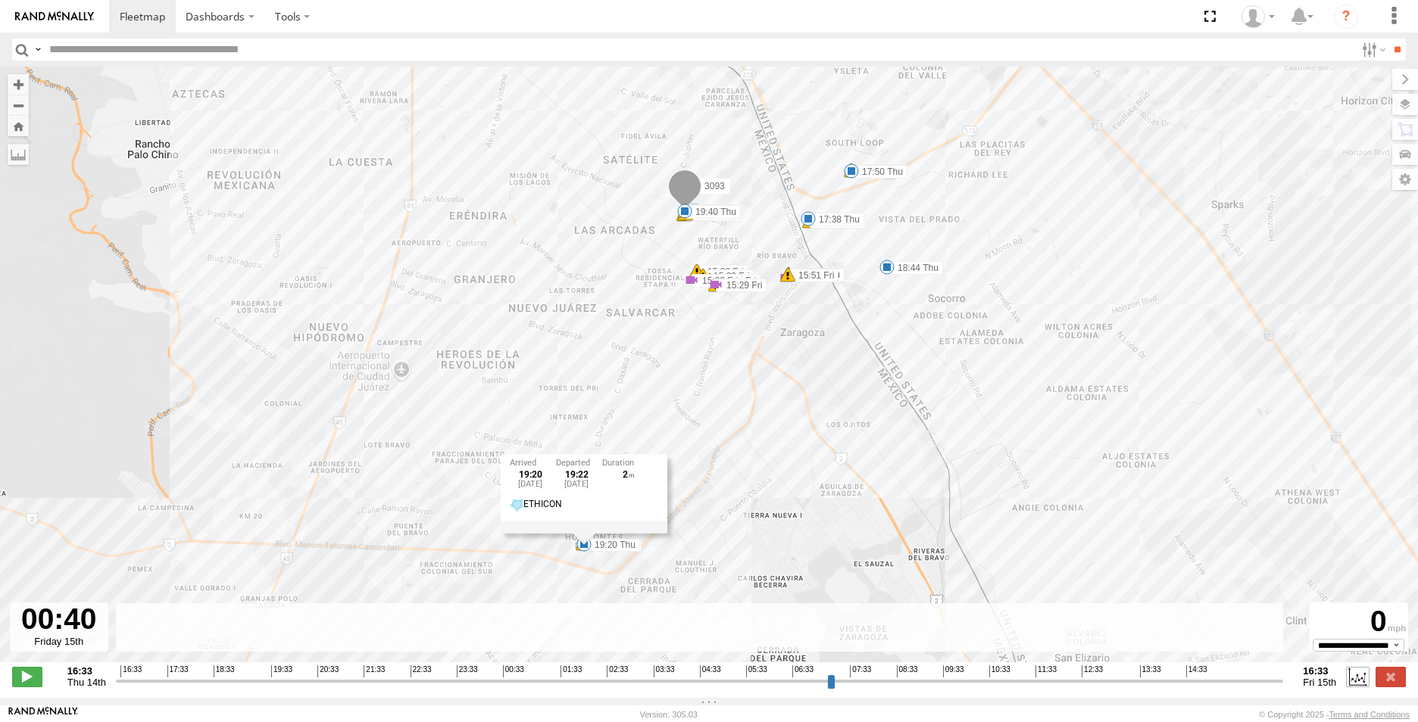
click at [1358, 687] on label at bounding box center [1357, 677] width 23 height 20
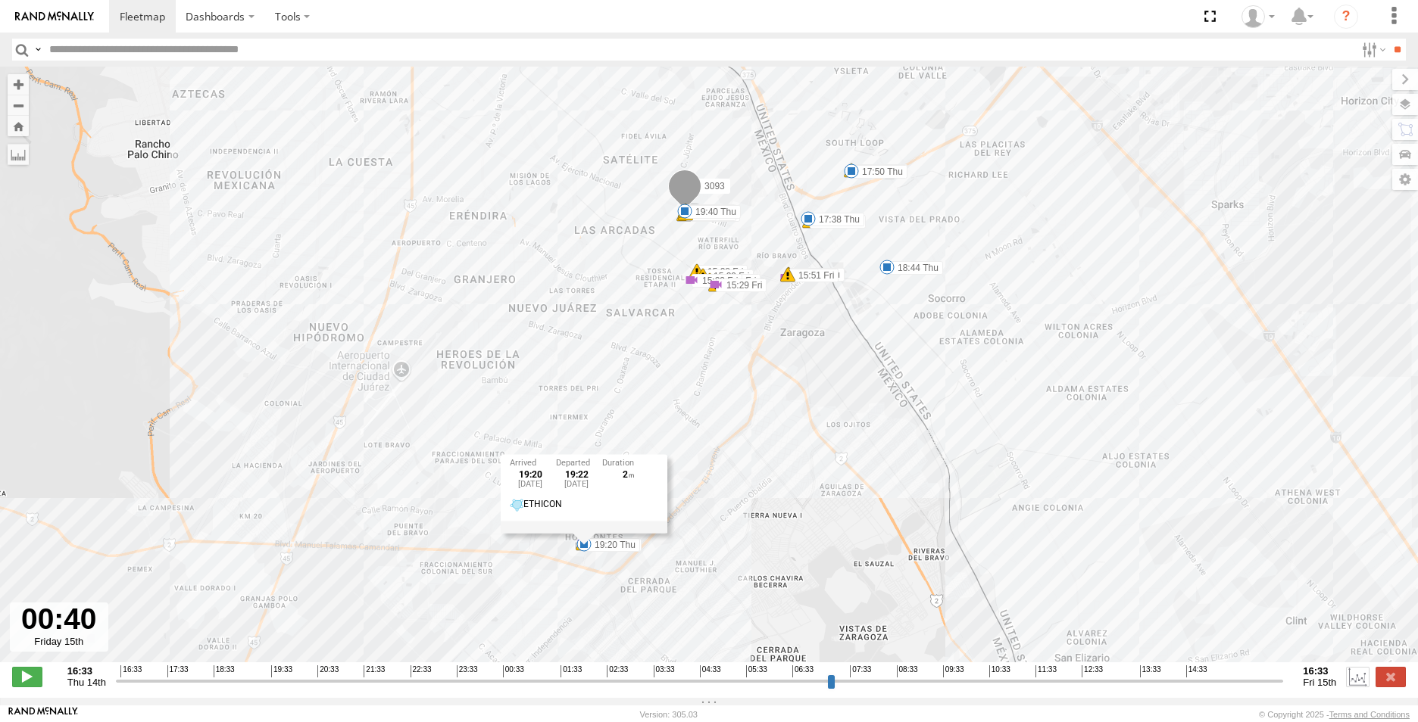
click at [1358, 687] on label at bounding box center [1357, 677] width 23 height 20
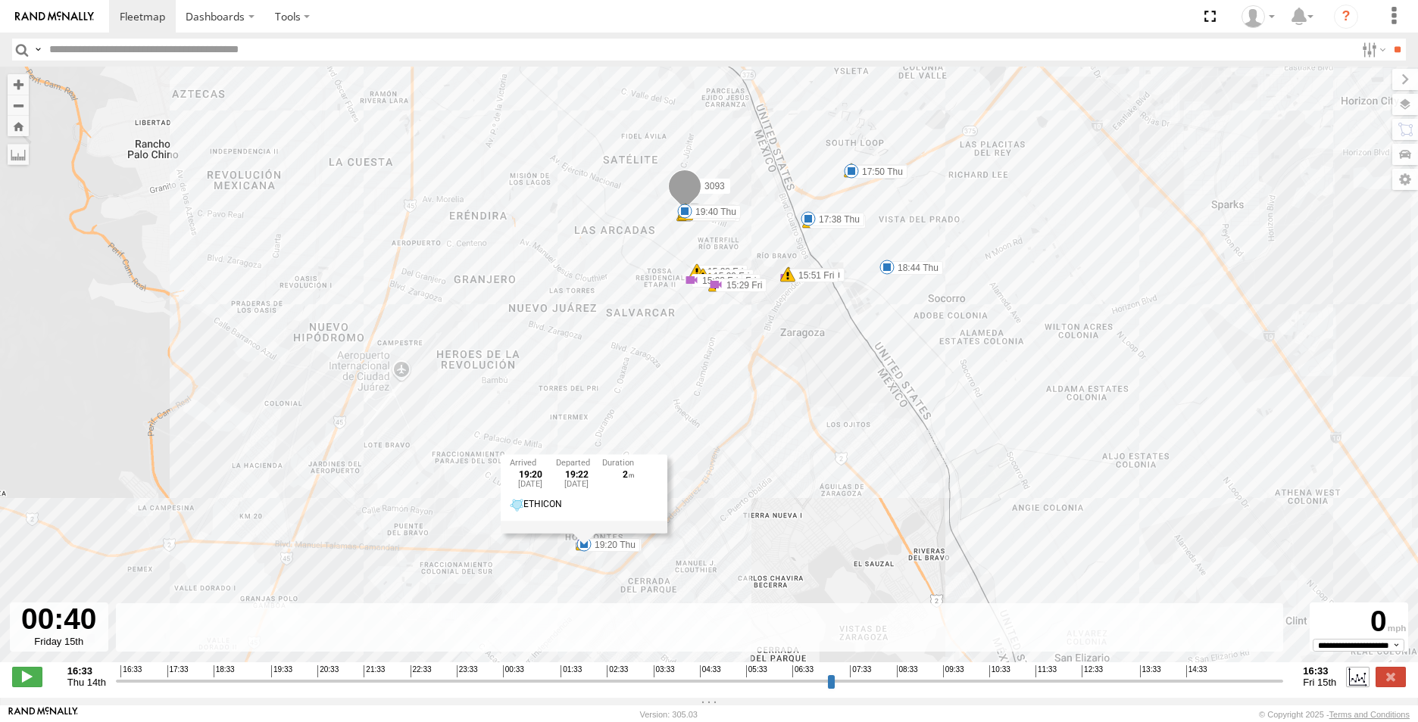
click at [1358, 687] on label at bounding box center [1357, 677] width 23 height 20
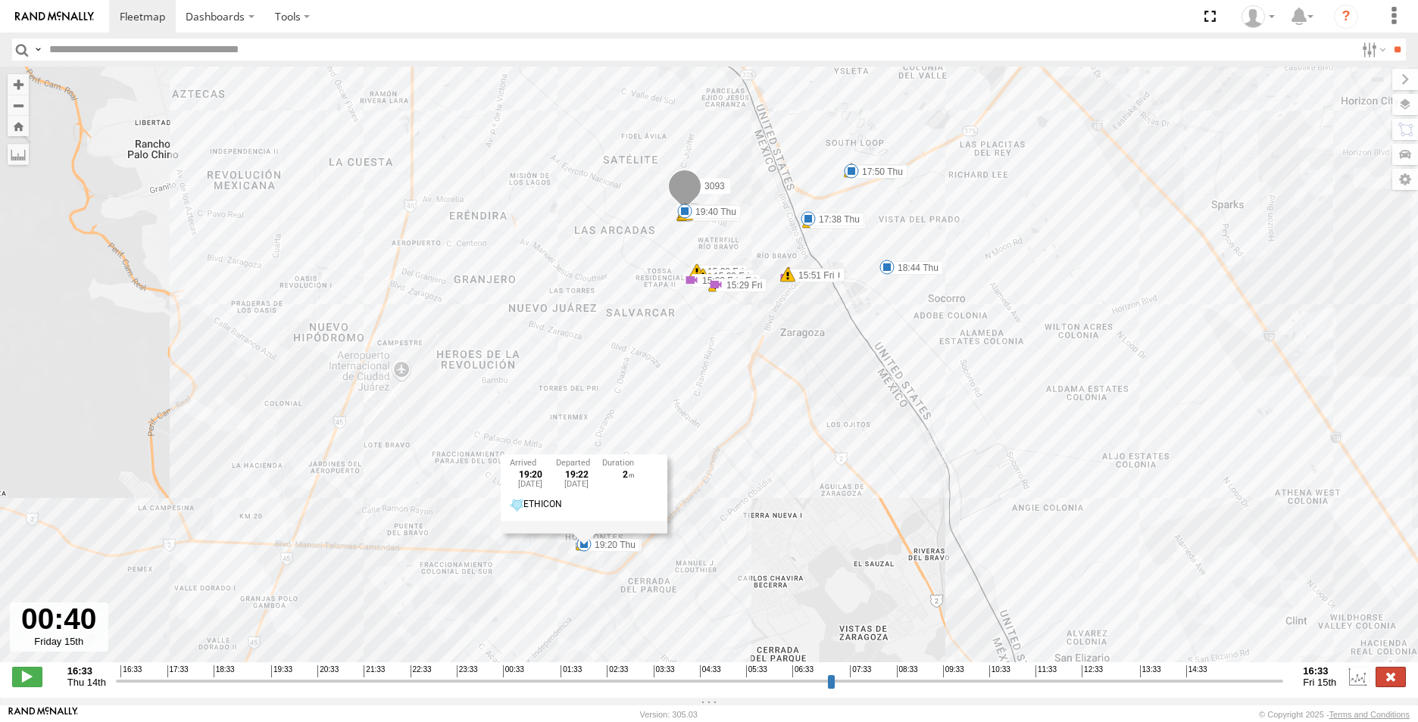
click at [1395, 682] on label at bounding box center [1390, 677] width 30 height 20
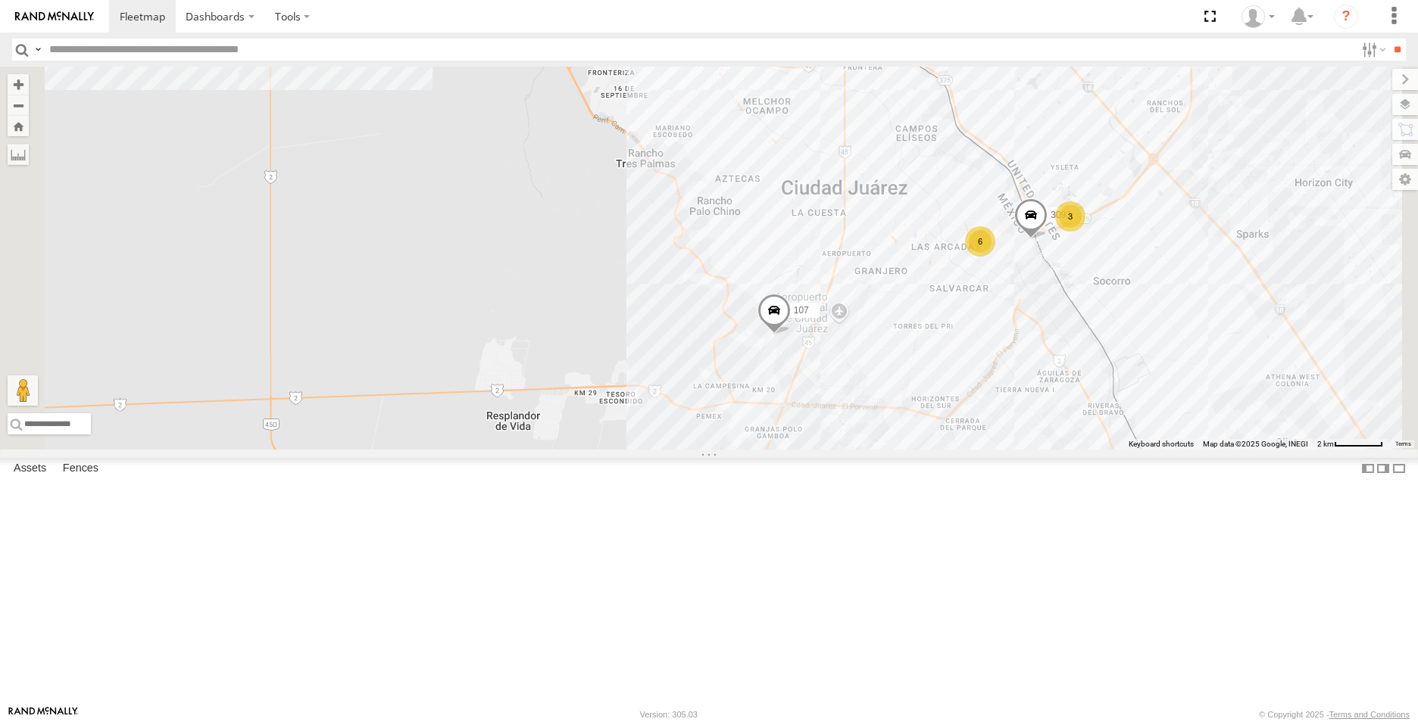
click at [1047, 240] on span at bounding box center [1030, 219] width 33 height 41
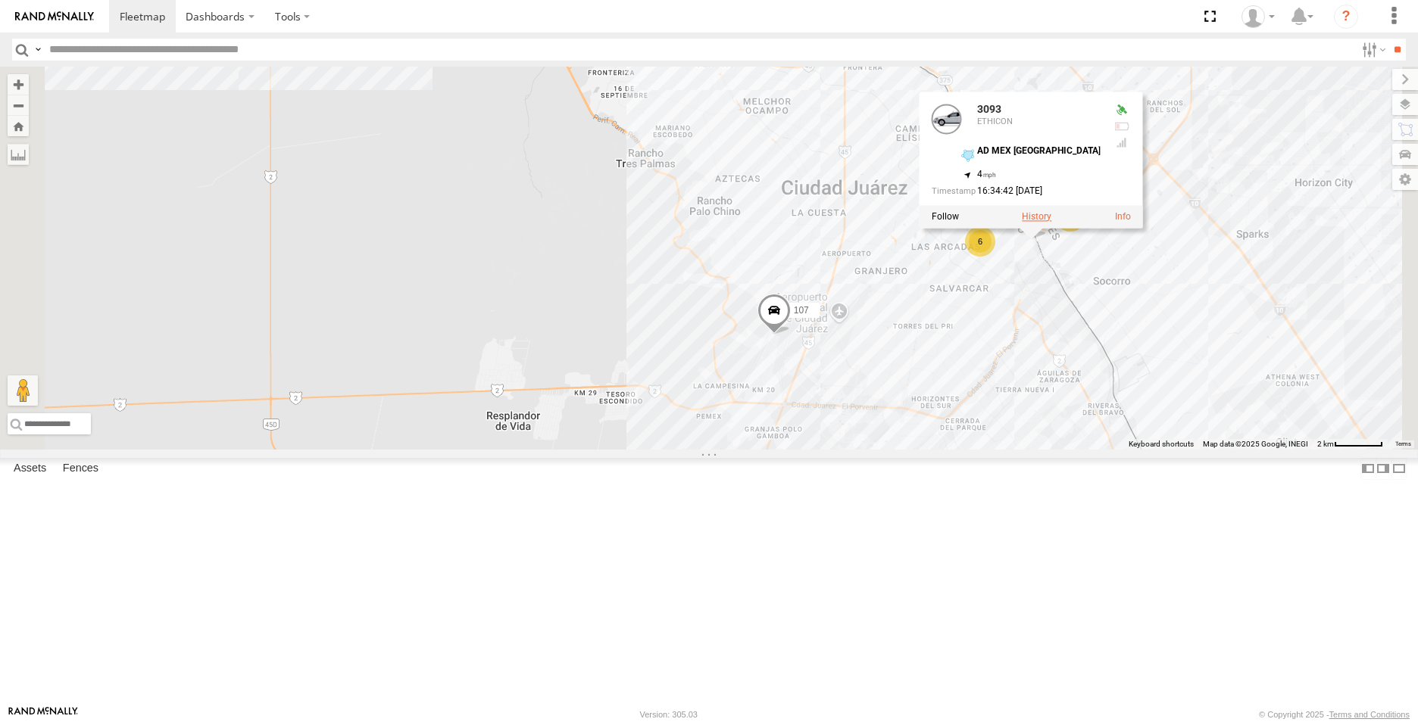
click at [1051, 223] on label at bounding box center [1036, 217] width 30 height 11
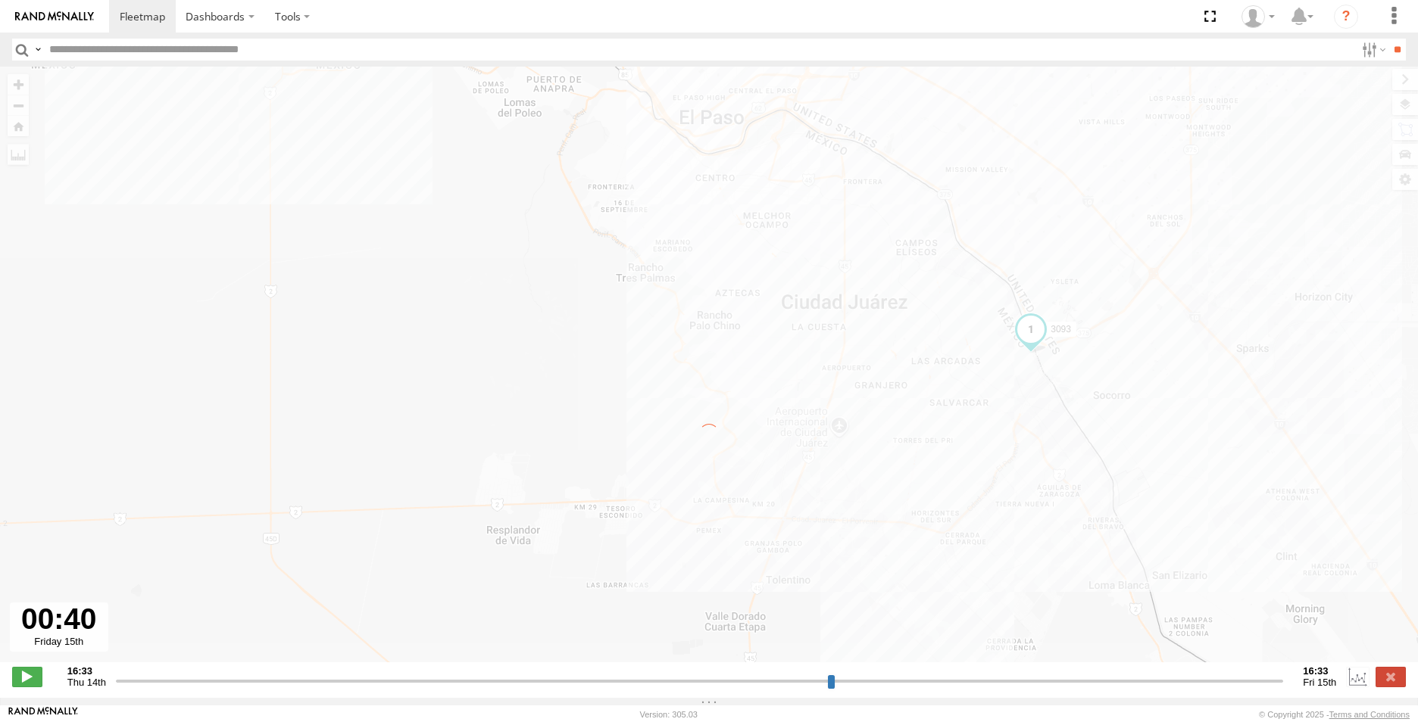
type input "**********"
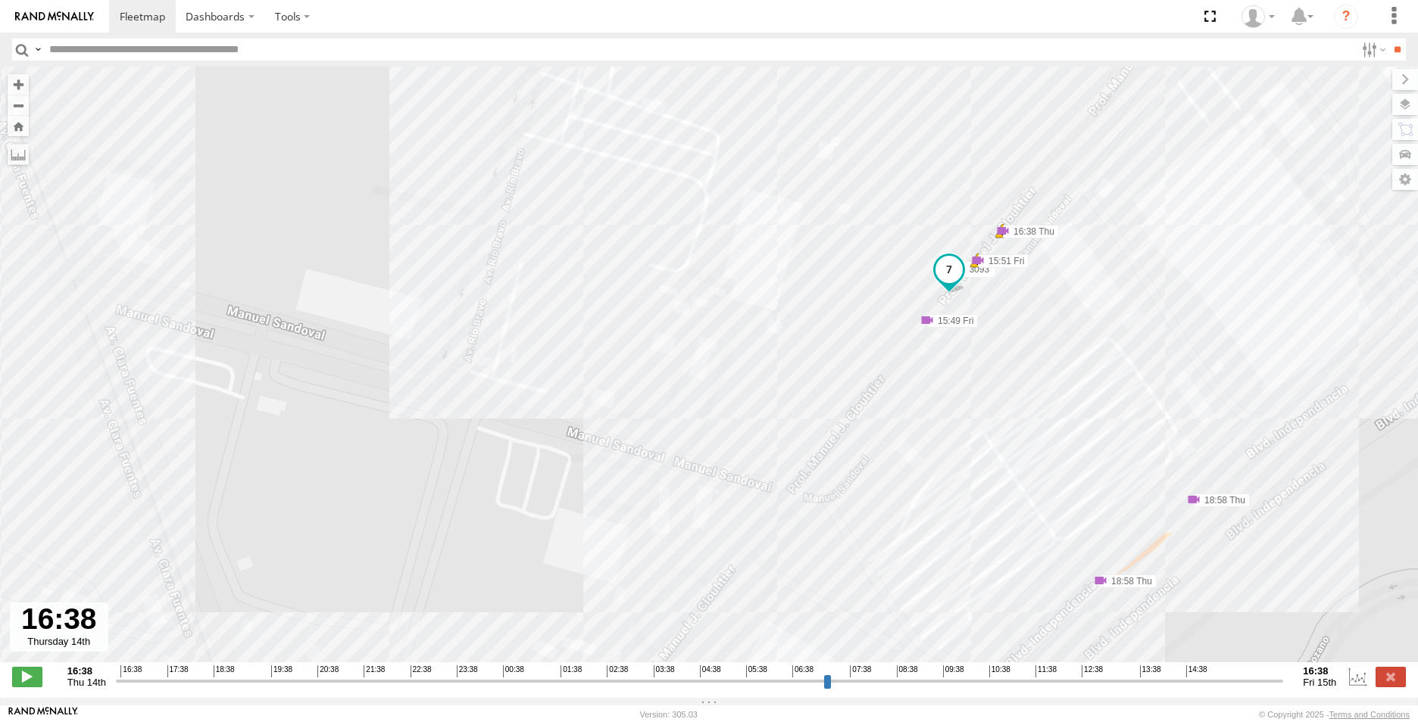
click at [953, 277] on span at bounding box center [948, 269] width 27 height 27
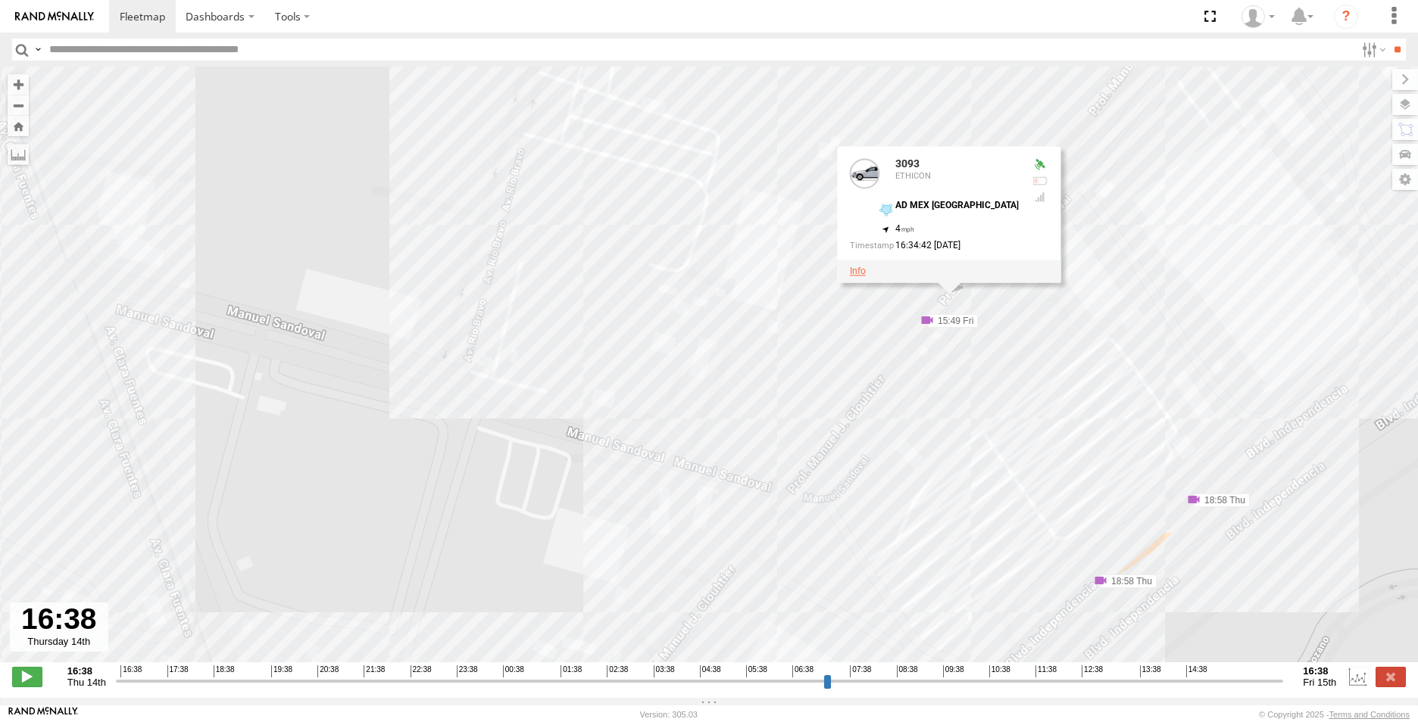
click at [866, 276] on link at bounding box center [858, 271] width 16 height 11
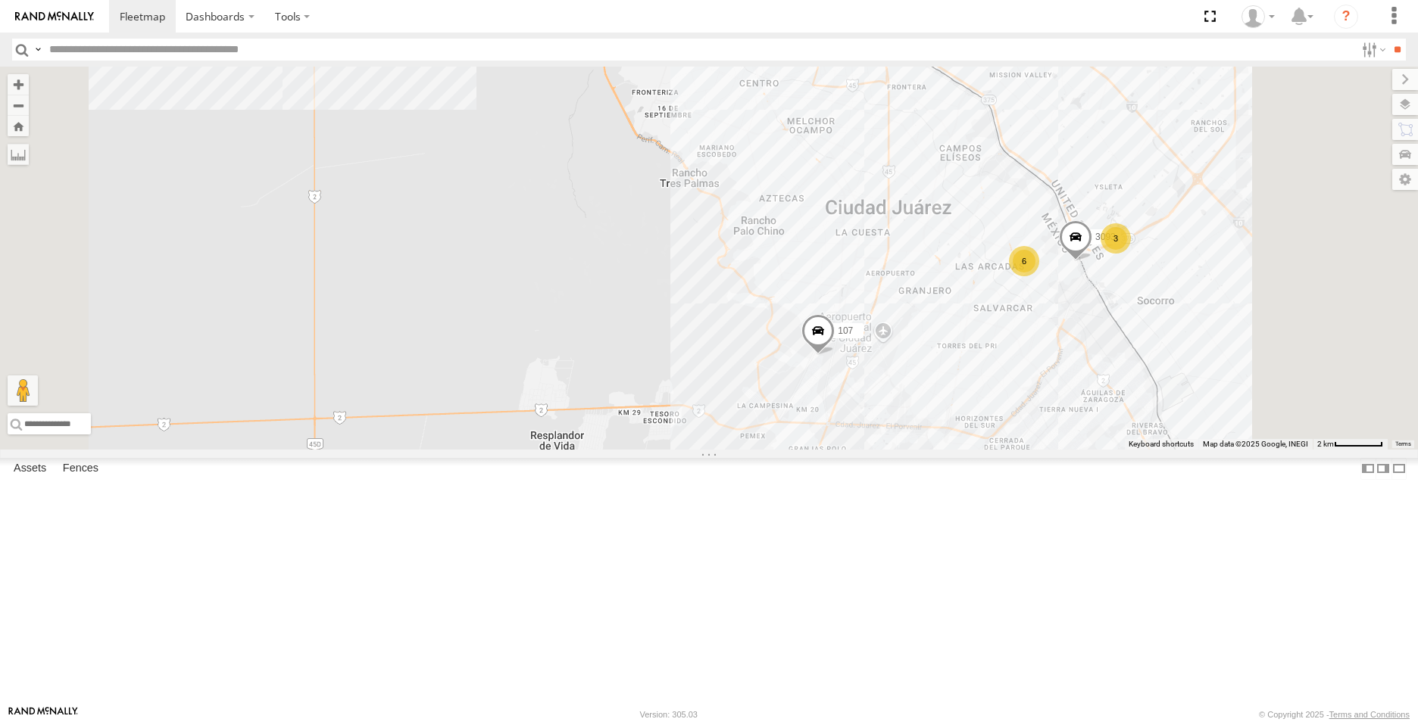
drag, startPoint x: 0, startPoint y: 0, endPoint x: 1265, endPoint y: 377, distance: 1319.6
click at [1092, 261] on span at bounding box center [1075, 240] width 33 height 41
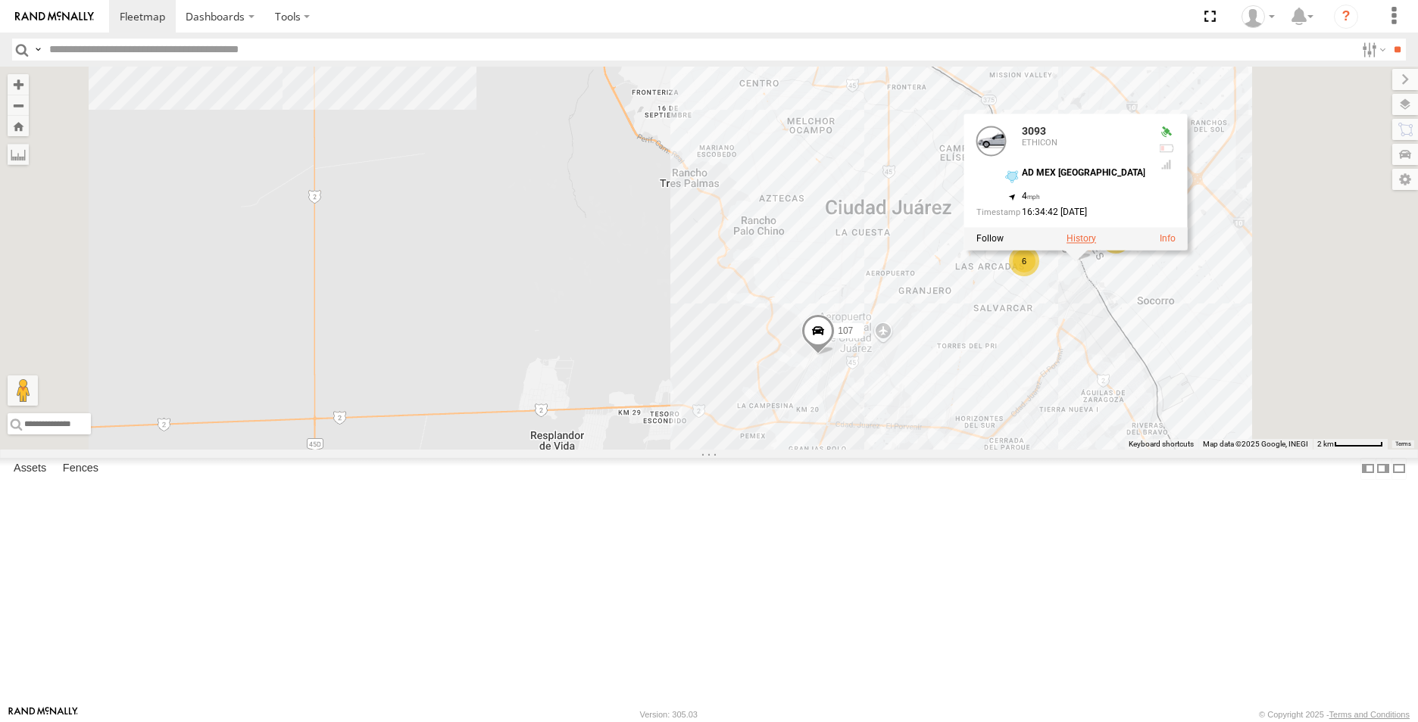
click at [1096, 244] on label at bounding box center [1081, 238] width 30 height 11
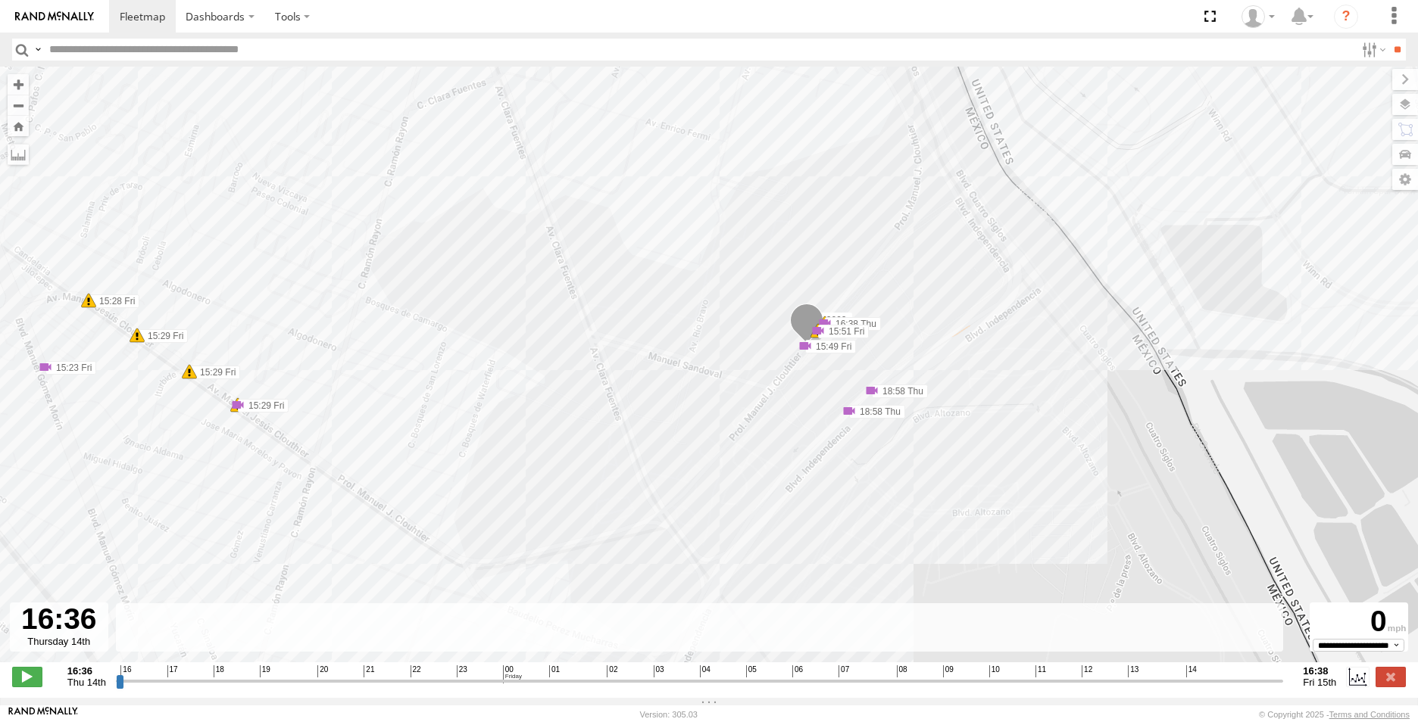
drag, startPoint x: 970, startPoint y: 239, endPoint x: 936, endPoint y: 344, distance: 110.6
click at [936, 344] on div "3093 16:38 Thu 17:38 Thu 17:40 Thu 17:50 Thu 18:37 Thu 18:37 Thu 18:44 Thu 19:0…" at bounding box center [709, 373] width 1418 height 612
click at [520, 685] on input "range" at bounding box center [700, 681] width 1168 height 14
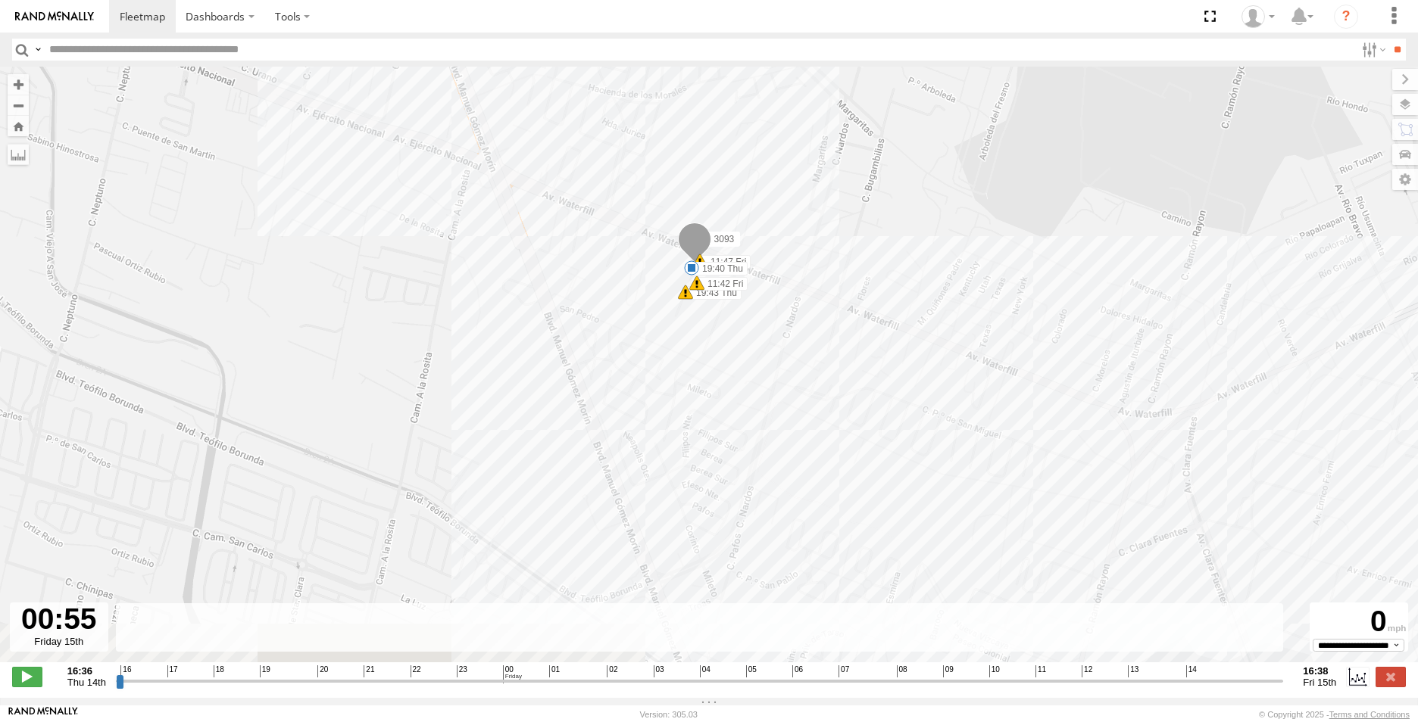
drag, startPoint x: 579, startPoint y: 519, endPoint x: 563, endPoint y: 407, distance: 113.9
click at [563, 407] on div "3093 16:38 Thu 17:38 Thu 17:40 Thu 17:50 Thu 18:37 Thu 18:37 Thu 18:44 Thu 19:0…" at bounding box center [709, 373] width 1418 height 612
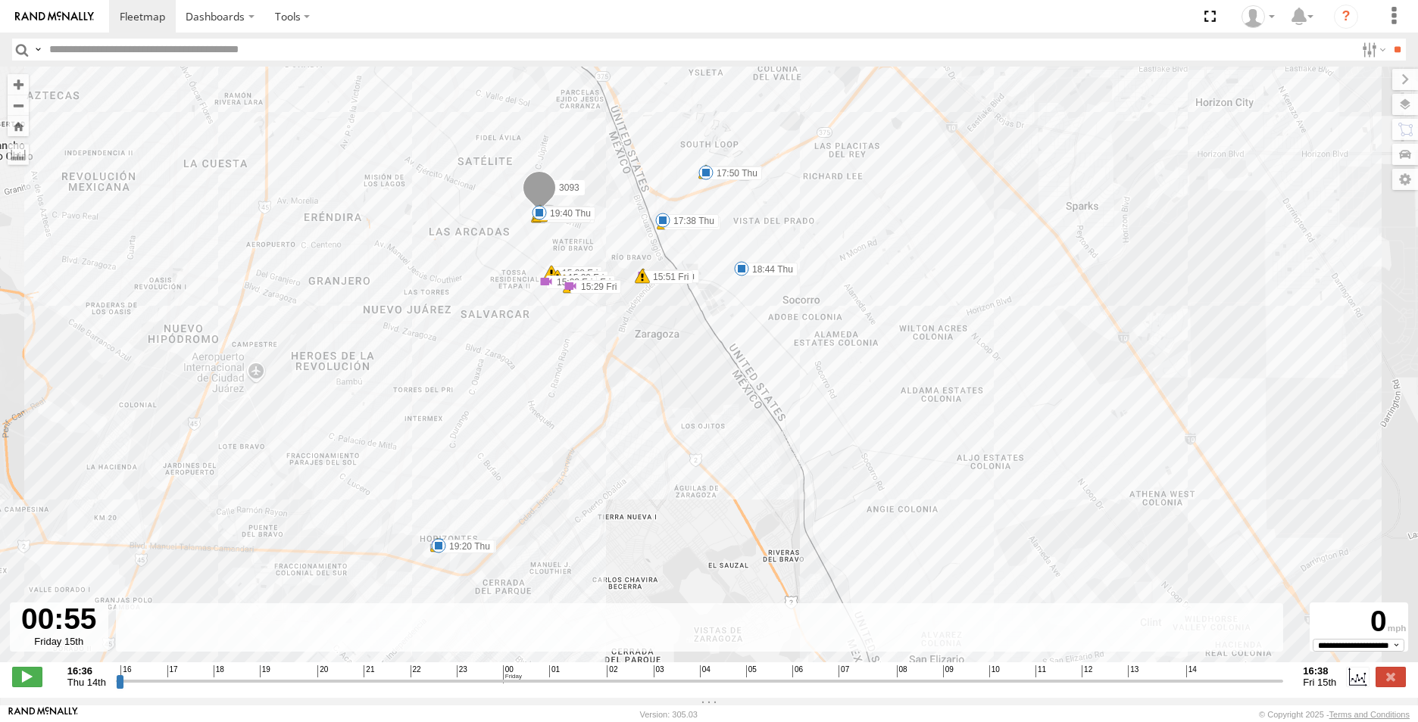
drag, startPoint x: 499, startPoint y: 434, endPoint x: 457, endPoint y: 256, distance: 182.8
click at [457, 256] on div "3093 16:38 Thu 17:38 Thu 17:40 Thu 17:50 Thu 18:37 Thu 18:37 Thu 18:44 Thu 19:0…" at bounding box center [709, 373] width 1418 height 612
drag, startPoint x: 522, startPoint y: 696, endPoint x: 1056, endPoint y: 677, distance: 534.2
click at [1056, 677] on input "range" at bounding box center [700, 681] width 1168 height 14
drag, startPoint x: 1059, startPoint y: 695, endPoint x: 204, endPoint y: 658, distance: 855.7
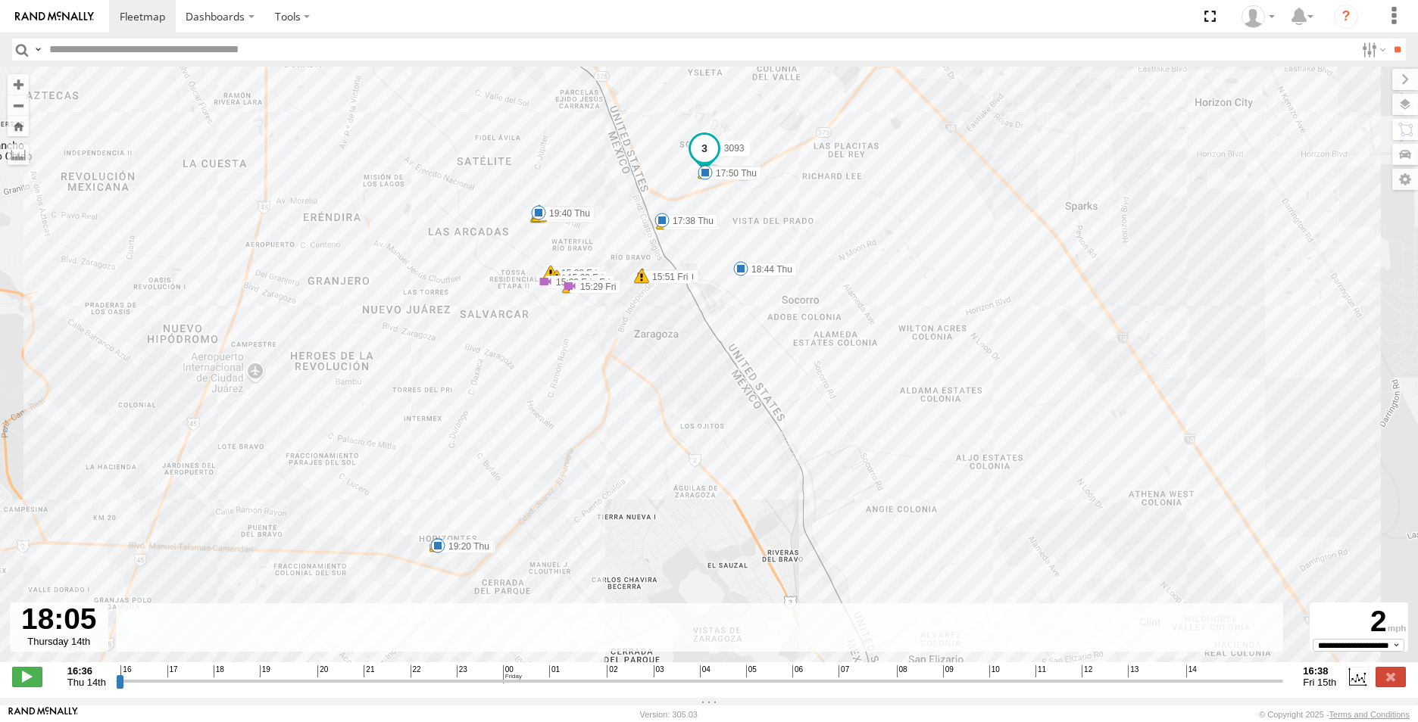
click at [204, 674] on input "range" at bounding box center [700, 681] width 1168 height 14
type input "**********"
click at [644, 688] on input "range" at bounding box center [700, 681] width 1168 height 14
